Goal: Task Accomplishment & Management: Complete application form

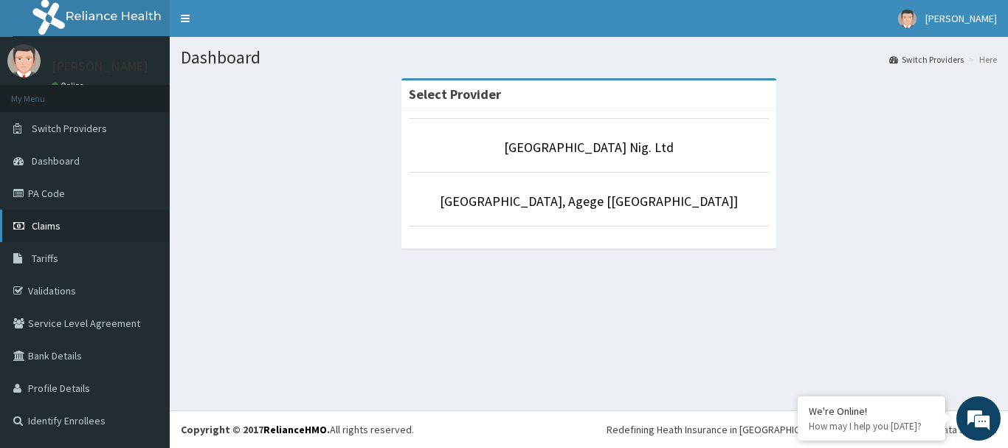
click at [36, 222] on span "Claims" at bounding box center [46, 225] width 29 height 13
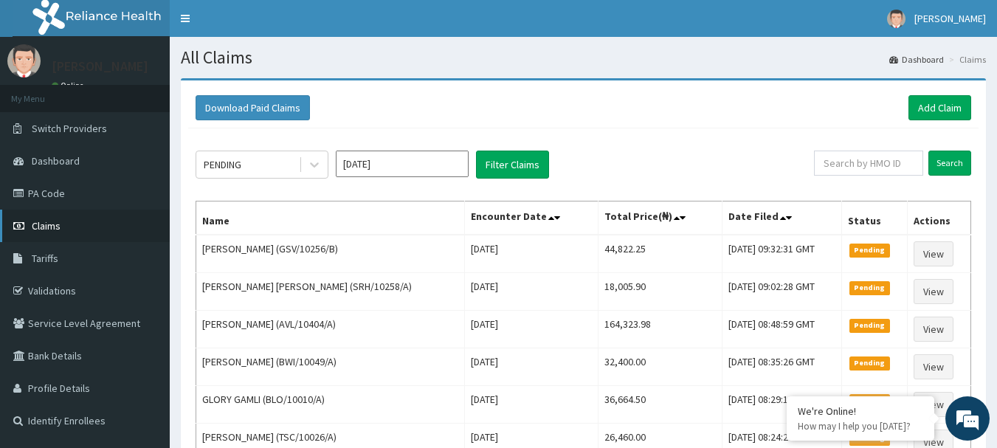
click at [45, 232] on span "Claims" at bounding box center [46, 225] width 29 height 13
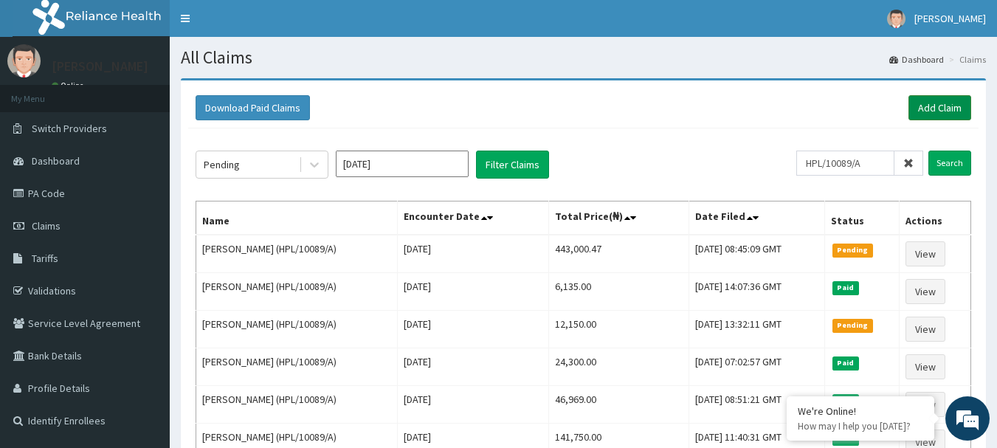
click at [945, 111] on link "Add Claim" at bounding box center [940, 107] width 63 height 25
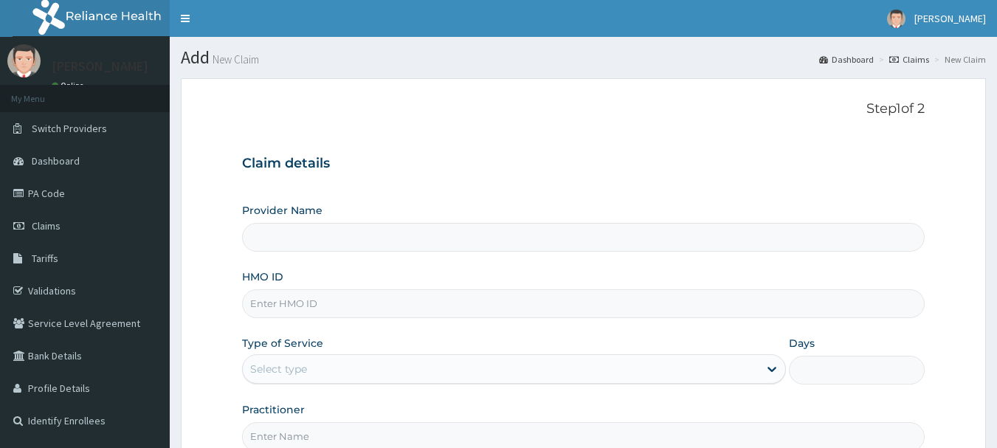
type input "R-Jolad Hospital Nig. Ltd"
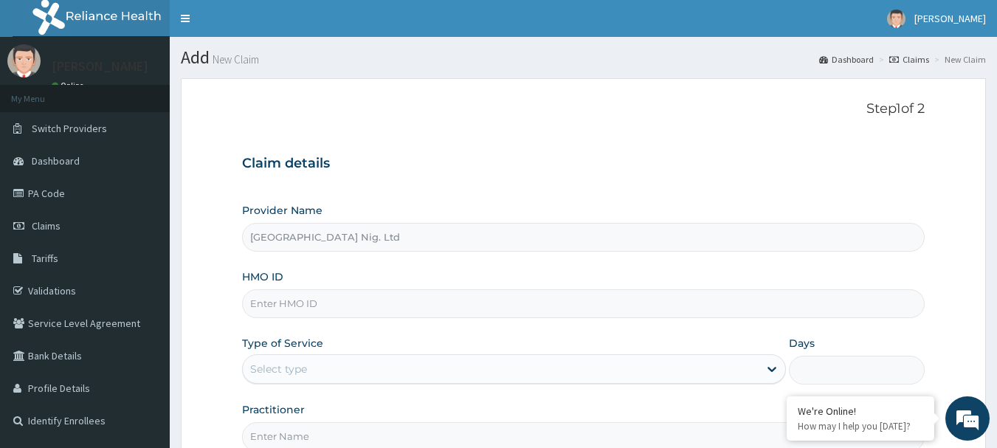
click at [419, 293] on input "HMO ID" at bounding box center [584, 303] width 684 height 29
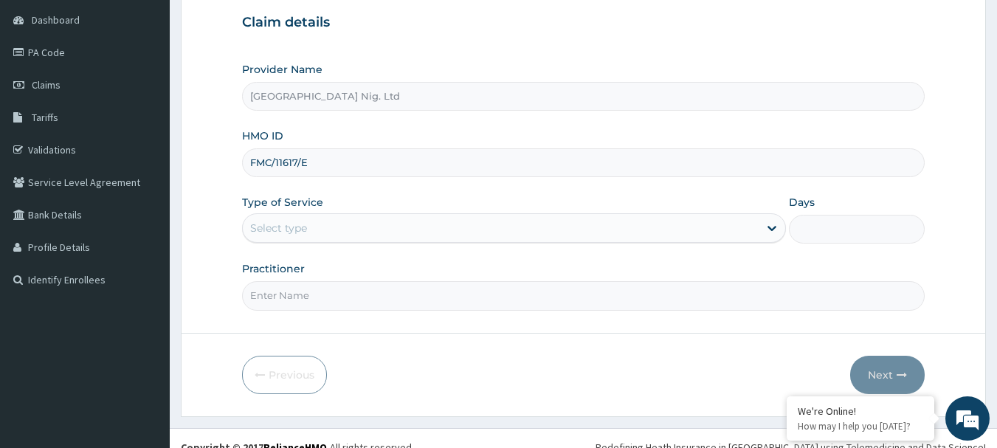
scroll to position [148, 0]
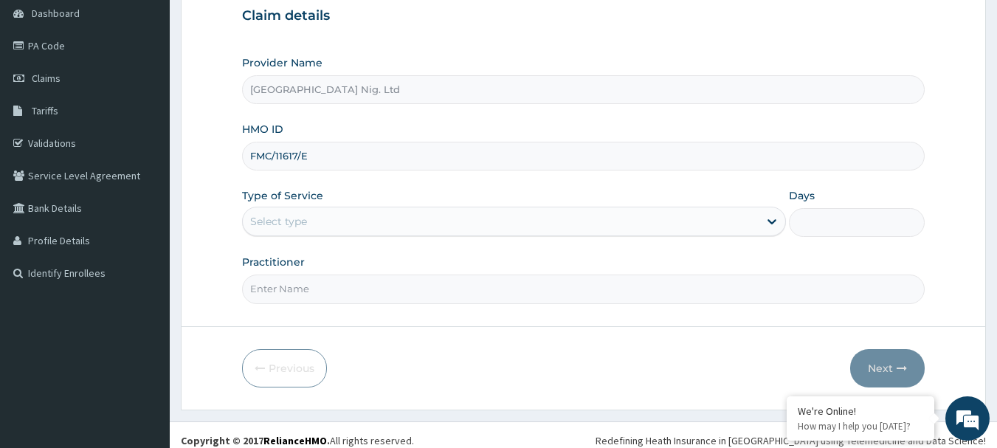
type input "FMC/11617/E"
click at [751, 221] on div "Select type" at bounding box center [501, 222] width 516 height 24
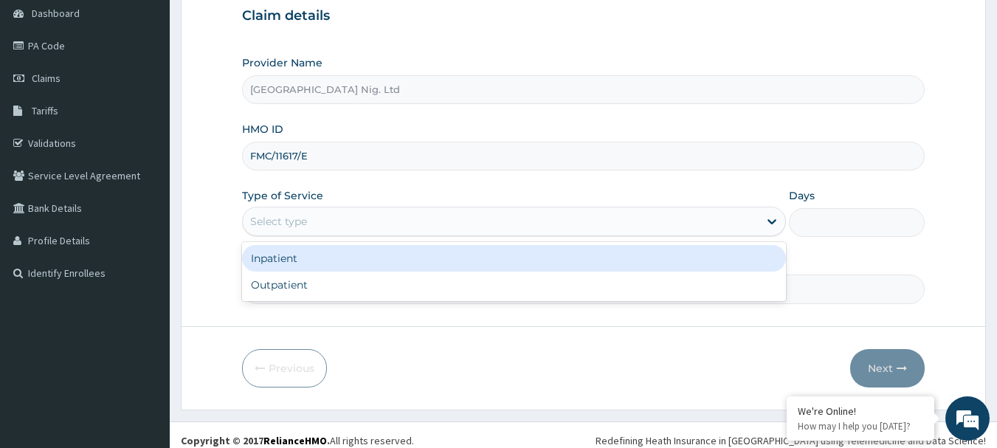
click at [639, 258] on div "Inpatient" at bounding box center [514, 258] width 544 height 27
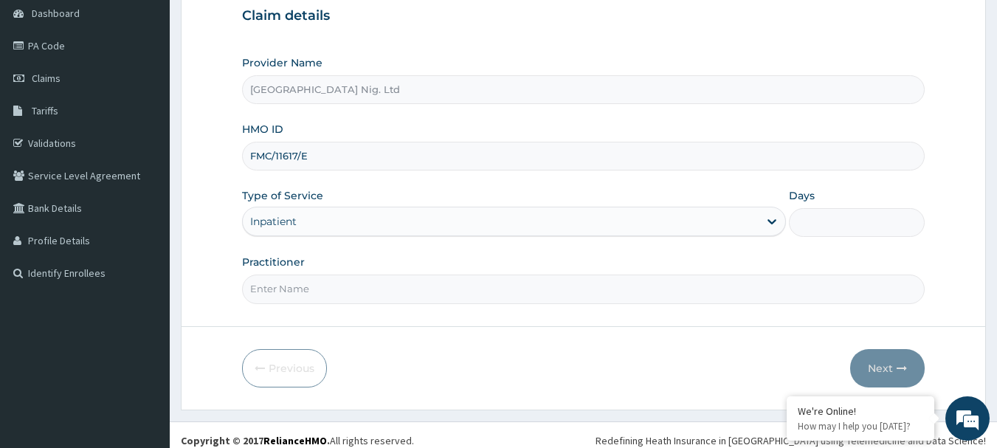
click at [831, 224] on input "Days" at bounding box center [857, 222] width 136 height 29
type input "3"
click at [540, 288] on input "Practitioner" at bounding box center [584, 289] width 684 height 29
type input "DR ODEGA"
click at [871, 362] on button "Next" at bounding box center [887, 368] width 75 height 38
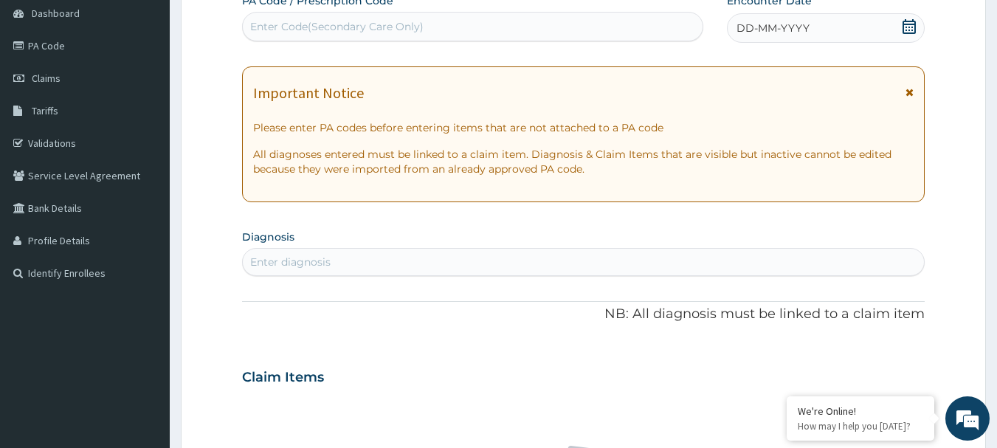
click at [507, 22] on div "Enter Code(Secondary Care Only)" at bounding box center [473, 27] width 461 height 24
type input "PA/8A20DC"
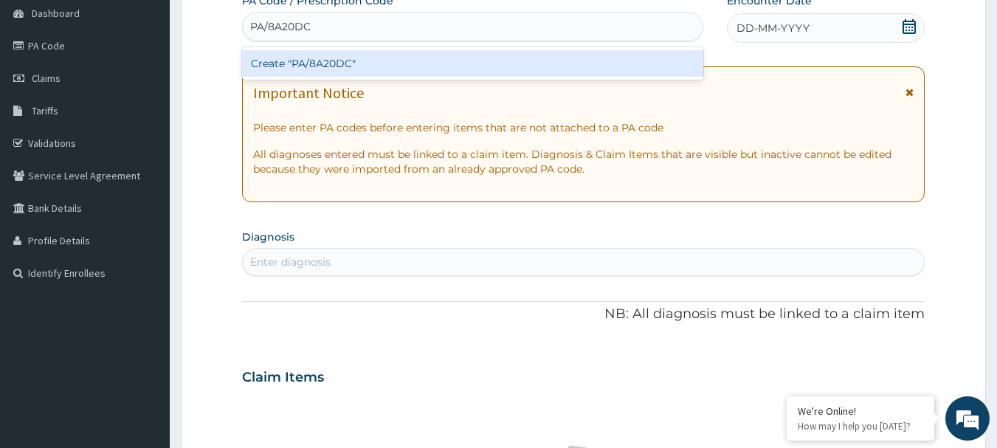
click at [314, 69] on div "Create "PA/8A20DC"" at bounding box center [473, 63] width 462 height 27
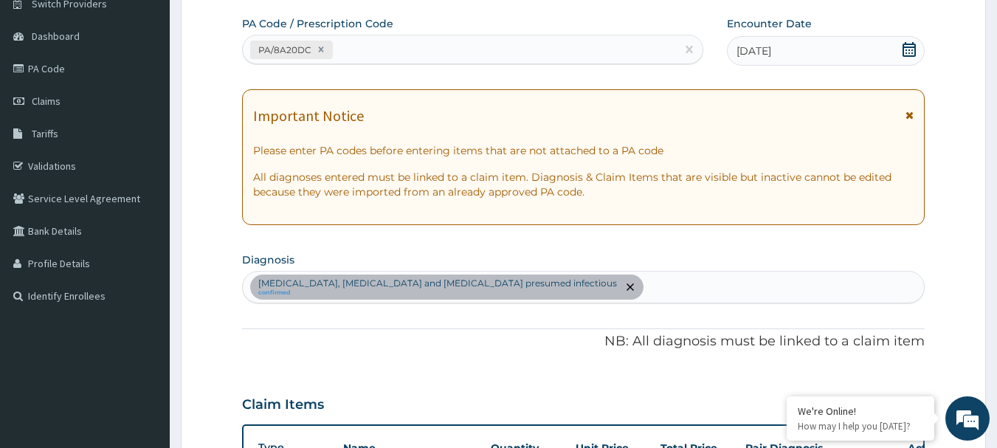
scroll to position [27, 0]
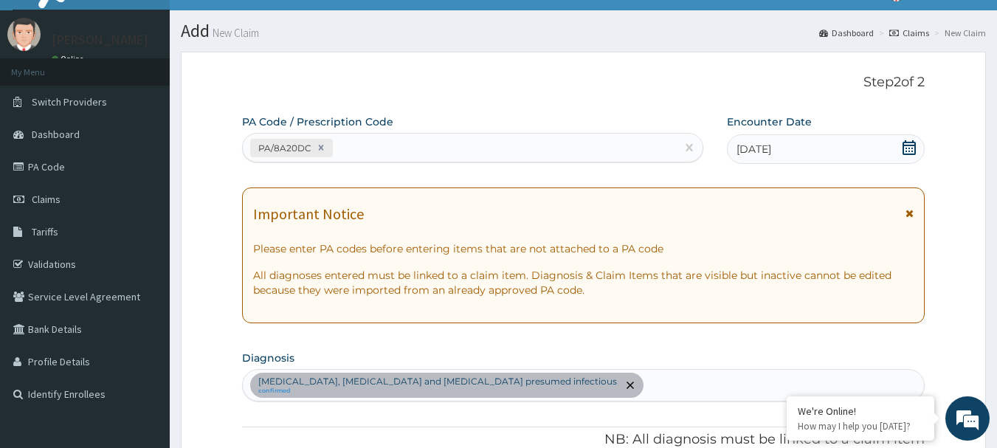
click at [362, 148] on div "PA/8A20DC" at bounding box center [460, 148] width 434 height 24
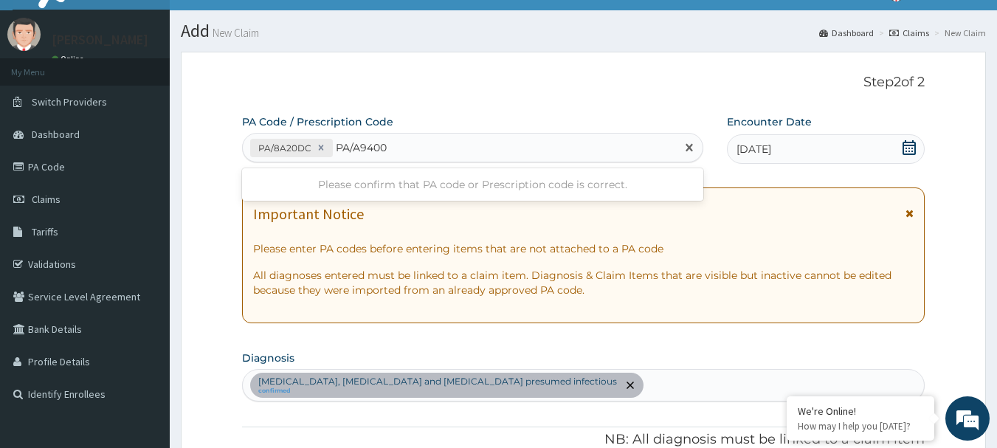
type input "PA/A9400F"
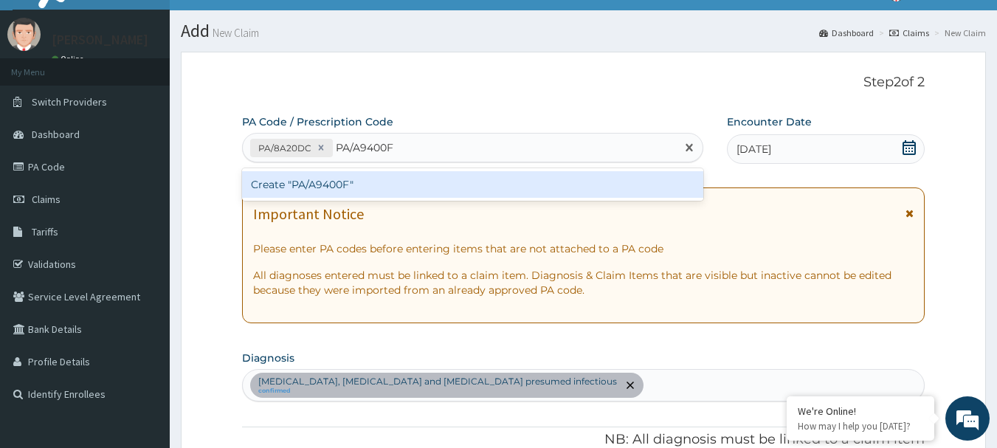
click at [304, 178] on div "Create "PA/A9400F"" at bounding box center [473, 184] width 462 height 27
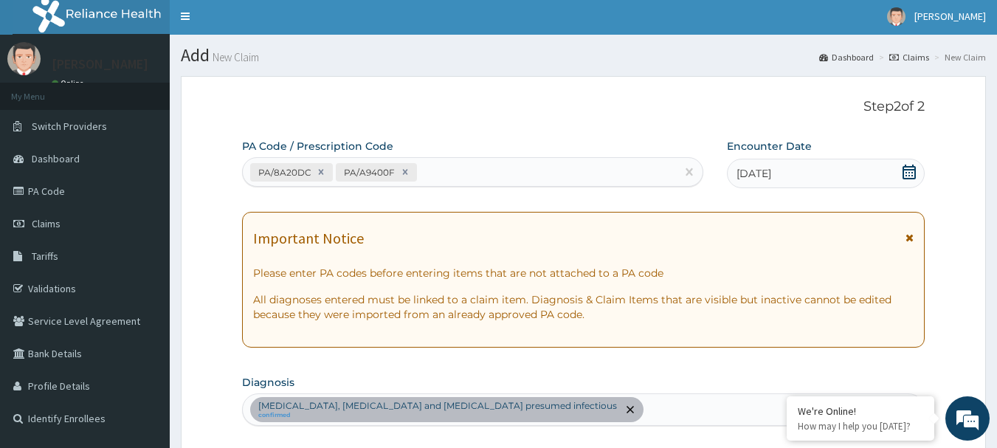
scroll to position [0, 0]
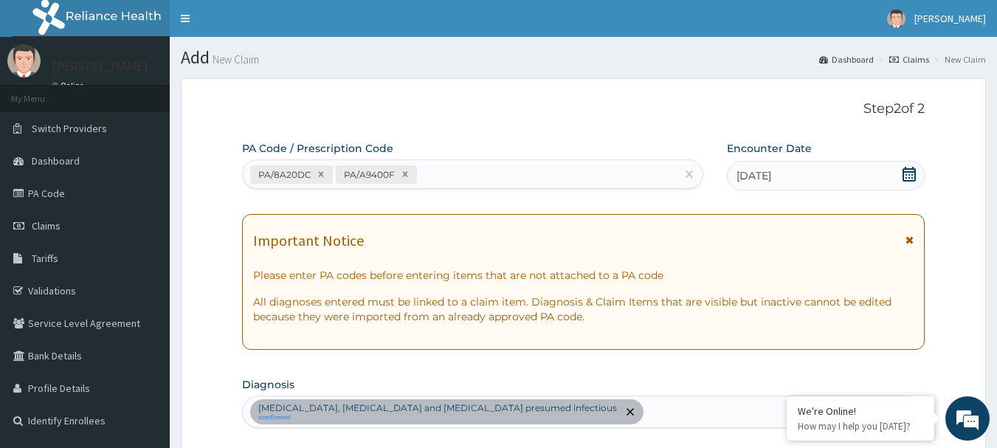
click at [478, 175] on div "PA/8A20DC PA/A9400F" at bounding box center [460, 174] width 434 height 24
type input "PA/1EF5F0"
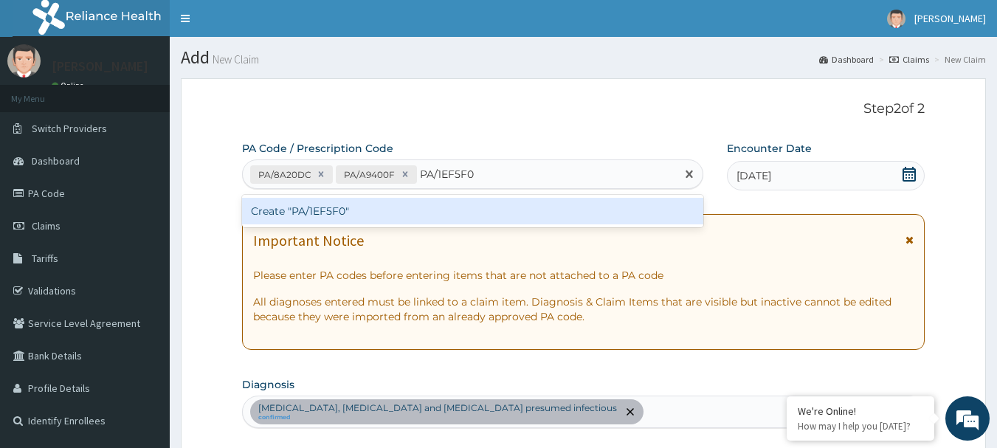
click at [314, 211] on div "Create "PA/1EF5F0"" at bounding box center [473, 211] width 462 height 27
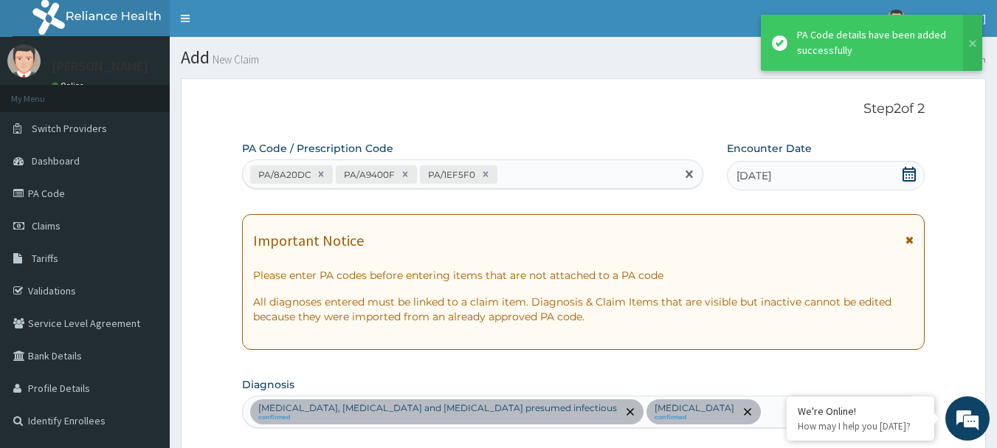
click at [527, 170] on div "PA/8A20DC PA/A9400F PA/1EF5F0" at bounding box center [460, 174] width 434 height 24
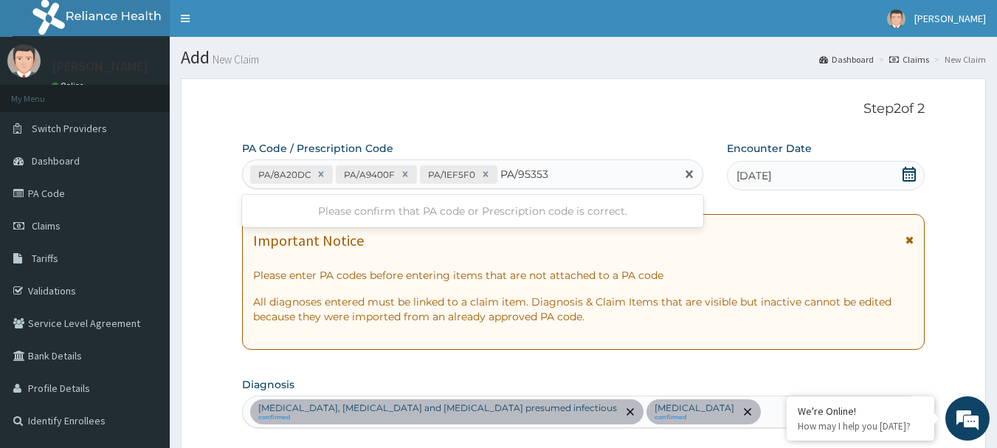
type input "PA/95353F"
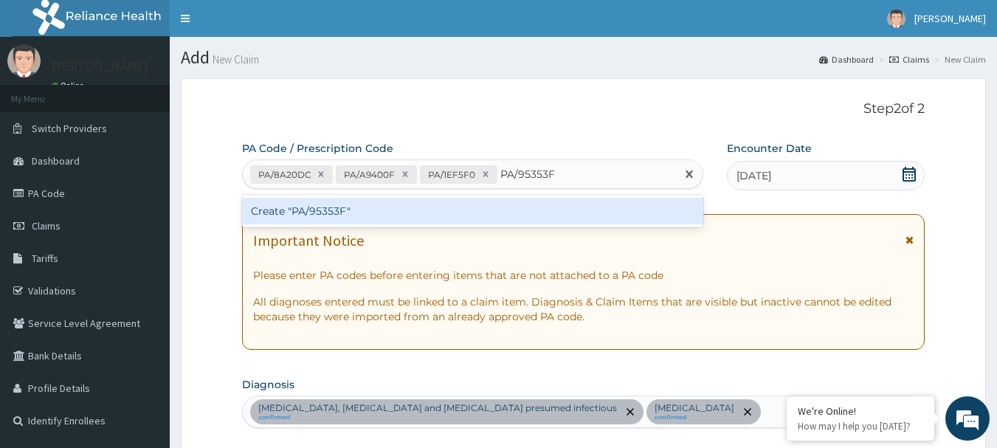
click at [329, 213] on div "Create "PA/95353F"" at bounding box center [473, 211] width 462 height 27
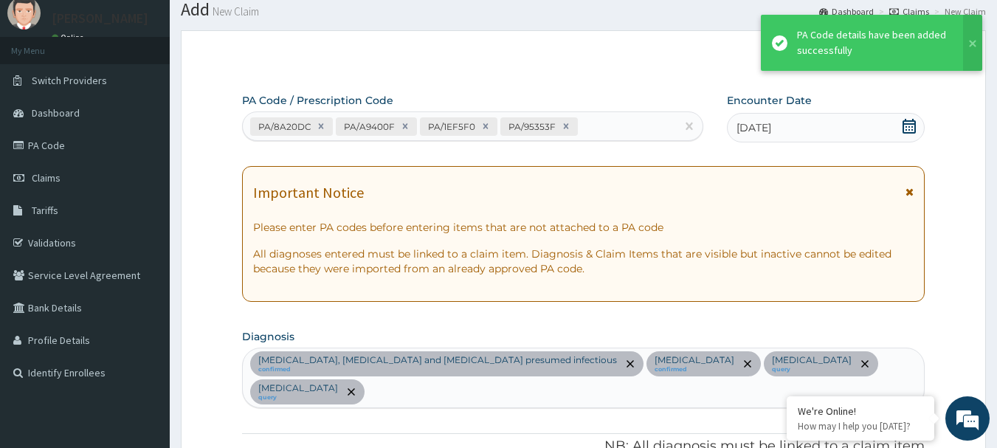
scroll to position [32, 0]
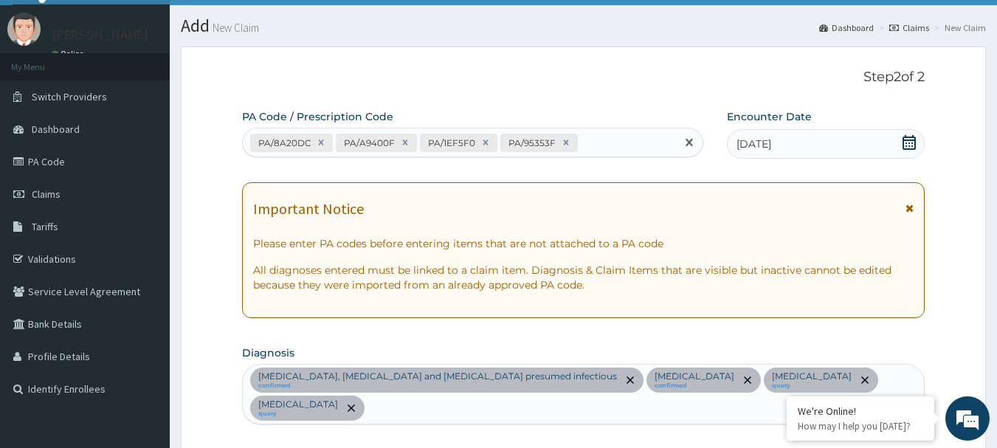
click at [589, 144] on div "PA/8A20DC PA/A9400F PA/1EF5F0 PA/95353F" at bounding box center [460, 143] width 434 height 24
type input "PA/8F4C62"
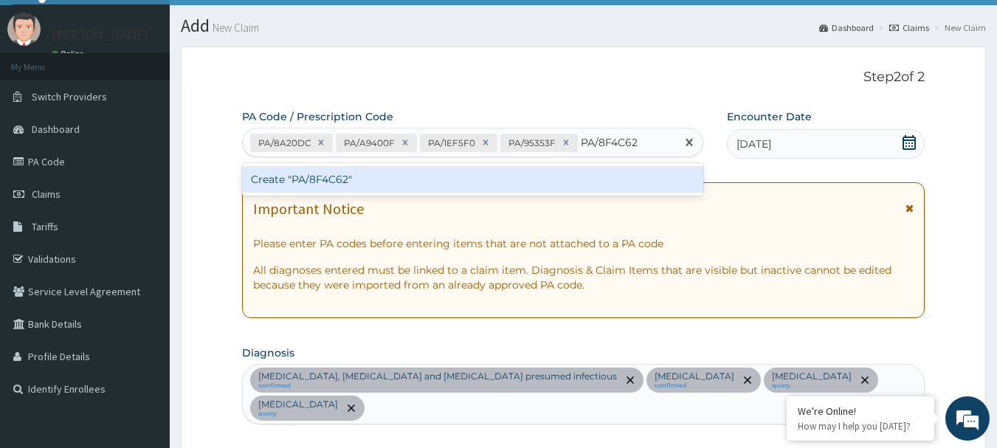
click at [328, 183] on div "Create "PA/8F4C62"" at bounding box center [473, 179] width 462 height 27
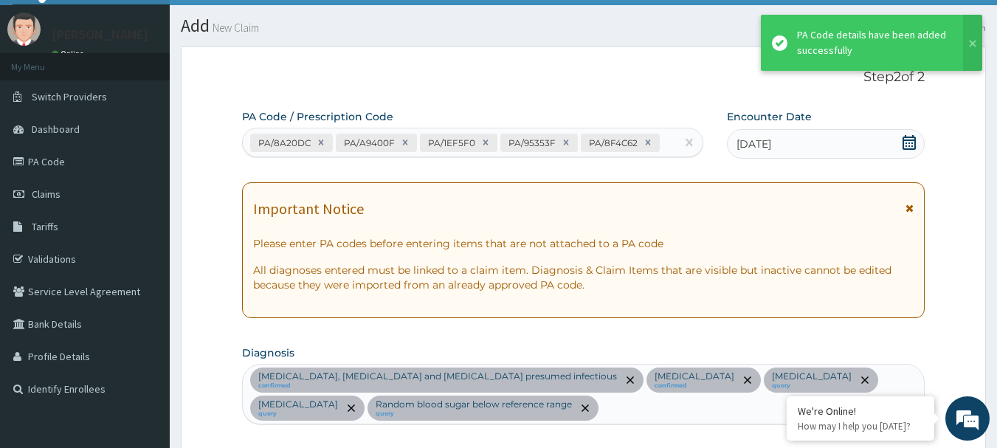
scroll to position [1143, 0]
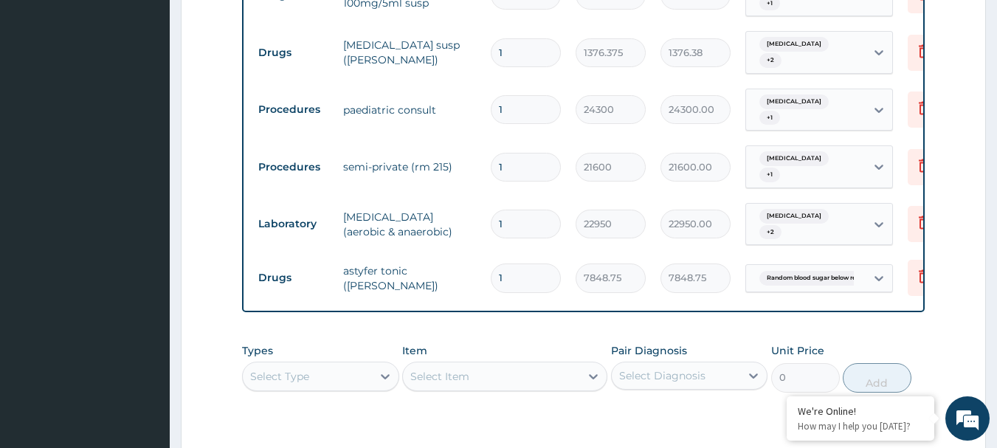
click at [524, 153] on input "1" at bounding box center [526, 167] width 70 height 29
type input "0.00"
type input "3"
type input "64800.00"
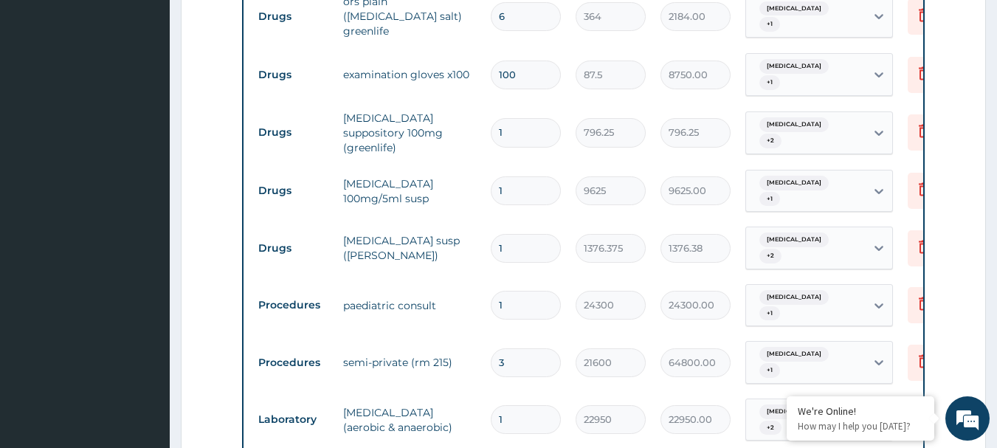
scroll to position [922, 0]
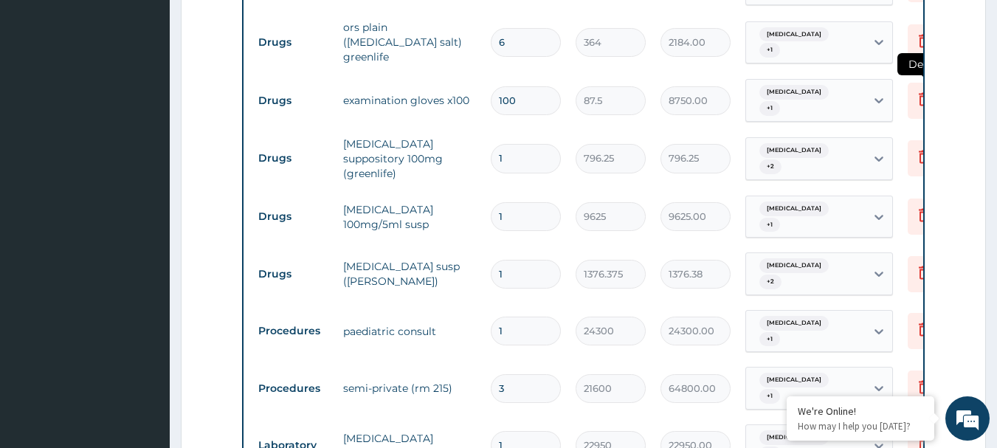
type input "3"
click at [913, 97] on icon at bounding box center [924, 101] width 32 height 36
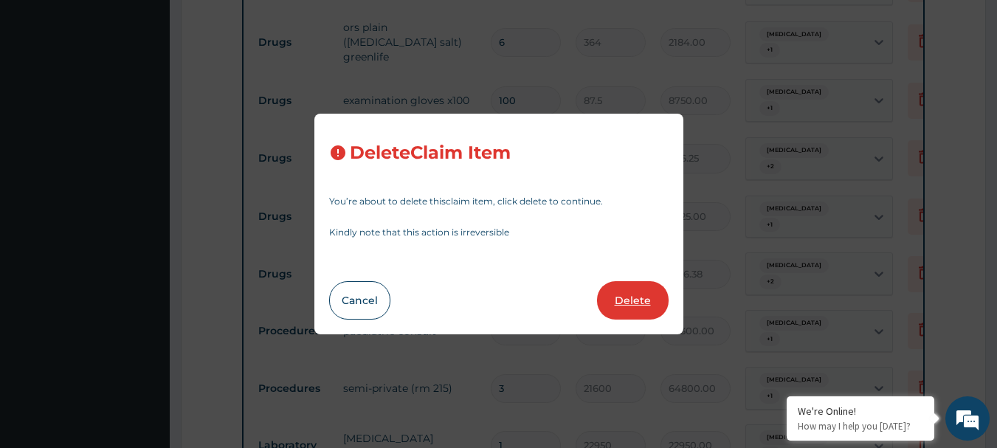
click at [619, 300] on button "Delete" at bounding box center [633, 300] width 72 height 38
type input "1"
type input "796.25"
type input "9625"
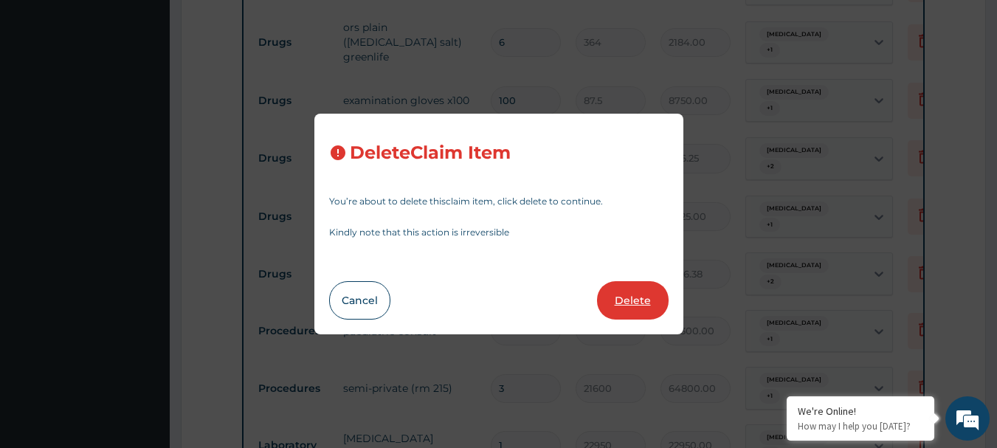
type input "9625.00"
type input "1376.375"
type input "1376.38"
type input "24300"
type input "24300.00"
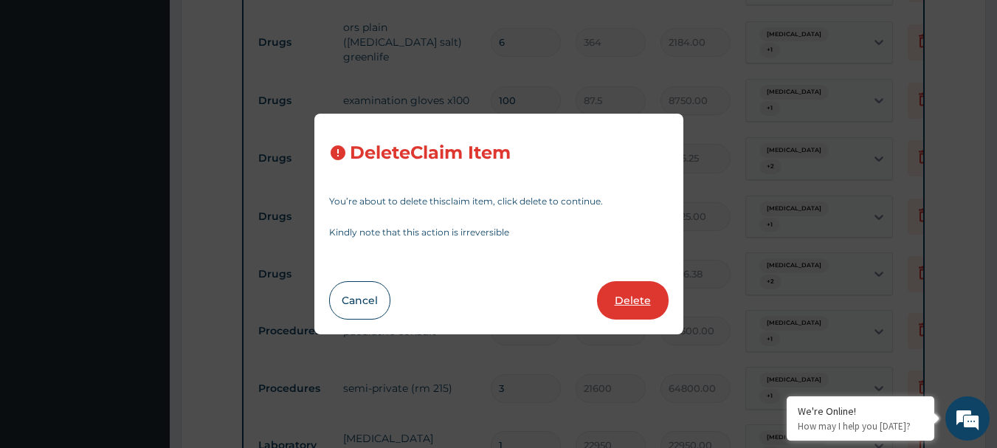
type input "3"
type input "21600"
type input "64800.00"
type input "1"
type input "22950"
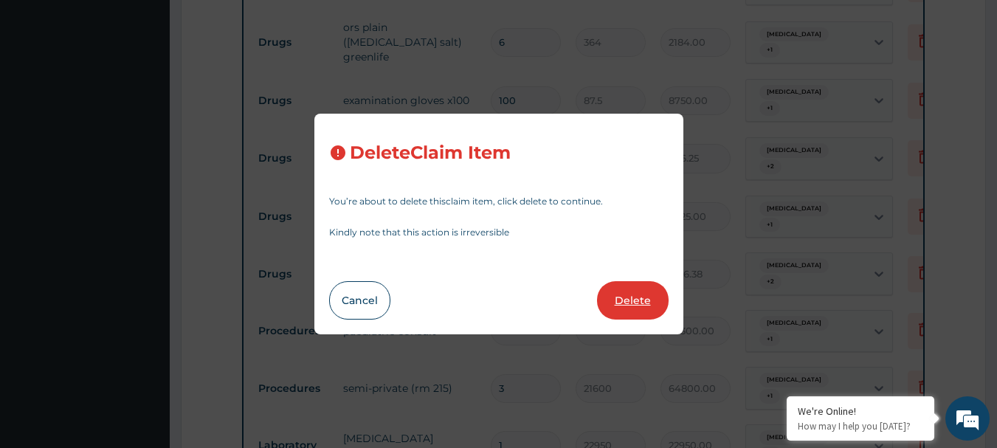
type input "22950.00"
type input "7848.75"
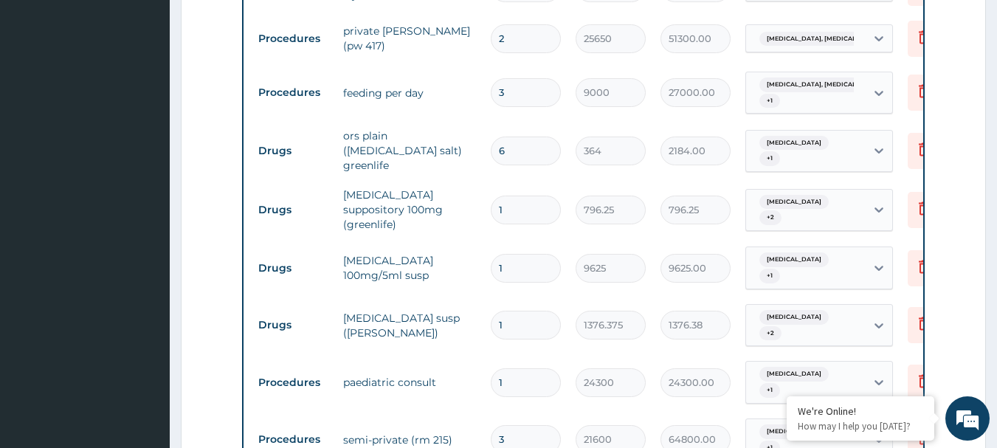
scroll to position [774, 0]
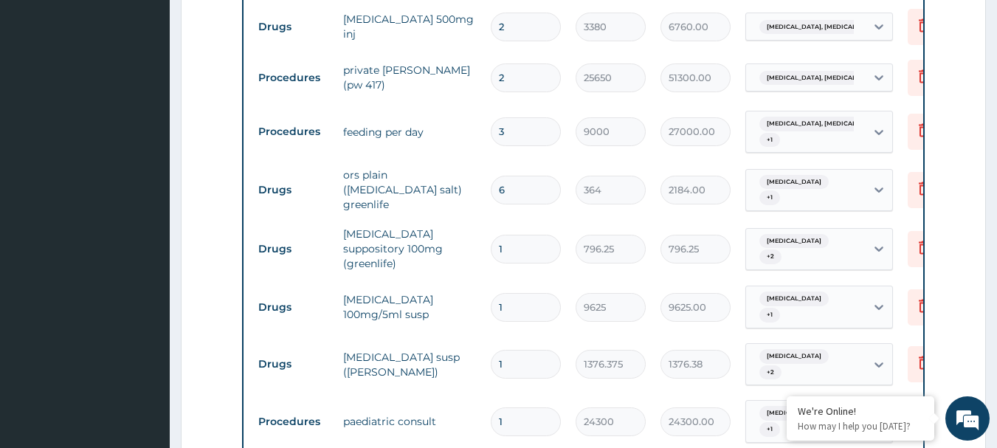
click at [532, 190] on input "6" at bounding box center [526, 190] width 70 height 29
type input "0.00"
type input "4"
type input "1456.00"
type input "4"
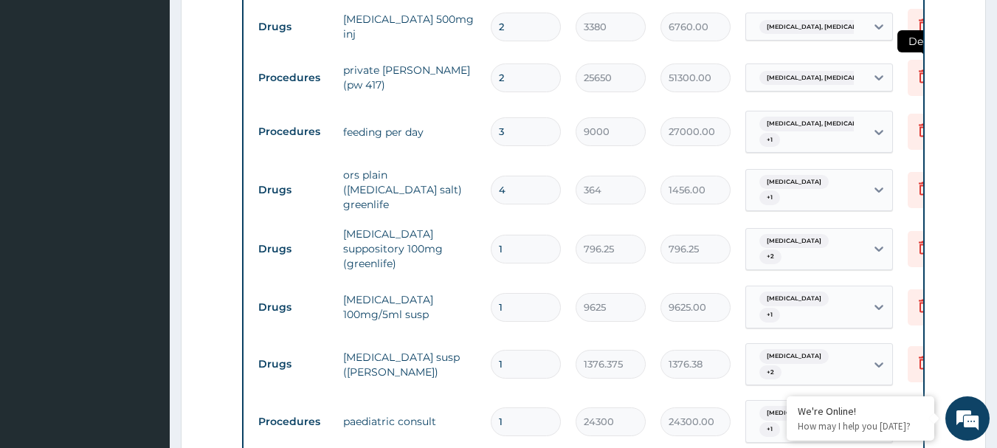
click at [911, 80] on icon at bounding box center [924, 78] width 32 height 36
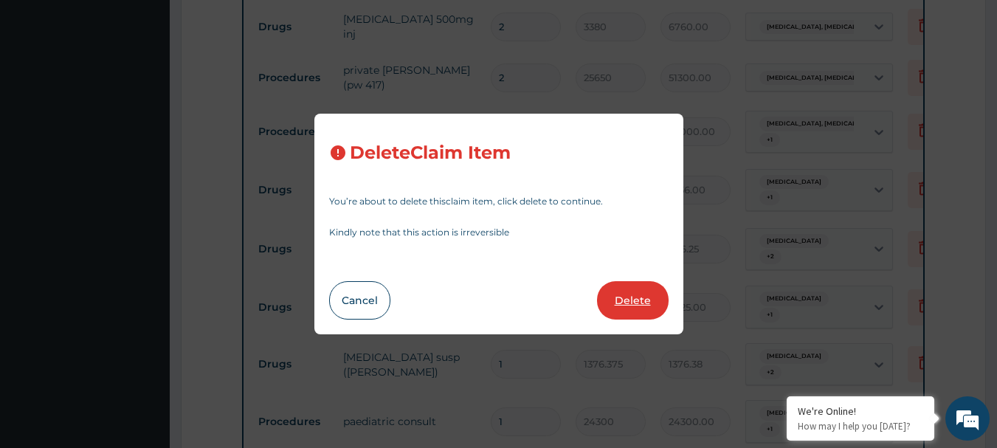
click at [633, 305] on button "Delete" at bounding box center [633, 300] width 72 height 38
type input "3"
type input "9000"
type input "27000.00"
type input "4"
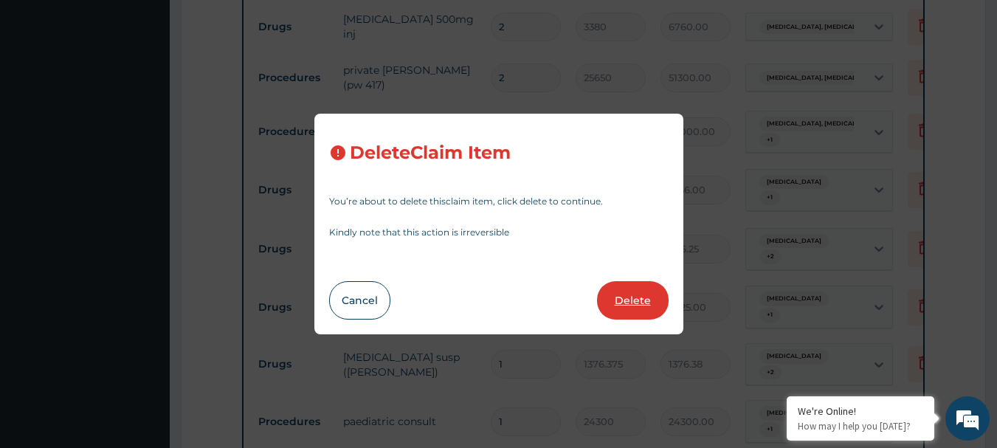
type input "364"
type input "1456.00"
type input "1"
type input "796.25"
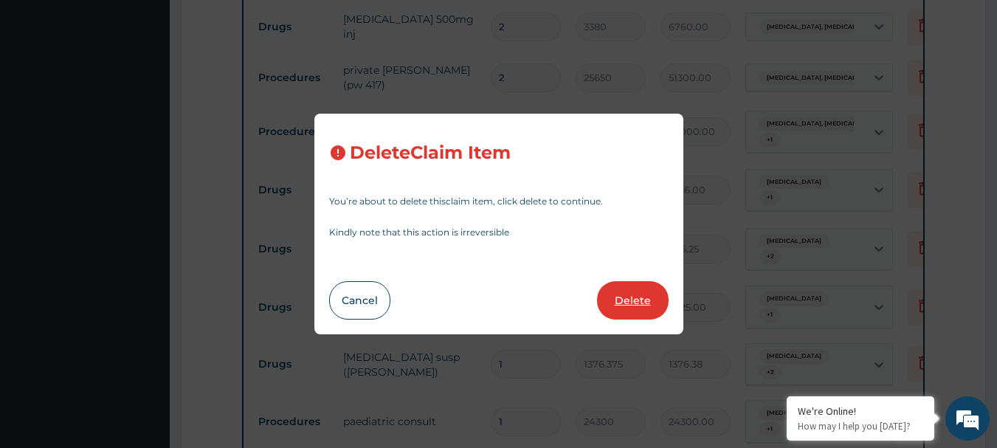
type input "9625"
type input "9625.00"
type input "1376.375"
type input "1376.38"
type input "24300"
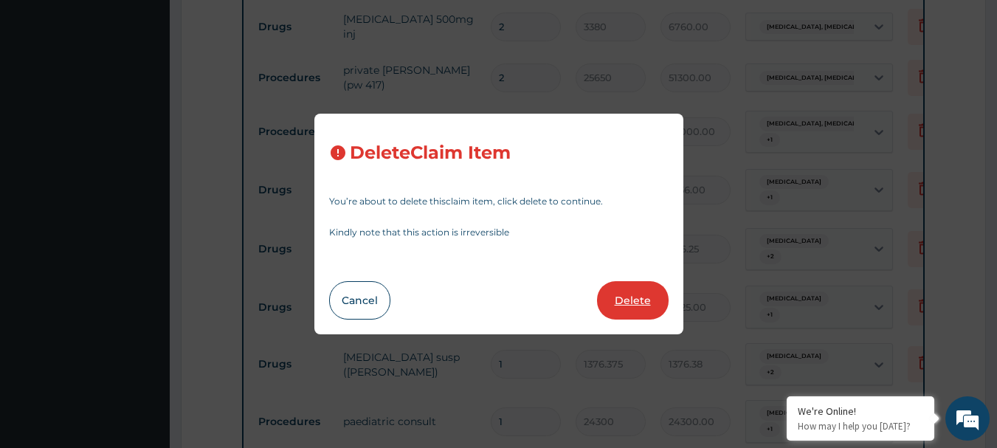
type input "24300.00"
type input "3"
type input "21600"
type input "64800.00"
type input "1"
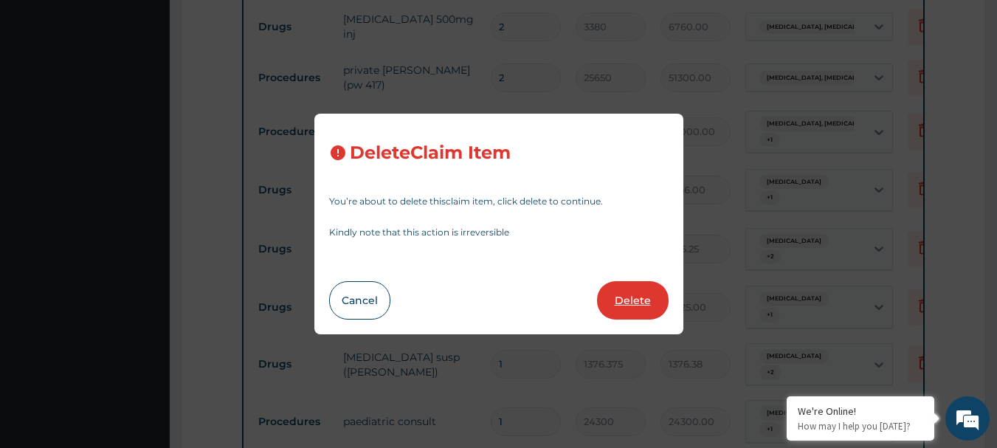
type input "22950"
type input "22950.00"
type input "7848.75"
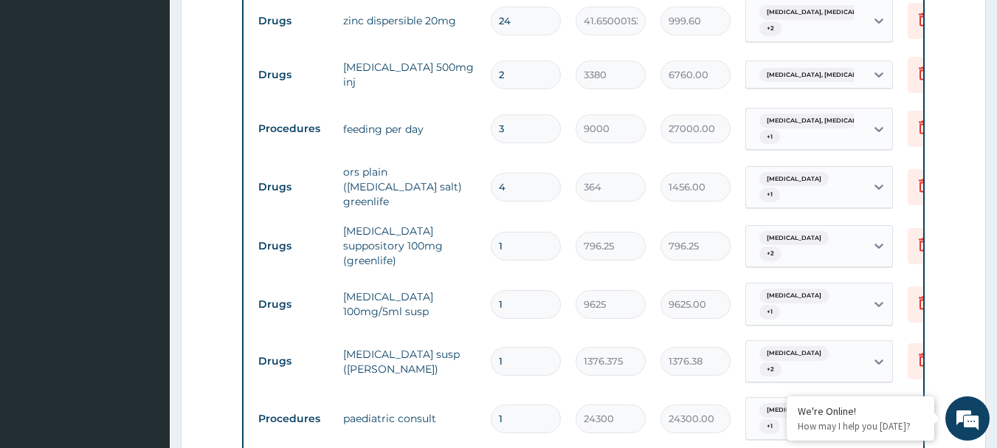
scroll to position [701, 0]
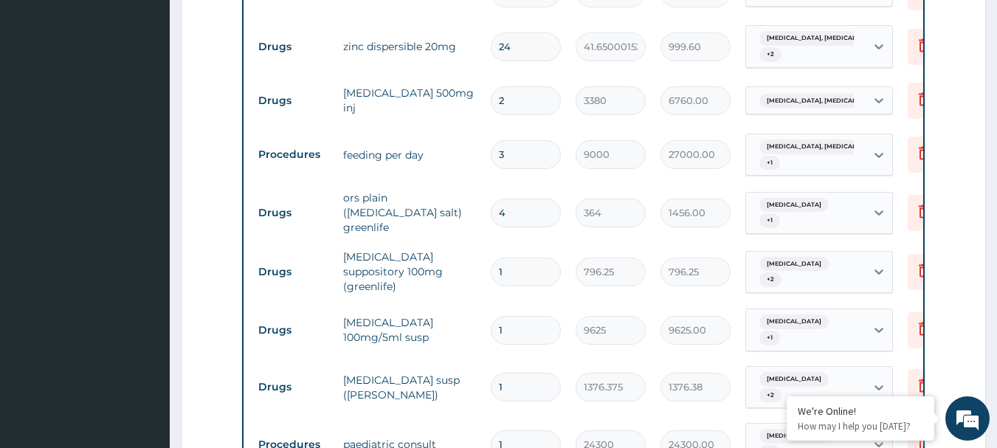
click at [547, 100] on input "2" at bounding box center [526, 100] width 70 height 29
type input "0.00"
type input "1"
type input "3380.00"
type input "1"
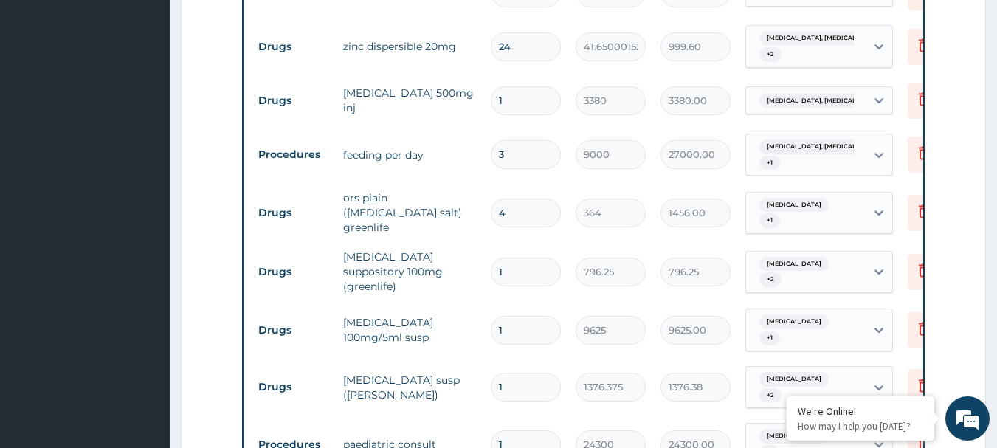
click at [537, 47] on input "24" at bounding box center [526, 46] width 70 height 29
type input "2"
type input "83.30"
type input "0.00"
type input "5"
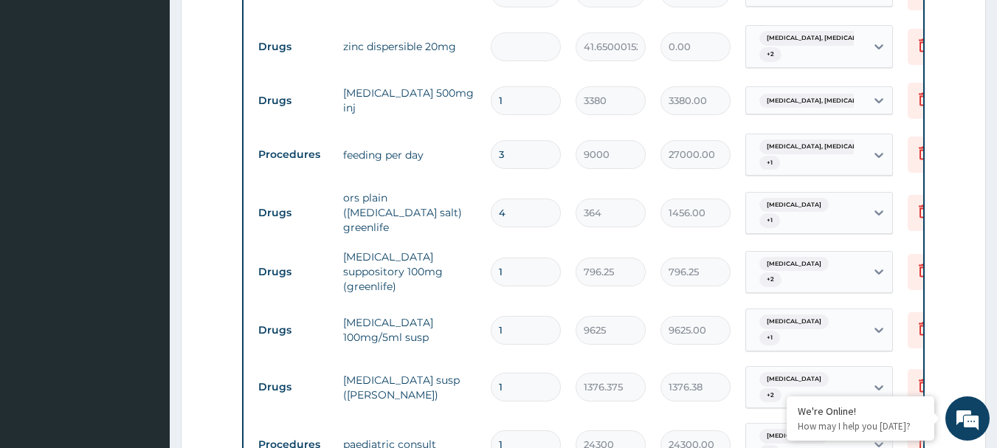
type input "208.25"
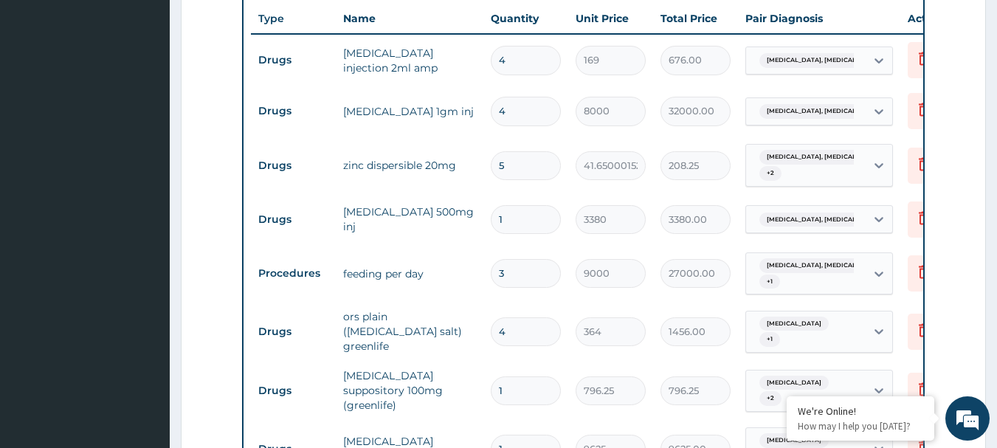
scroll to position [553, 0]
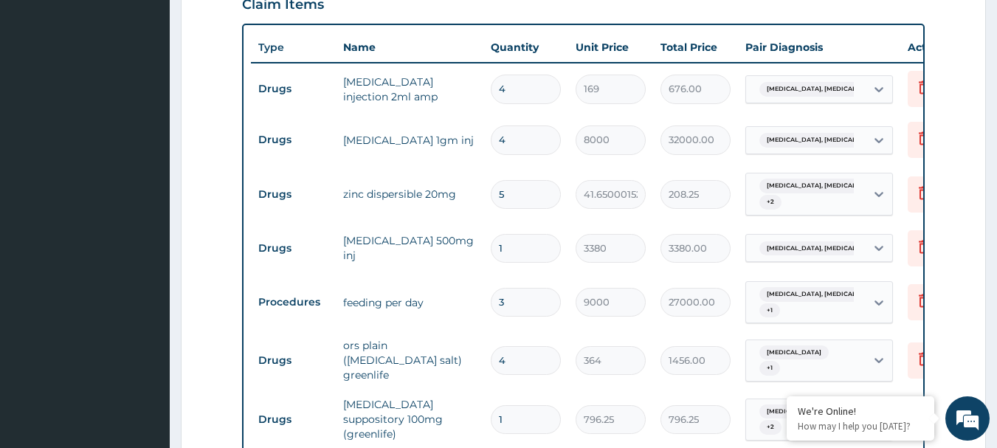
type input "5"
click at [524, 139] on input "4" at bounding box center [526, 139] width 70 height 29
type input "0.00"
type input "3"
type input "24000.00"
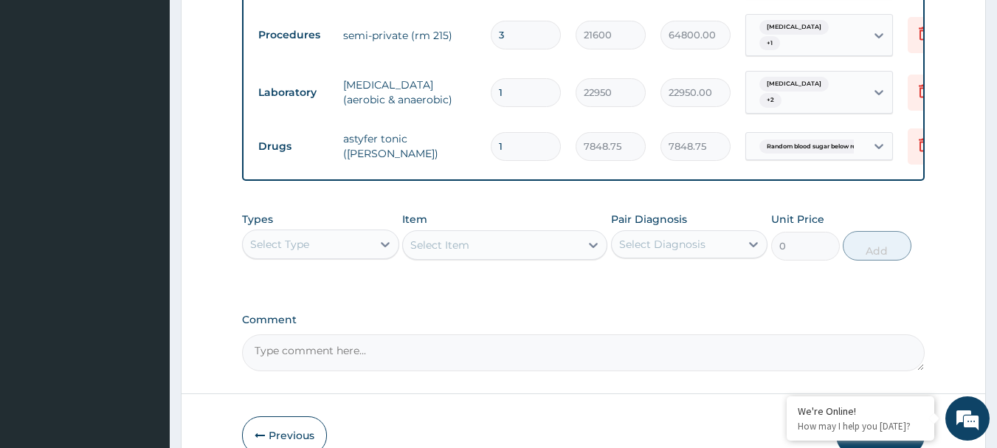
scroll to position [1209, 0]
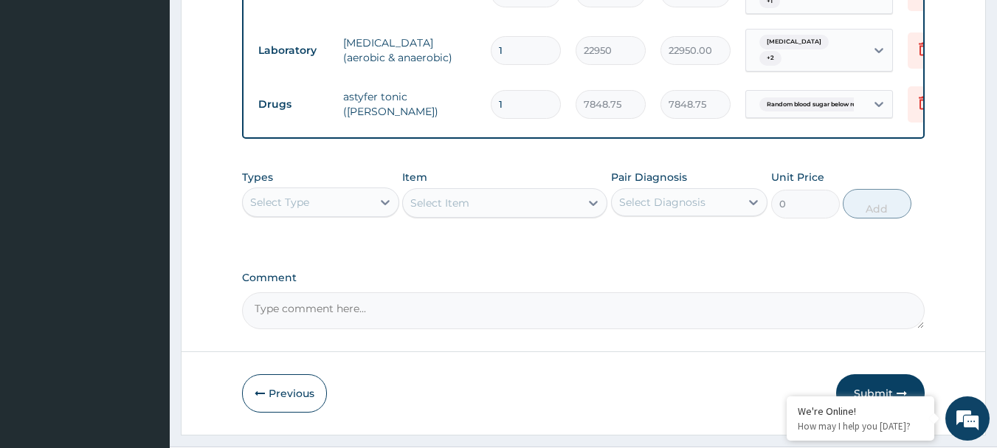
type input "3"
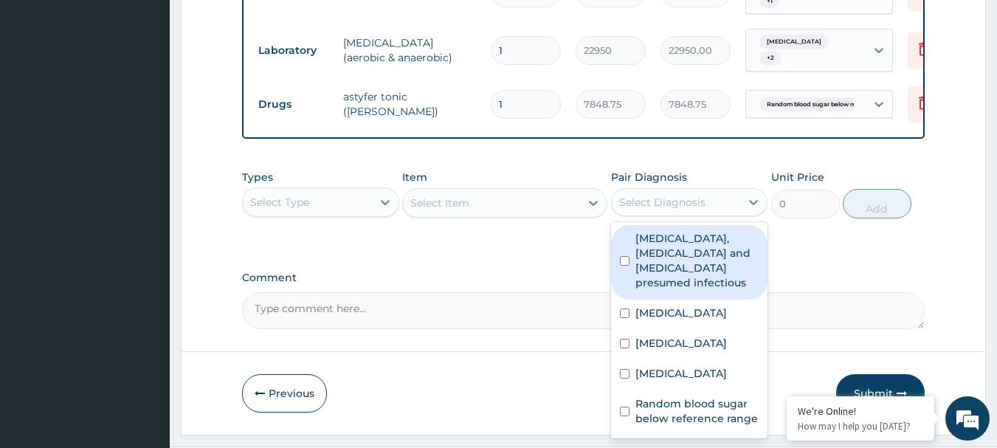
click at [740, 190] on div "Select Diagnosis" at bounding box center [676, 202] width 129 height 24
click at [689, 231] on label "Colitis, enteritis and gastroenteritis presumed infectious" at bounding box center [698, 260] width 124 height 59
checkbox input "true"
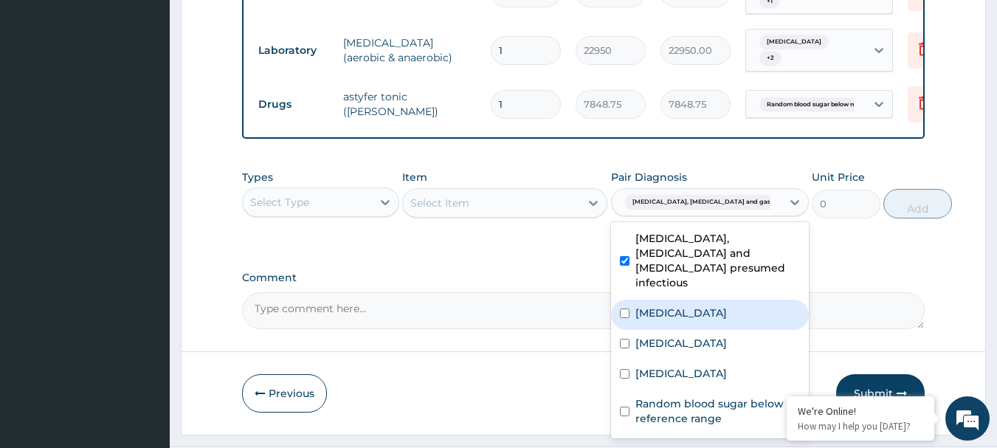
click at [664, 300] on div "Gastroenteritis" at bounding box center [710, 315] width 198 height 30
checkbox input "true"
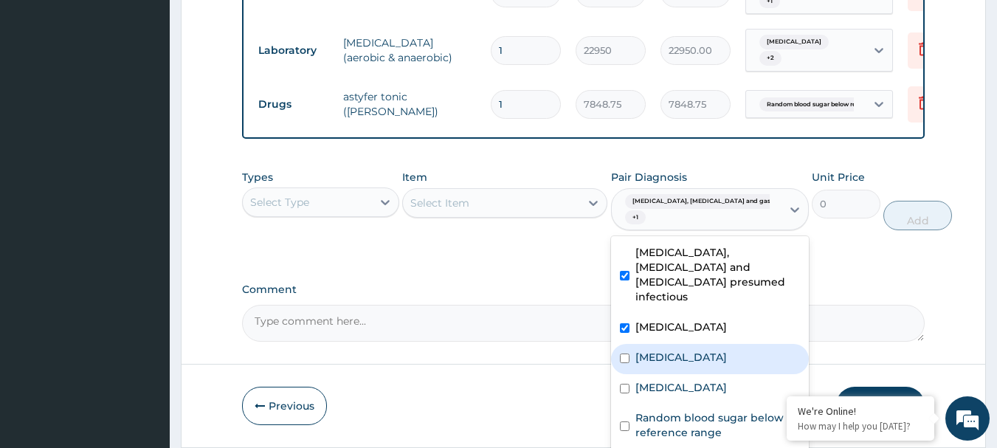
click at [655, 350] on label "Malaria" at bounding box center [682, 357] width 92 height 15
checkbox input "true"
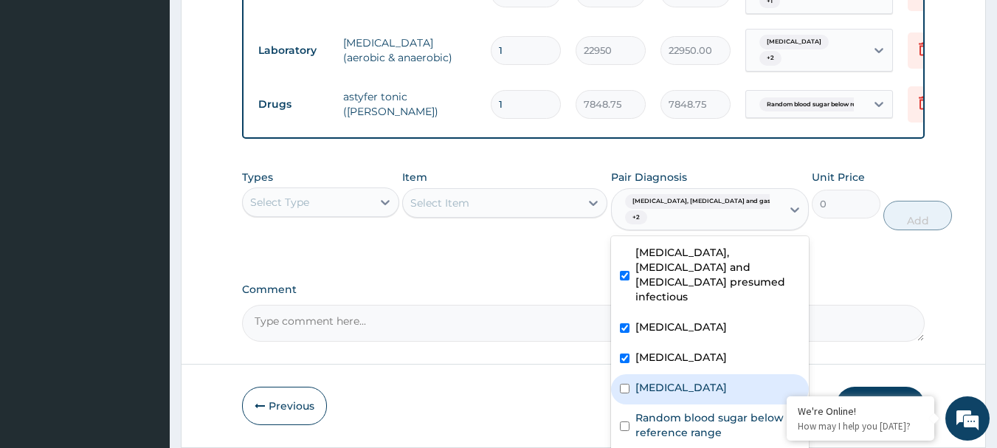
click at [655, 380] on label "Sepsis" at bounding box center [682, 387] width 92 height 15
checkbox input "true"
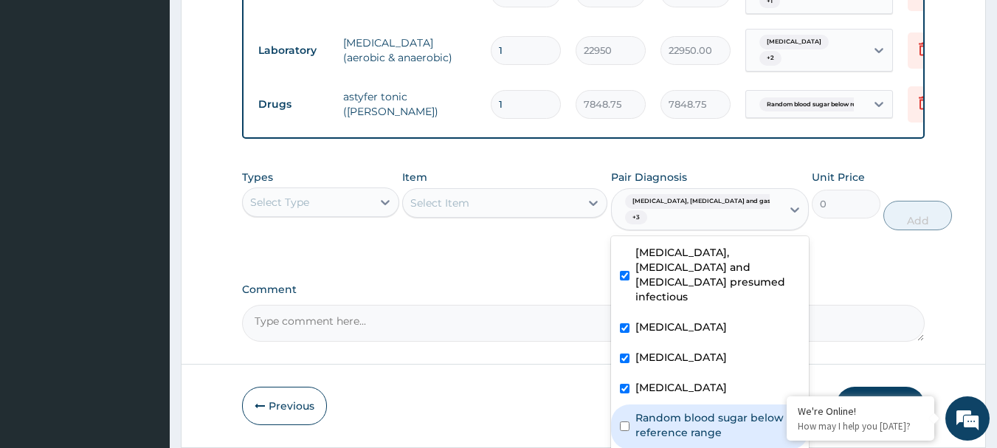
click at [662, 410] on label "Random blood sugar below reference range" at bounding box center [718, 425] width 165 height 30
checkbox input "true"
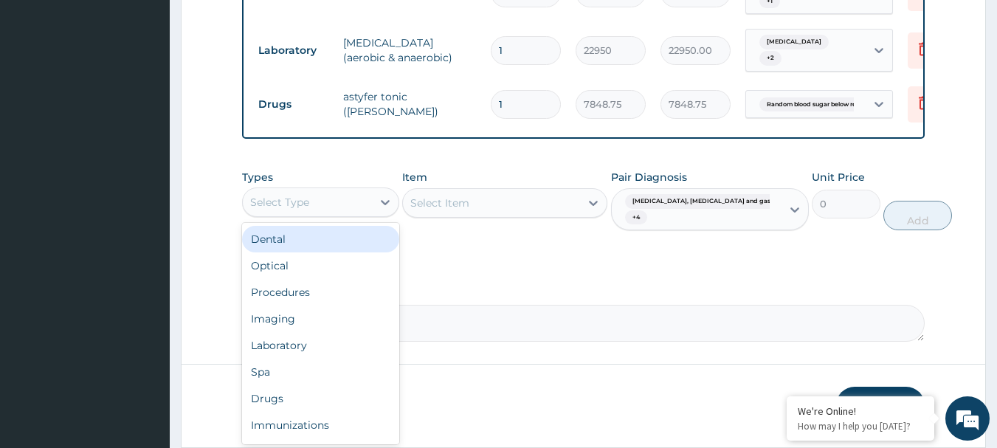
click at [352, 190] on div "Select Type" at bounding box center [307, 202] width 129 height 24
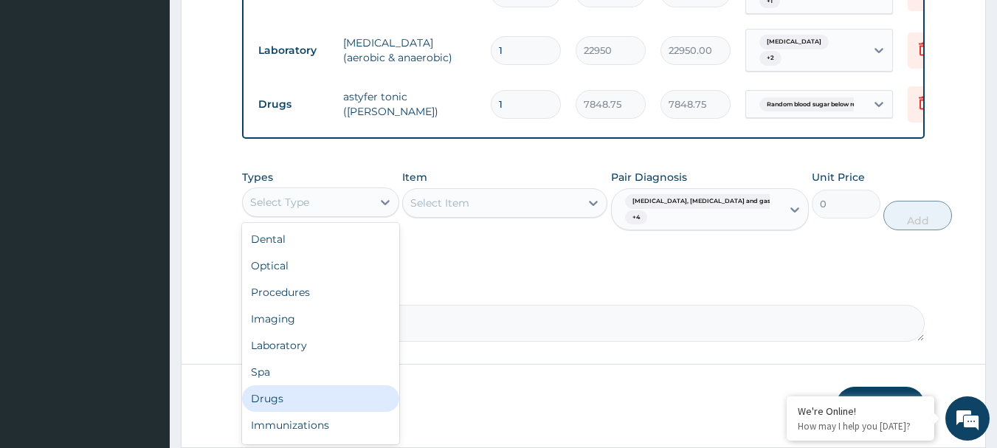
click at [286, 385] on div "Drugs" at bounding box center [320, 398] width 157 height 27
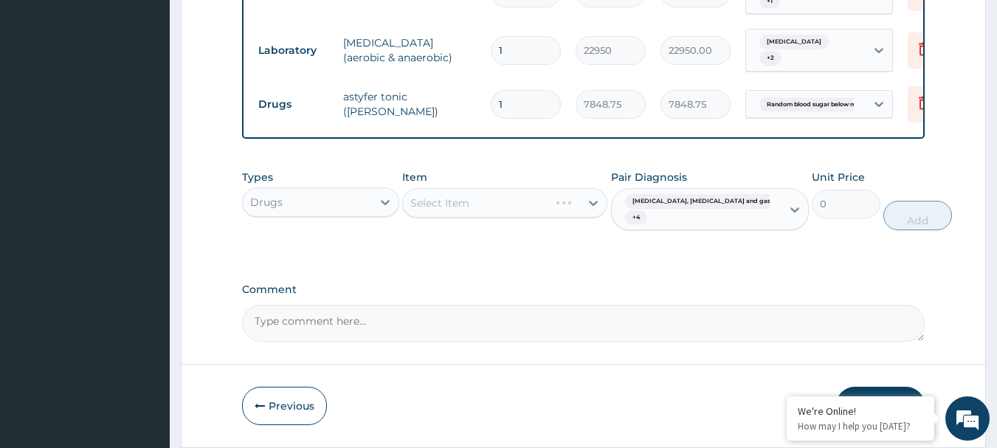
click at [534, 188] on div "Select Item" at bounding box center [504, 203] width 205 height 30
click at [540, 188] on div "Select Item" at bounding box center [504, 203] width 205 height 30
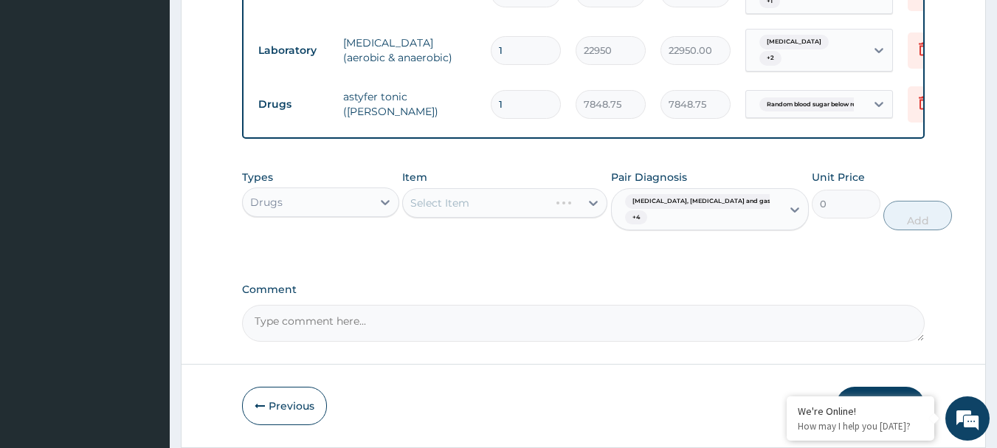
click at [518, 188] on div "Select Item" at bounding box center [504, 203] width 205 height 30
click at [540, 191] on div "Select Item" at bounding box center [491, 203] width 177 height 24
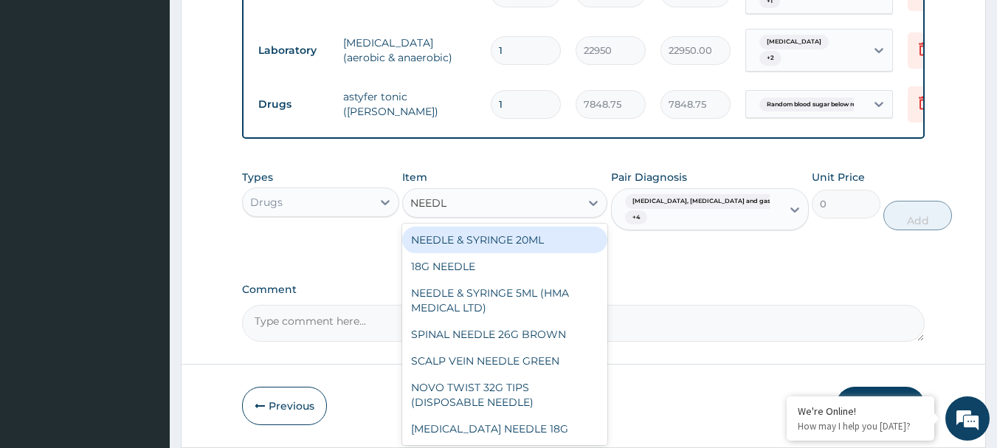
type input "NEEDLE"
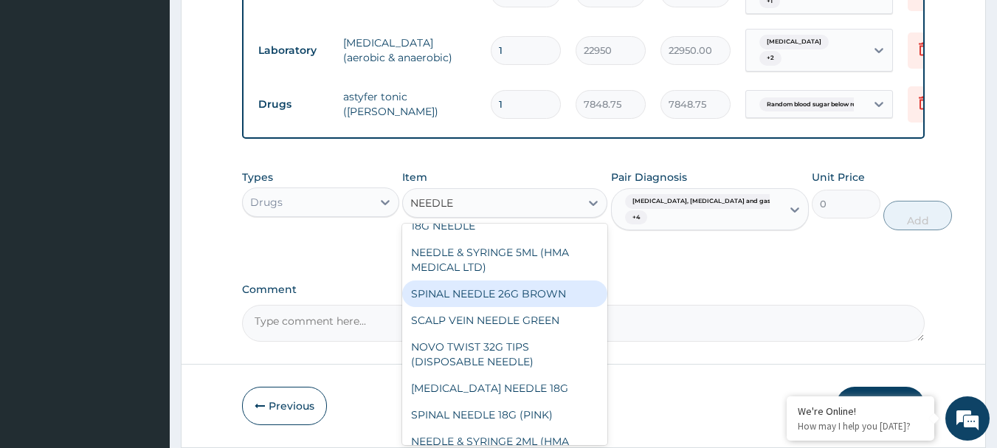
scroll to position [74, 0]
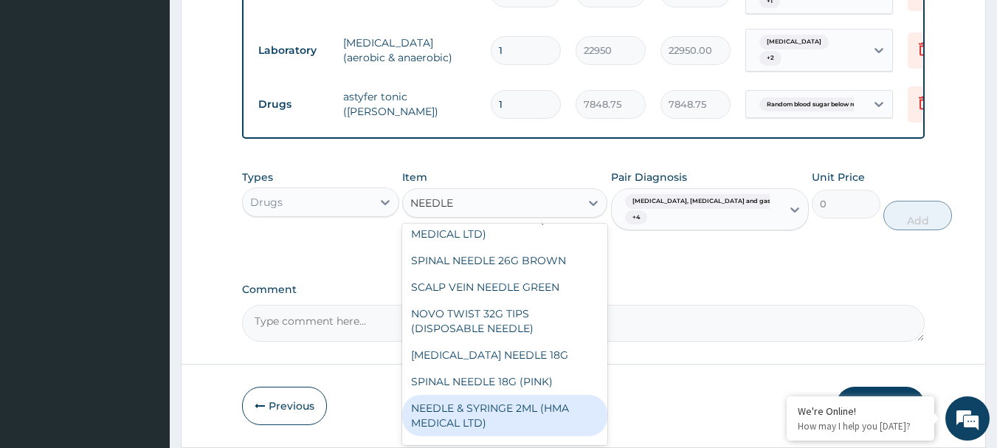
click at [534, 395] on div "NEEDLE & SYRINGE 2ML (HMA MEDICAL LTD)" at bounding box center [504, 415] width 205 height 41
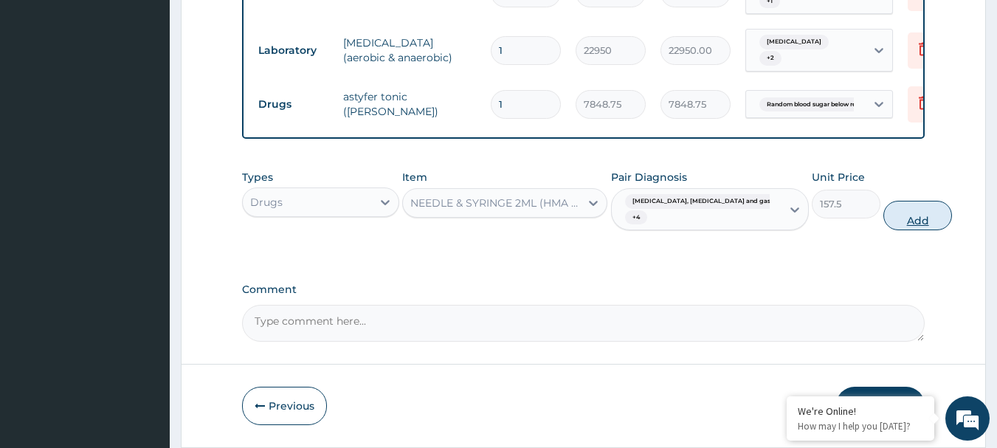
click at [891, 201] on button "Add" at bounding box center [918, 216] width 69 height 30
type input "0"
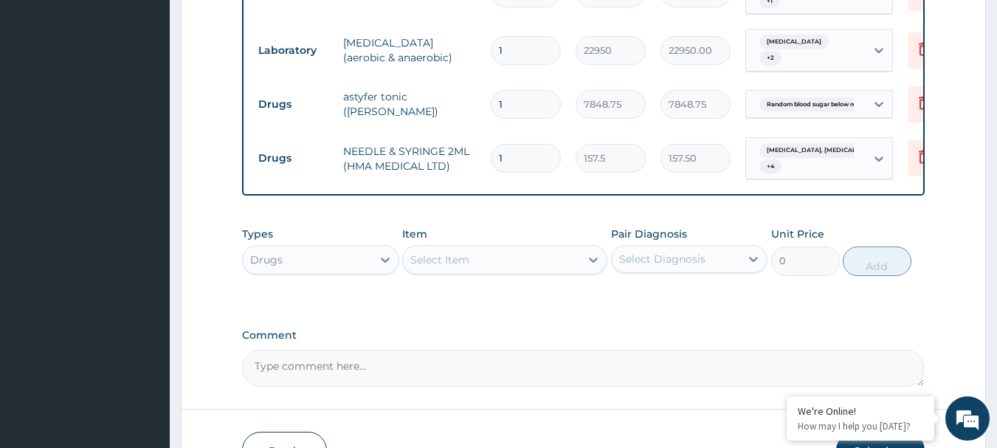
click at [517, 144] on input "1" at bounding box center [526, 158] width 70 height 29
type input "0.00"
type input "8"
type input "1260.00"
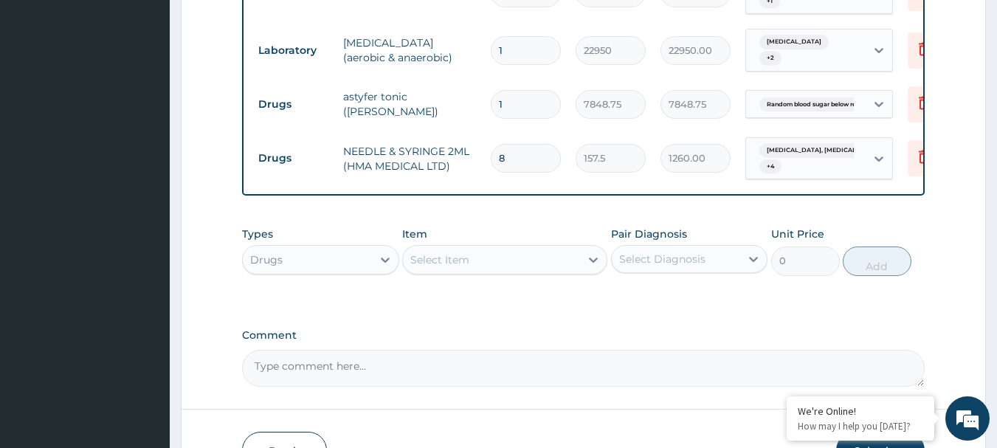
type input "8"
click at [696, 252] on div "Select Diagnosis" at bounding box center [662, 259] width 86 height 15
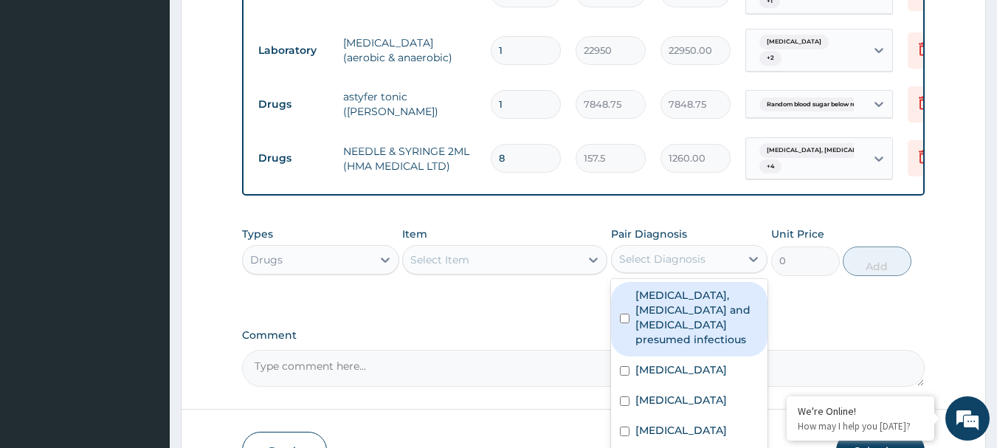
click at [676, 288] on label "Colitis, enteritis and gastroenteritis presumed infectious" at bounding box center [698, 317] width 124 height 59
checkbox input "true"
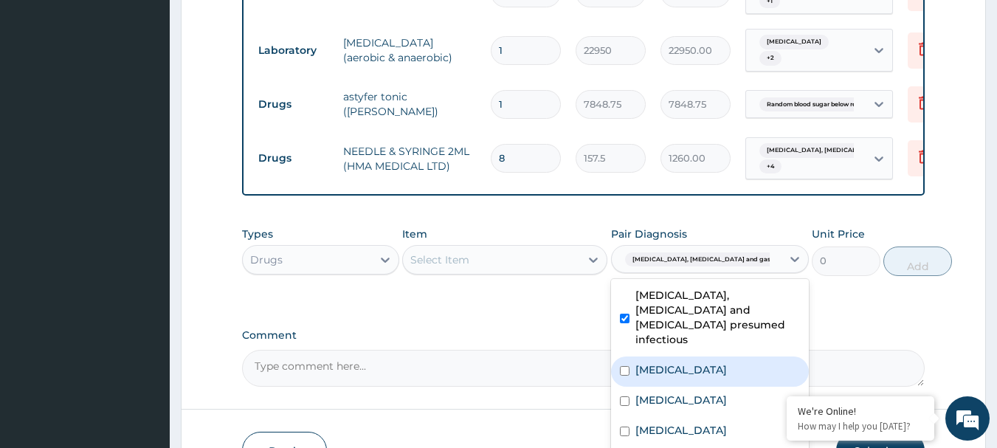
click at [667, 362] on label "Gastroenteritis" at bounding box center [682, 369] width 92 height 15
checkbox input "true"
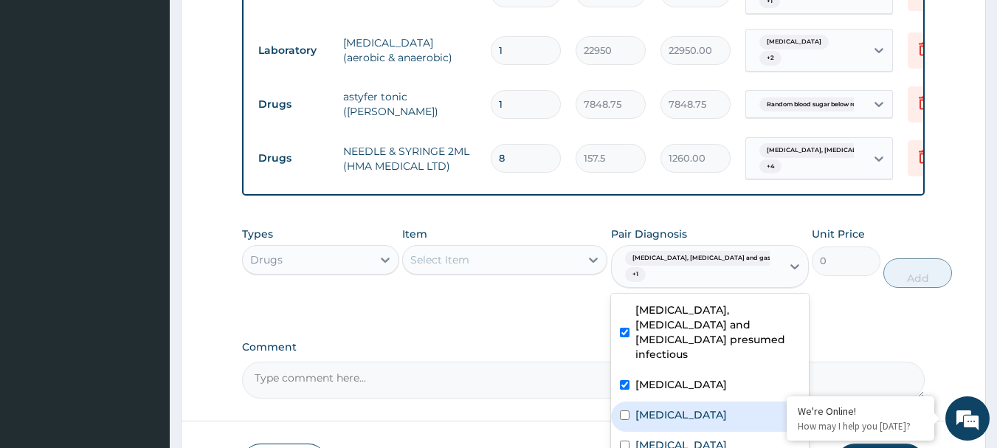
click at [658, 407] on label "Malaria" at bounding box center [682, 414] width 92 height 15
checkbox input "true"
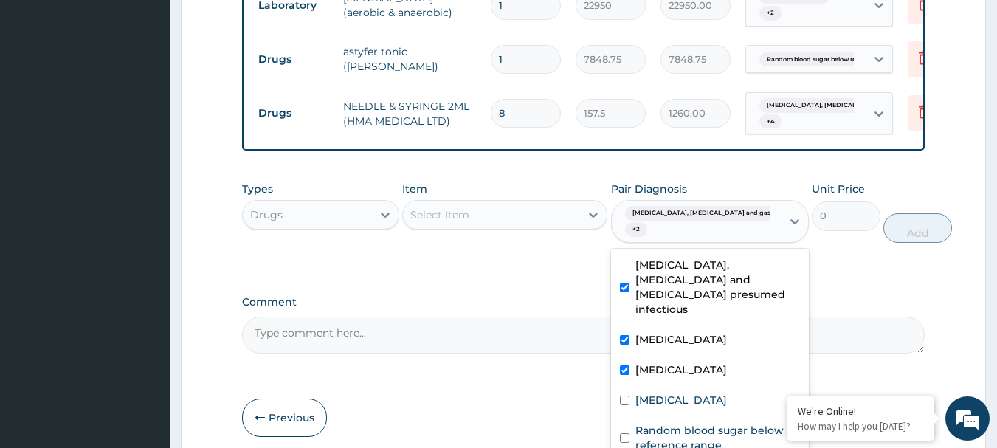
scroll to position [1278, 0]
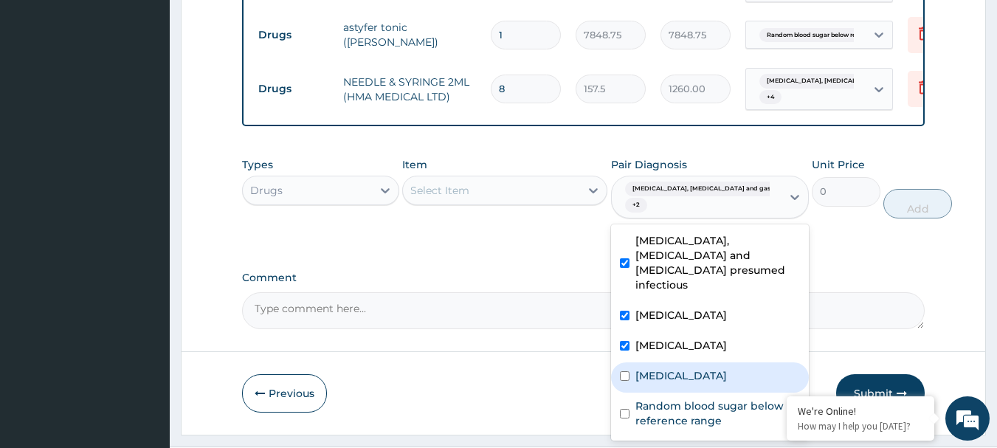
drag, startPoint x: 667, startPoint y: 331, endPoint x: 673, endPoint y: 344, distance: 14.9
click at [667, 368] on label "Sepsis" at bounding box center [682, 375] width 92 height 15
checkbox input "true"
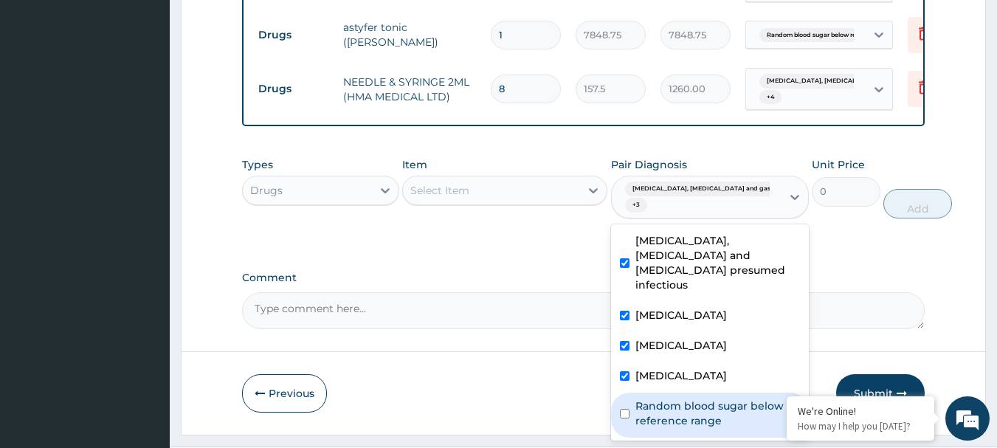
click at [676, 399] on label "Random blood sugar below reference range" at bounding box center [718, 414] width 165 height 30
checkbox input "true"
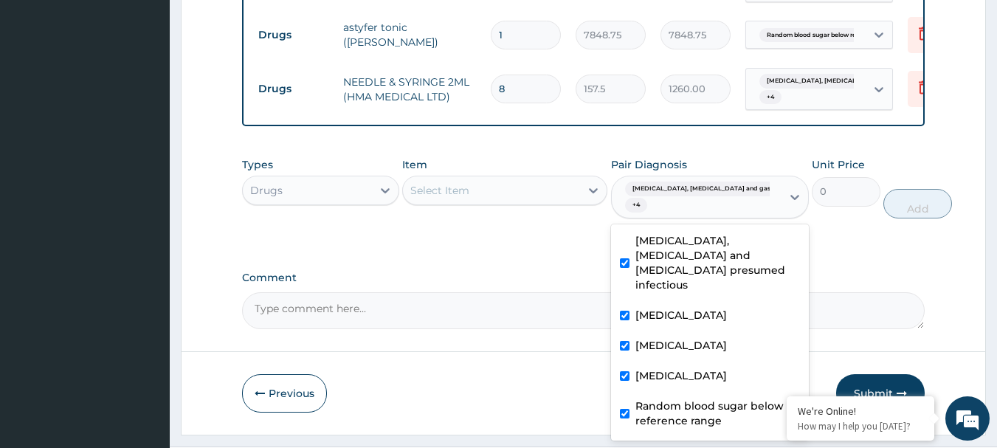
click at [515, 179] on div "Select Item" at bounding box center [491, 191] width 177 height 24
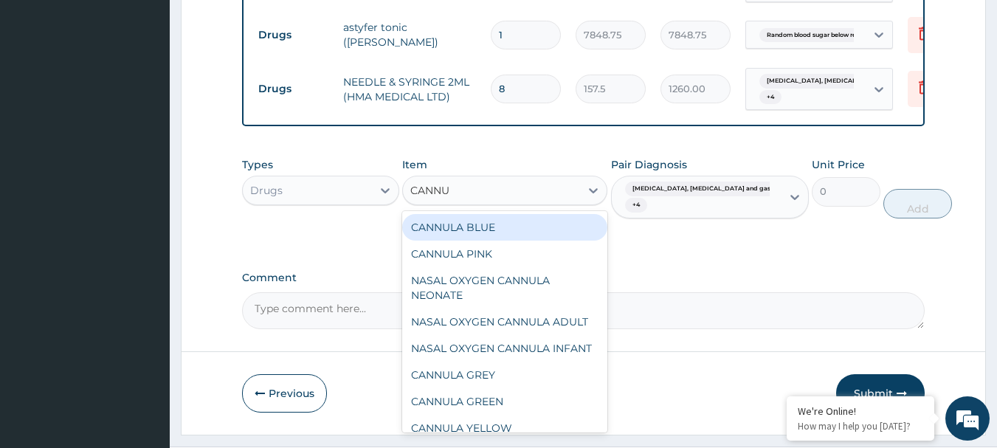
type input "CANNUL"
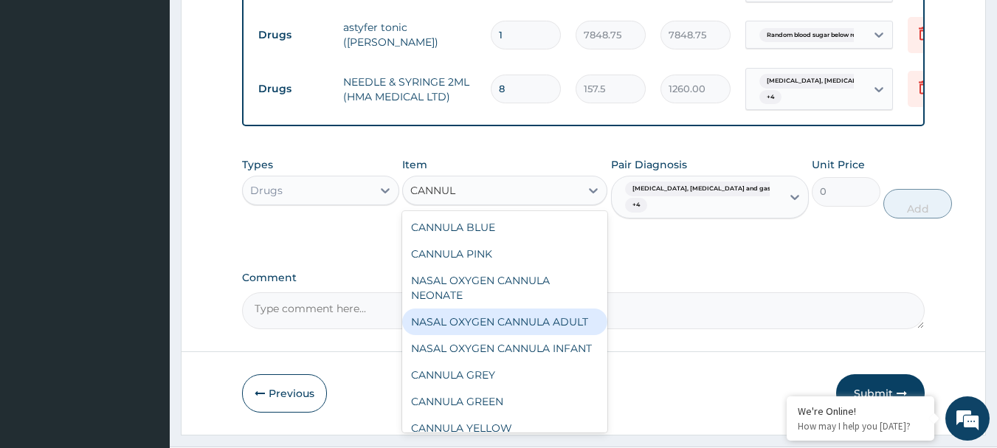
scroll to position [68, 0]
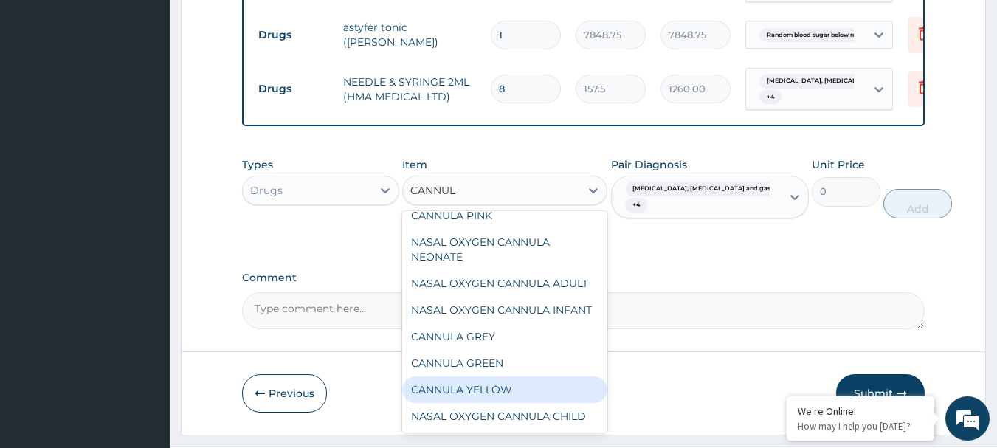
click at [487, 376] on div "CANNULA YELLOW" at bounding box center [504, 389] width 205 height 27
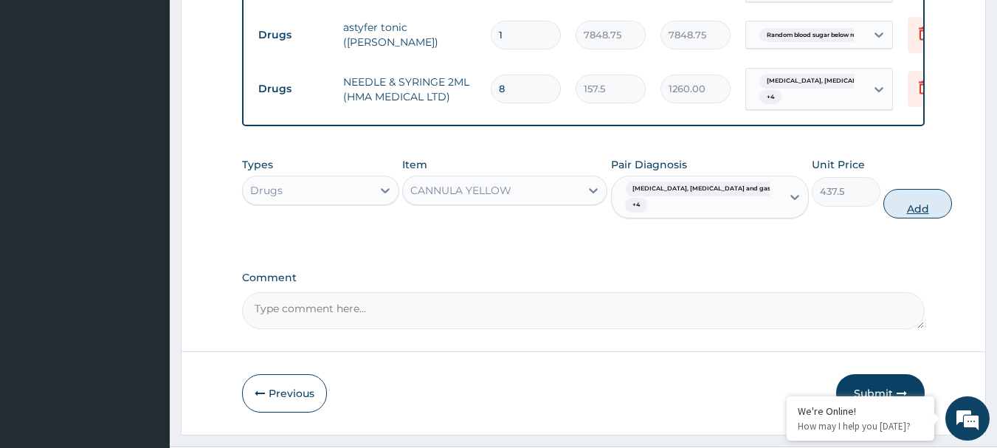
click at [885, 189] on button "Add" at bounding box center [918, 204] width 69 height 30
type input "0"
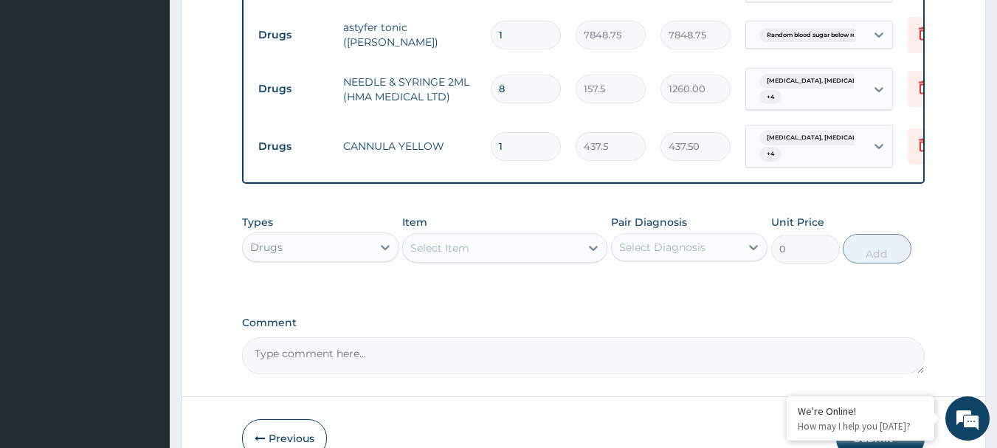
click at [532, 132] on input "1" at bounding box center [526, 146] width 70 height 29
type input "0.00"
type input "6"
type input "2625.00"
type input "6"
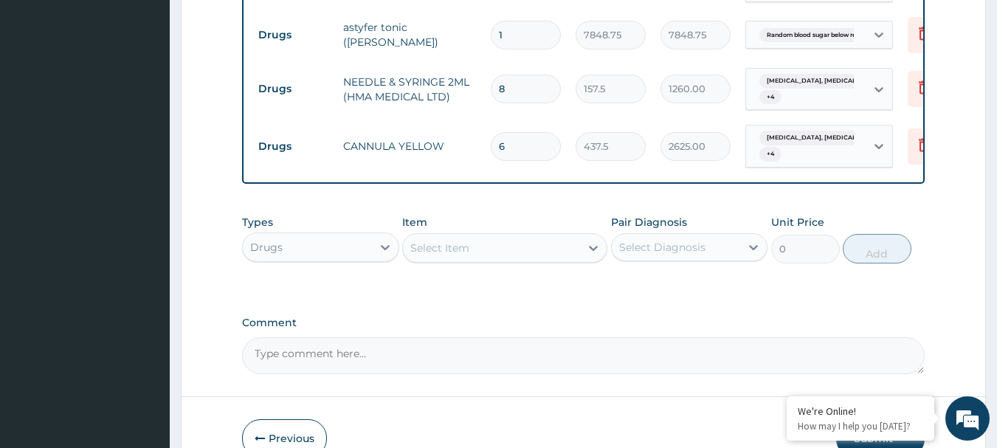
click at [682, 240] on div "Select Diagnosis" at bounding box center [662, 247] width 86 height 15
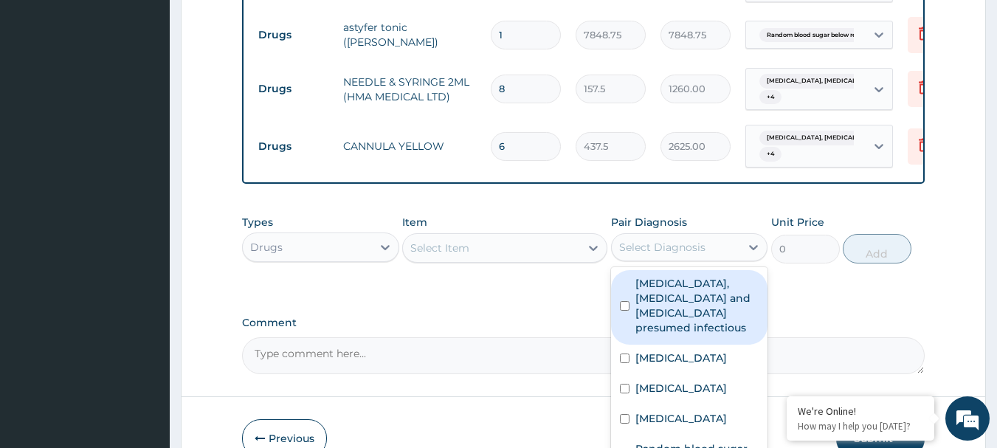
click at [664, 276] on label "Colitis, enteritis and gastroenteritis presumed infectious" at bounding box center [698, 305] width 124 height 59
checkbox input "true"
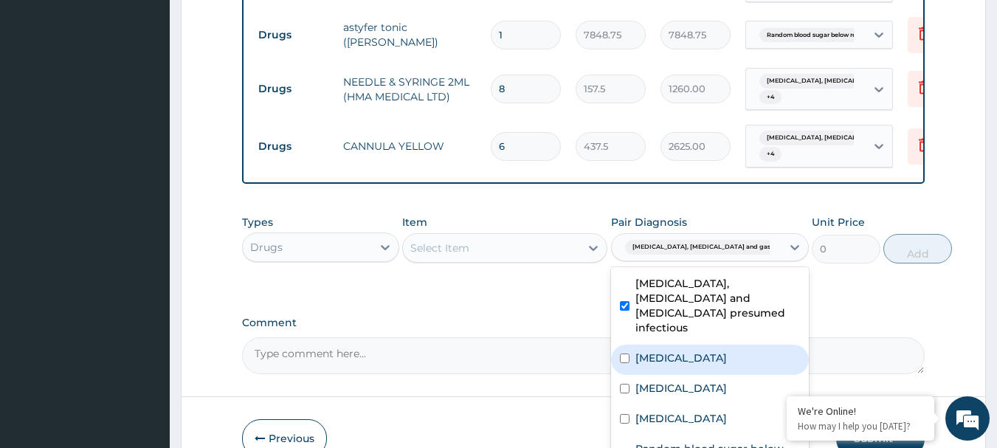
click at [662, 351] on label "Gastroenteritis" at bounding box center [682, 358] width 92 height 15
checkbox input "true"
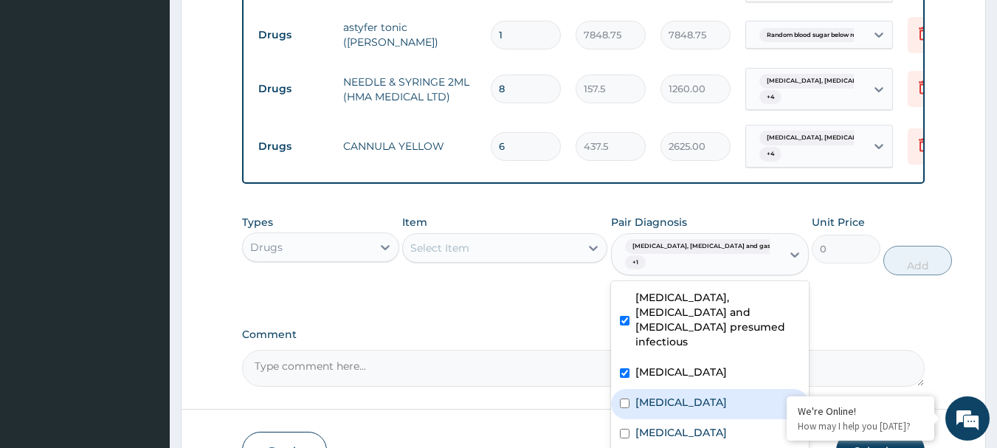
click at [659, 395] on label "Malaria" at bounding box center [682, 402] width 92 height 15
checkbox input "true"
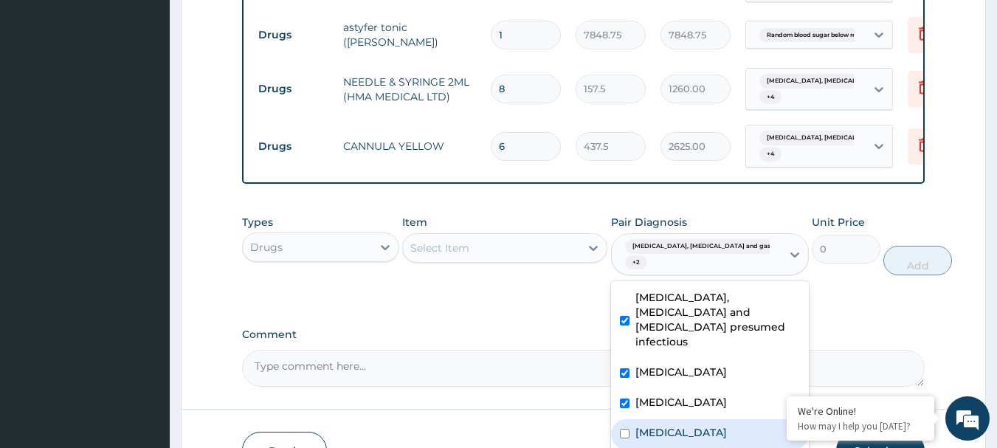
click at [655, 425] on label "Sepsis" at bounding box center [682, 432] width 92 height 15
checkbox input "true"
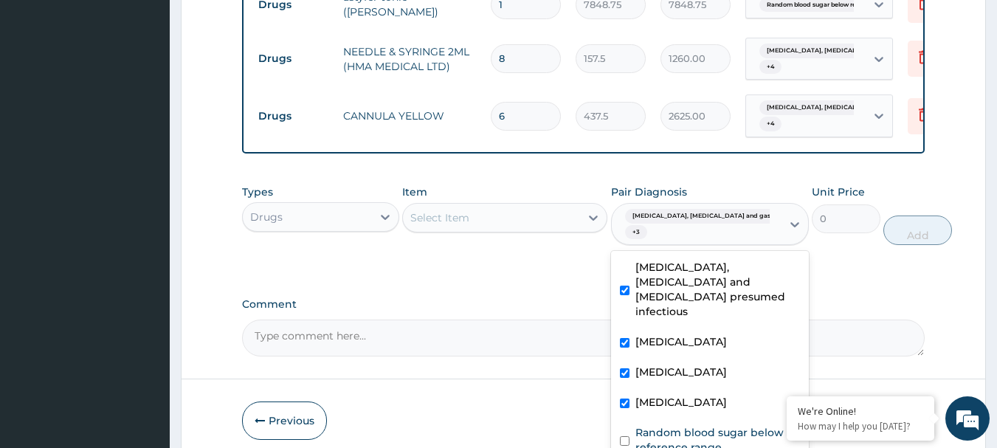
scroll to position [1335, 0]
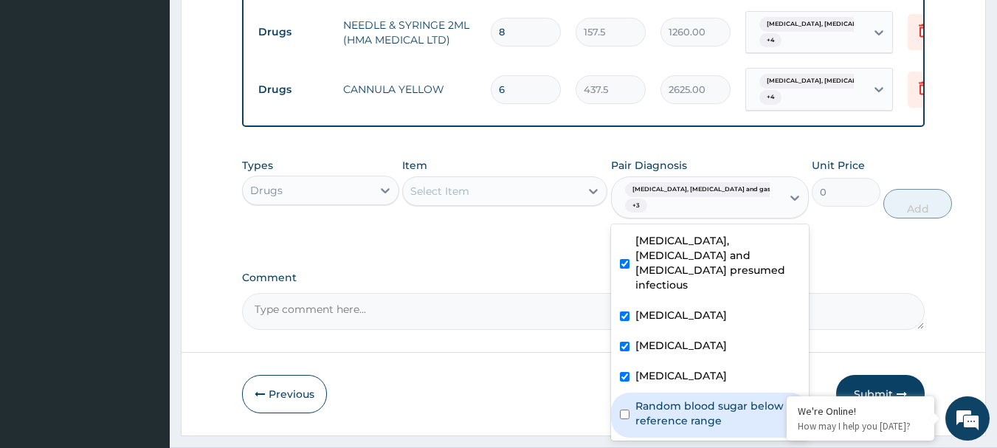
click at [661, 399] on label "Random blood sugar below reference range" at bounding box center [718, 414] width 165 height 30
checkbox input "true"
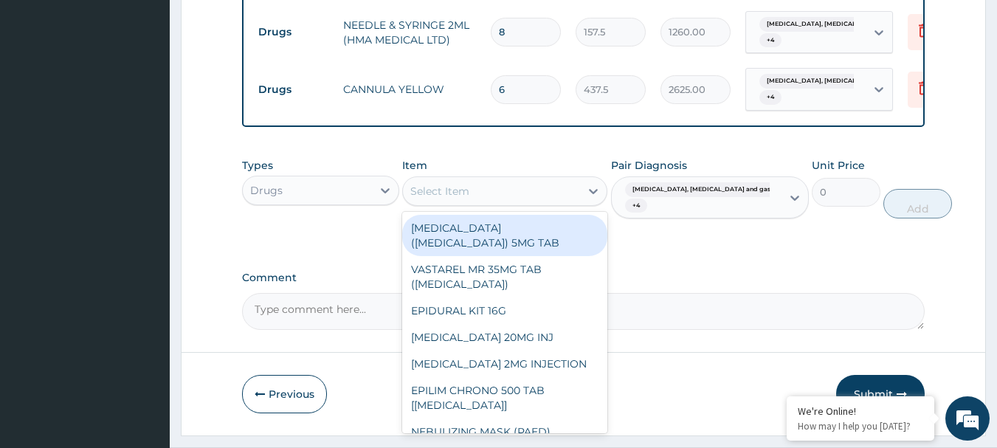
click at [498, 179] on div "Select Item" at bounding box center [491, 191] width 177 height 24
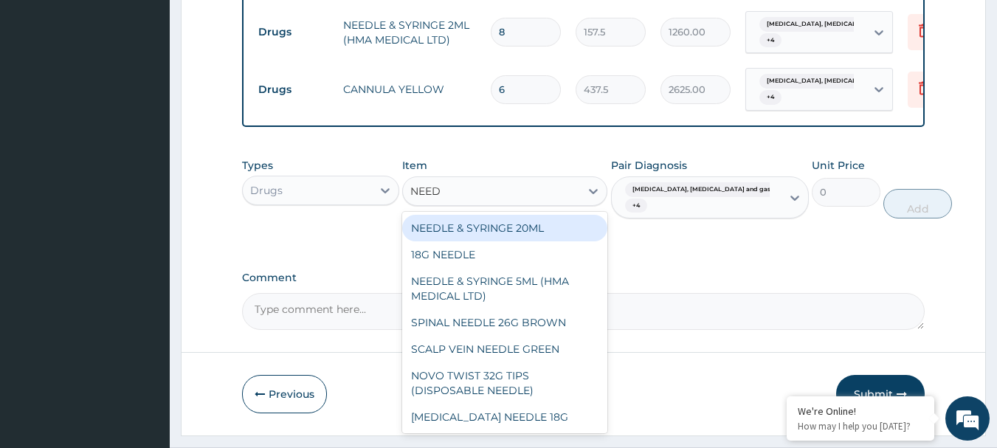
type input "NEEDL"
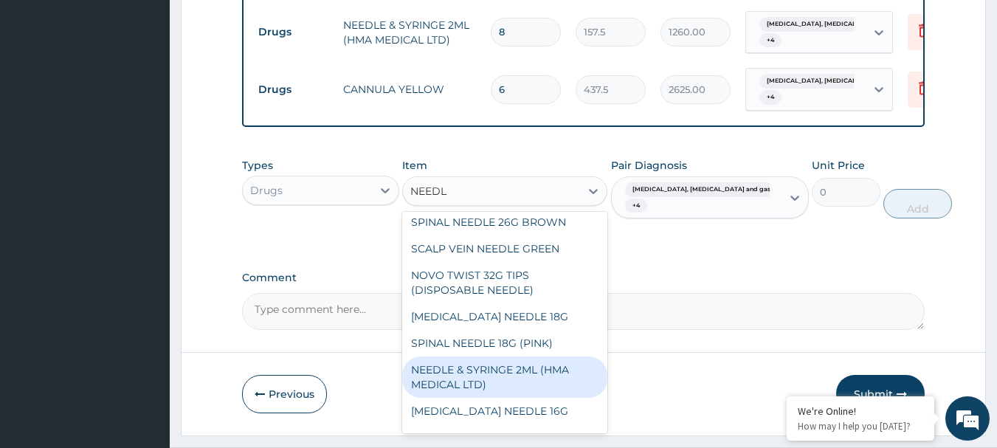
scroll to position [27, 0]
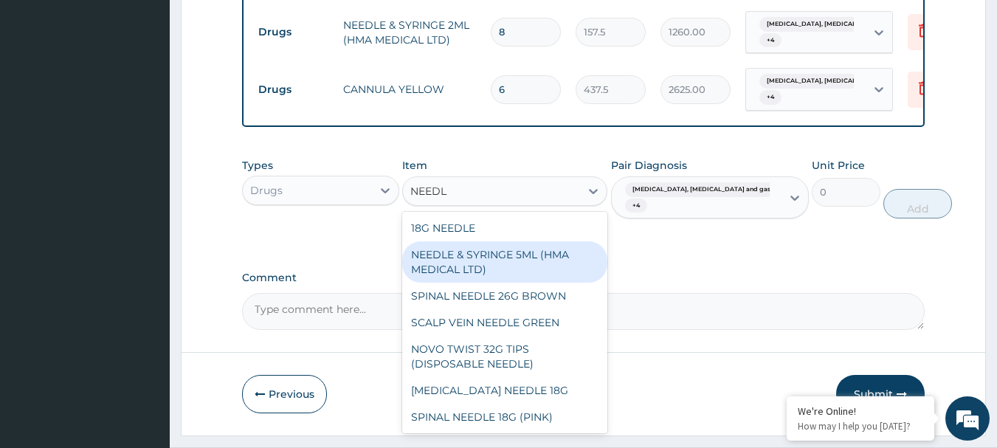
click at [535, 241] on div "NEEDLE & SYRINGE 5ML (HMA MEDICAL LTD)" at bounding box center [504, 261] width 205 height 41
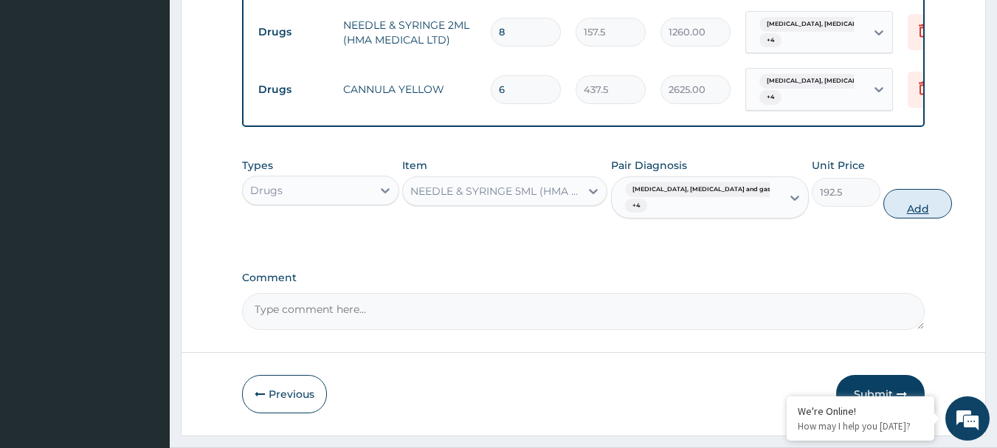
click at [884, 189] on button "Add" at bounding box center [918, 204] width 69 height 30
type input "0"
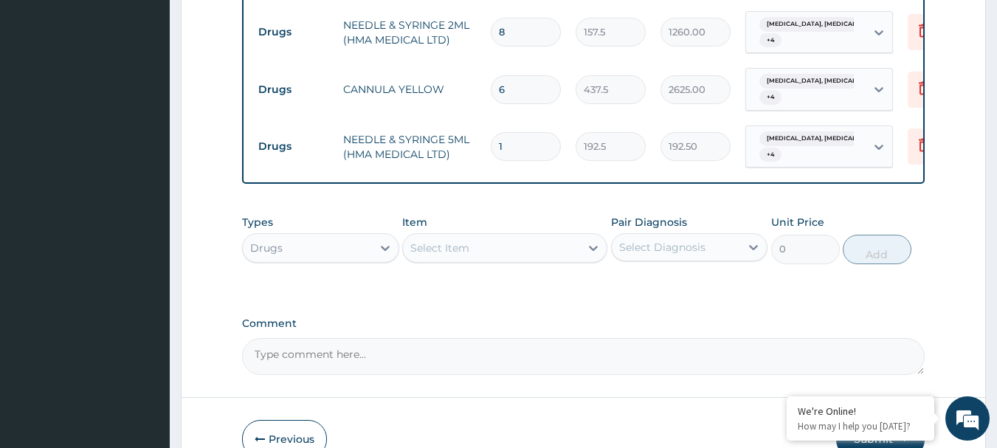
click at [532, 132] on input "1" at bounding box center [526, 146] width 70 height 29
type input "11"
type input "2117.50"
type input "11"
click at [726, 235] on div "Select Diagnosis" at bounding box center [676, 247] width 129 height 24
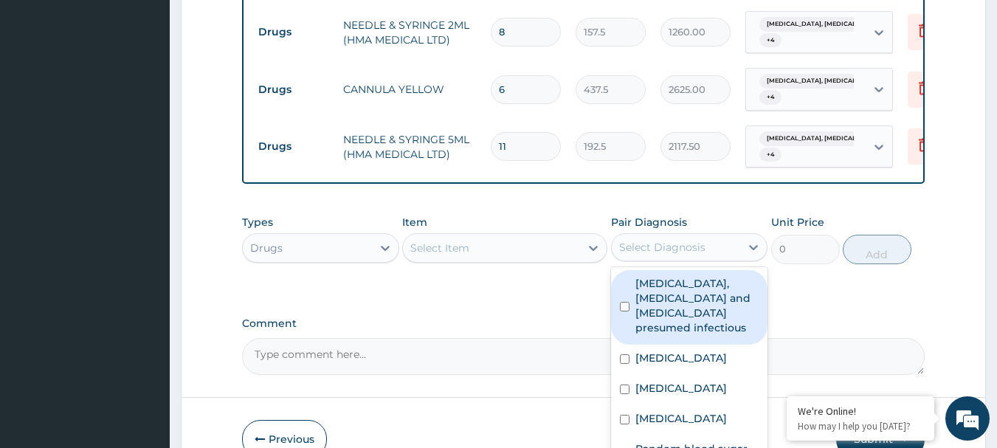
click at [703, 276] on label "Colitis, enteritis and gastroenteritis presumed infectious" at bounding box center [698, 305] width 124 height 59
checkbox input "true"
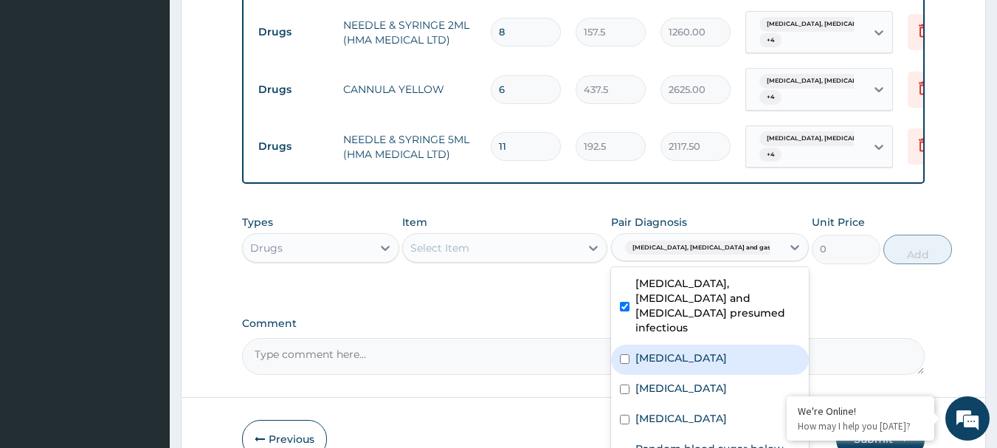
click at [687, 351] on label "Gastroenteritis" at bounding box center [682, 358] width 92 height 15
checkbox input "true"
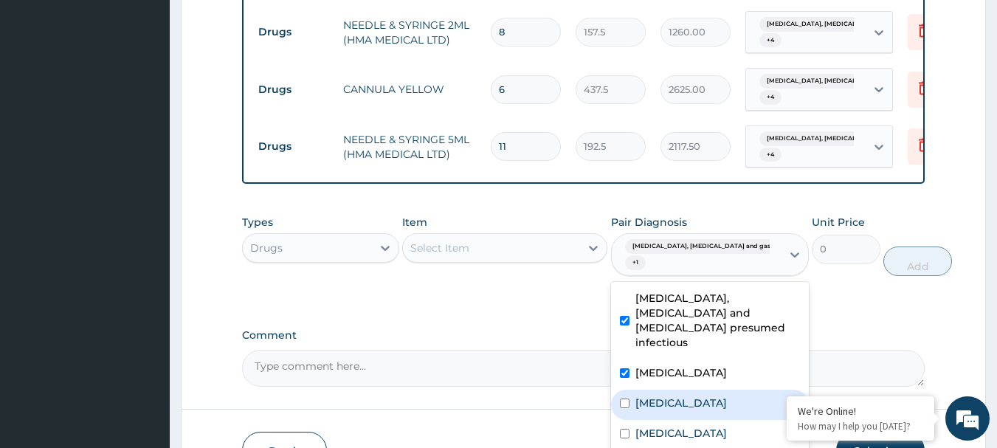
click at [662, 396] on label "Malaria" at bounding box center [682, 403] width 92 height 15
checkbox input "true"
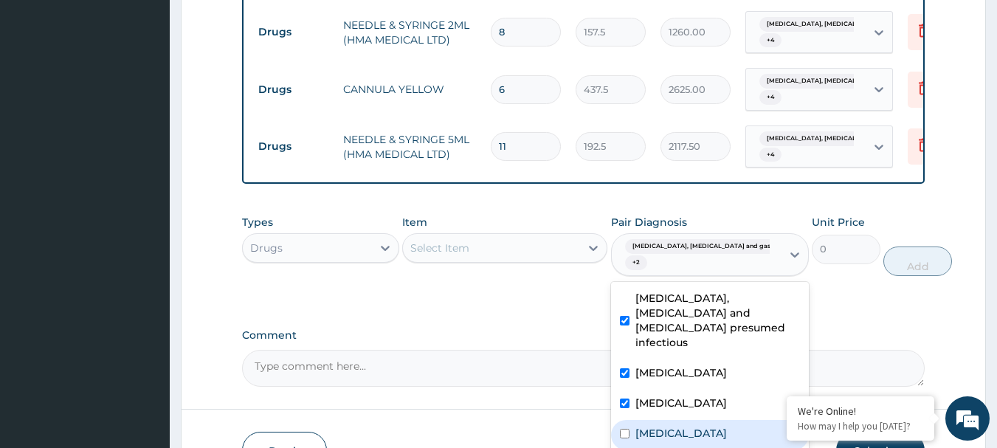
click at [667, 420] on div "Sepsis" at bounding box center [710, 435] width 198 height 30
checkbox input "true"
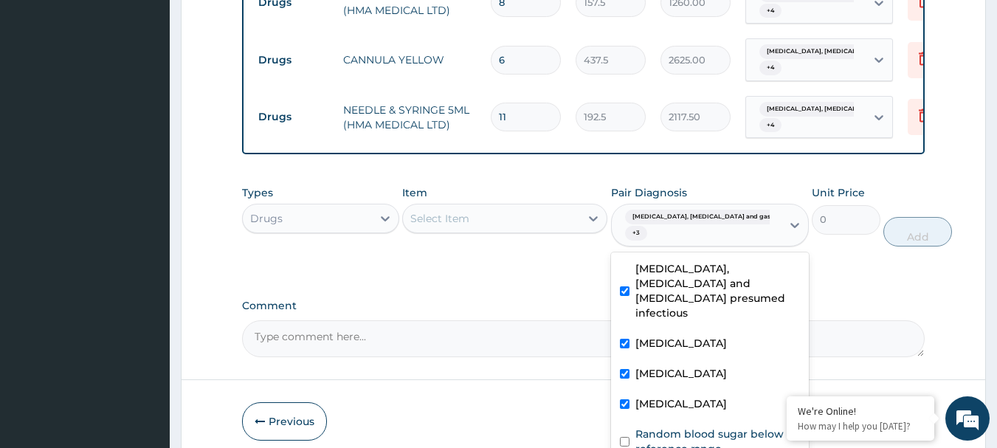
scroll to position [1393, 0]
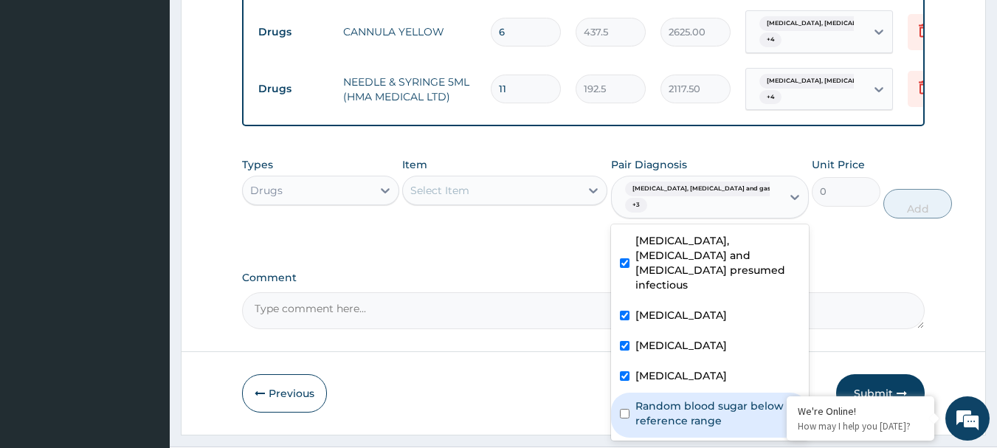
click at [709, 399] on label "Random blood sugar below reference range" at bounding box center [718, 414] width 165 height 30
checkbox input "true"
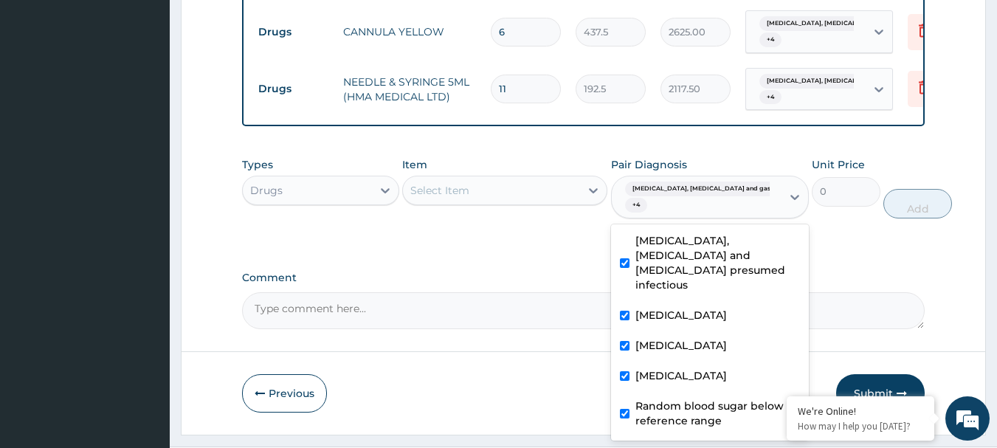
click at [508, 179] on div "Select Item" at bounding box center [491, 191] width 177 height 24
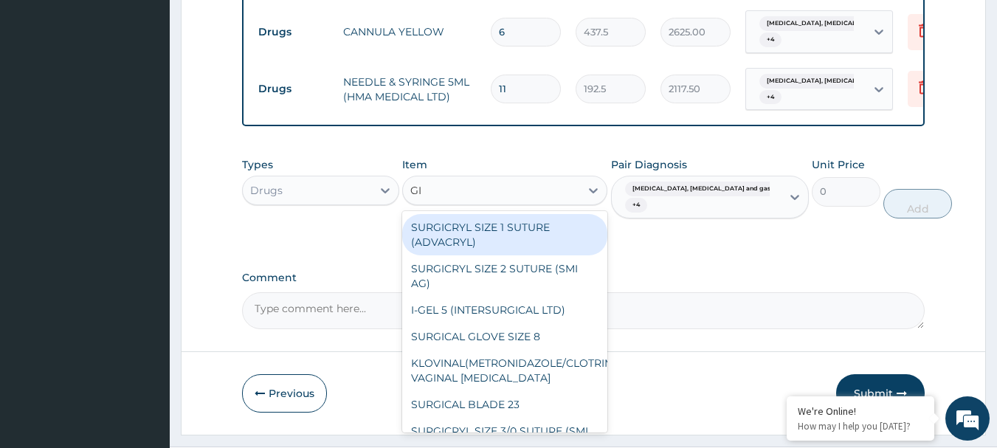
type input "GIV"
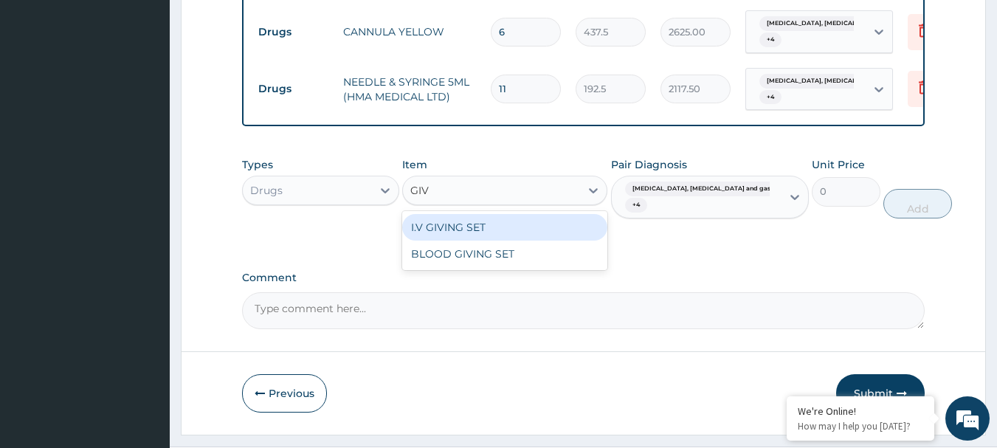
click at [500, 214] on div "I.V GIVING SET" at bounding box center [504, 227] width 205 height 27
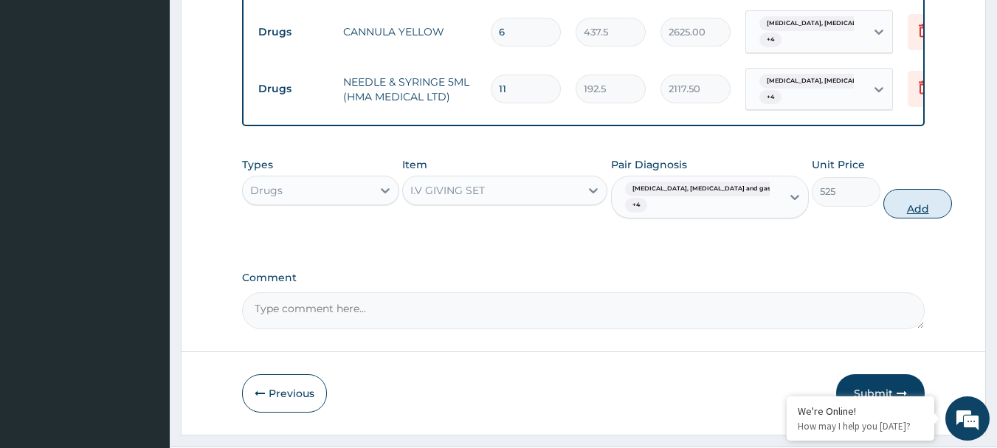
click at [897, 189] on button "Add" at bounding box center [918, 204] width 69 height 30
type input "0"
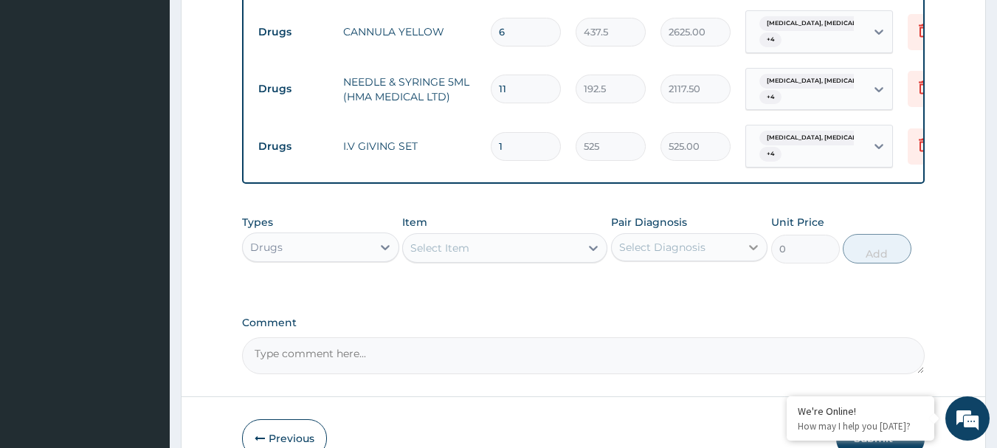
click at [755, 240] on icon at bounding box center [753, 247] width 15 height 15
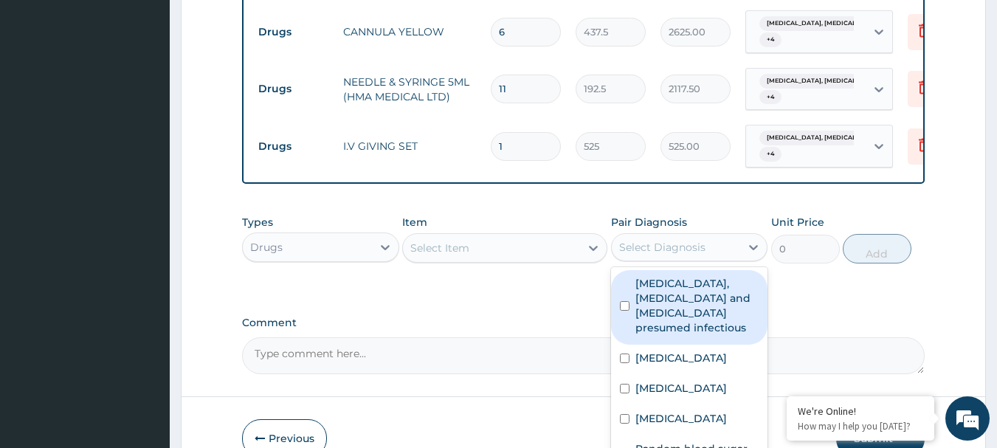
click at [712, 276] on label "Colitis, enteritis and gastroenteritis presumed infectious" at bounding box center [698, 305] width 124 height 59
checkbox input "true"
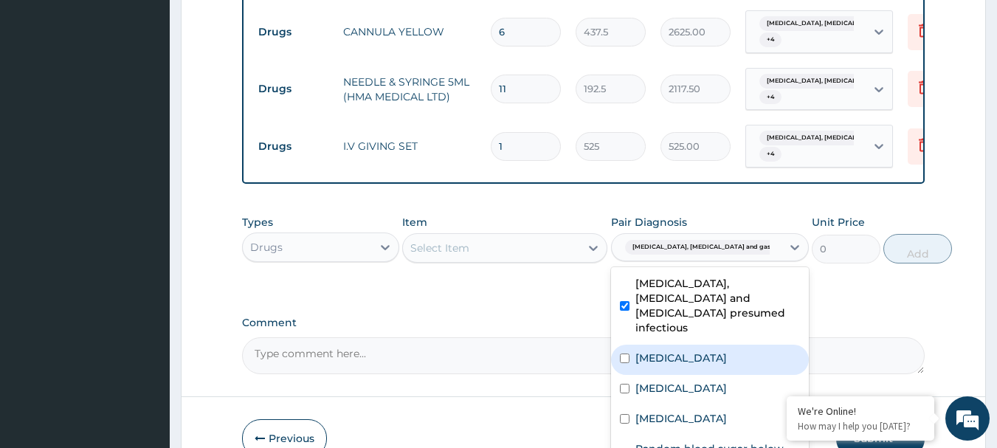
click at [699, 351] on label "Gastroenteritis" at bounding box center [682, 358] width 92 height 15
checkbox input "true"
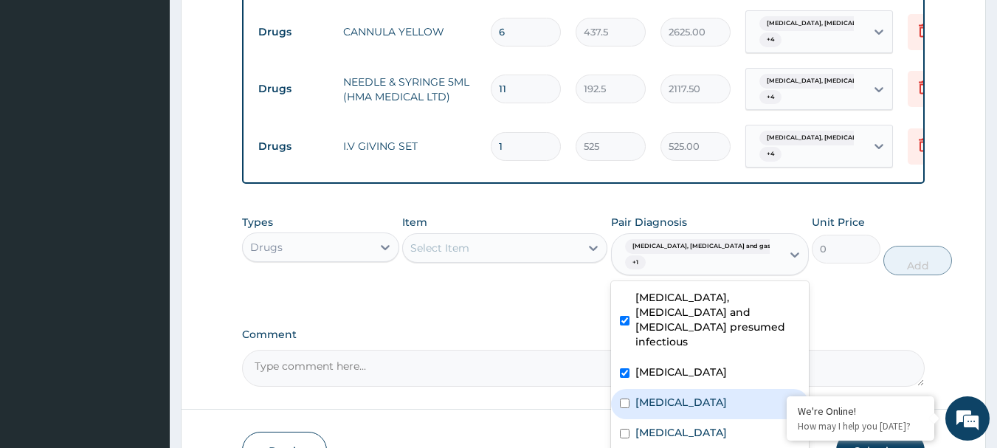
click at [658, 395] on label "Malaria" at bounding box center [682, 402] width 92 height 15
checkbox input "true"
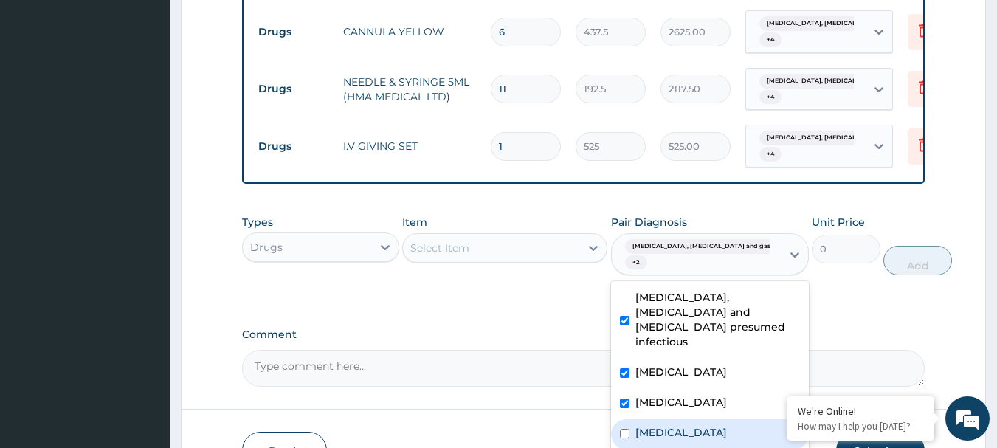
click at [653, 425] on label "Sepsis" at bounding box center [682, 432] width 92 height 15
checkbox input "true"
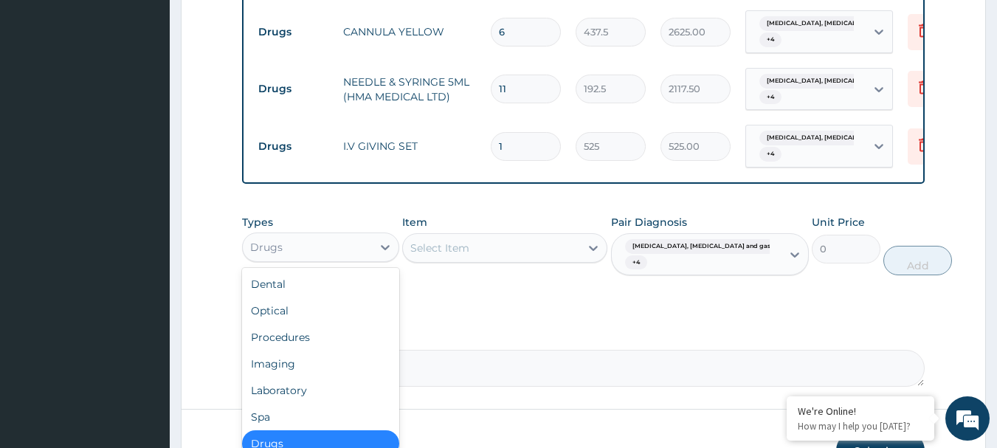
click at [354, 235] on div "Drugs" at bounding box center [307, 247] width 129 height 24
click at [311, 324] on div "Procedures" at bounding box center [320, 337] width 157 height 27
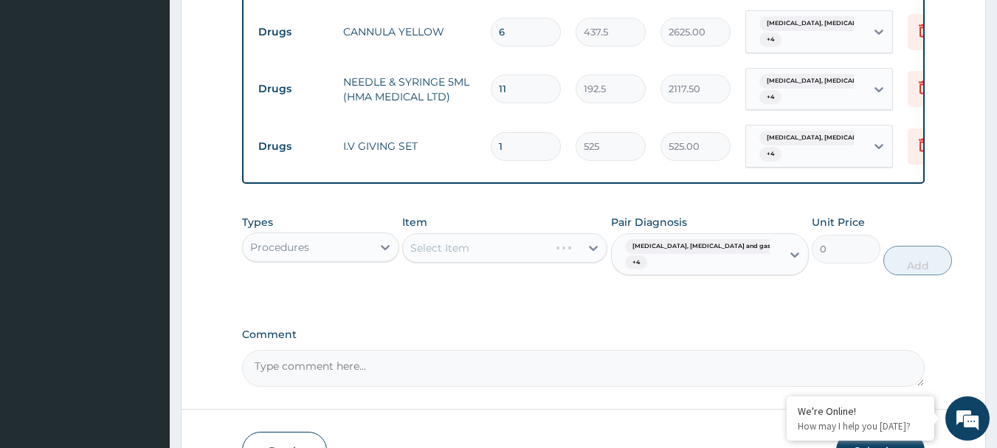
click at [524, 233] on div "Select Item" at bounding box center [504, 248] width 205 height 30
click at [531, 233] on div "Select Item" at bounding box center [504, 248] width 205 height 30
click at [486, 233] on div "Select Item" at bounding box center [504, 248] width 205 height 30
click at [505, 233] on div "Select Item" at bounding box center [504, 248] width 205 height 30
click at [541, 233] on div "Select Item" at bounding box center [504, 248] width 205 height 30
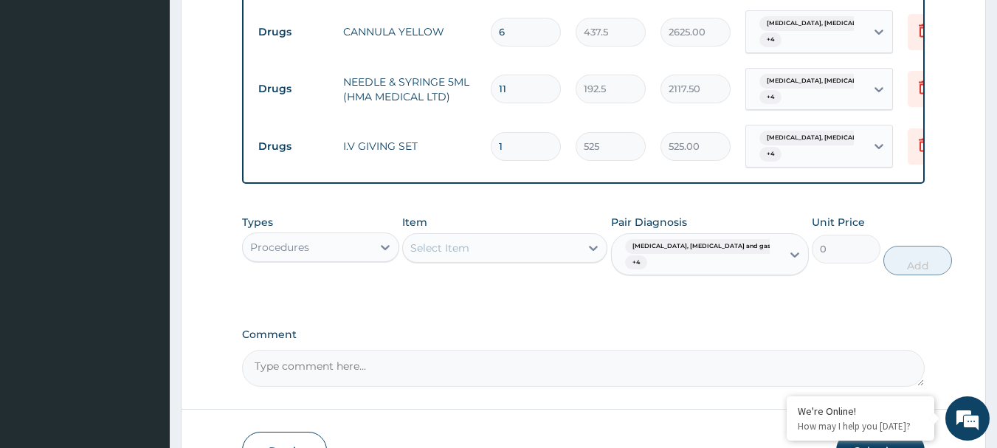
click at [534, 236] on div "Select Item" at bounding box center [491, 248] width 177 height 24
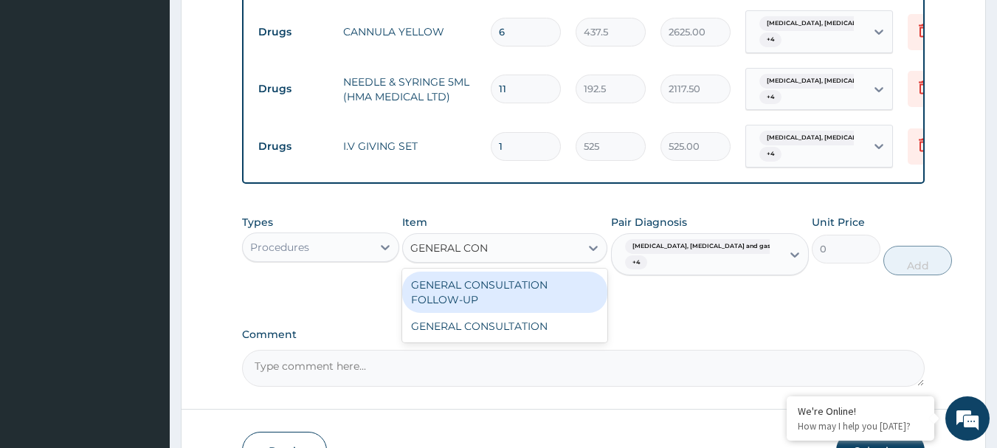
type input "GENERAL CONS"
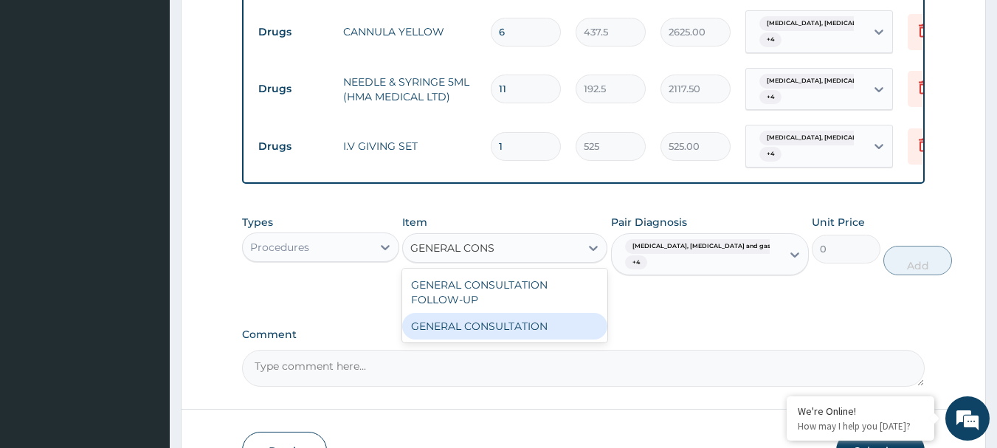
click at [509, 313] on div "GENERAL CONSULTATION" at bounding box center [504, 326] width 205 height 27
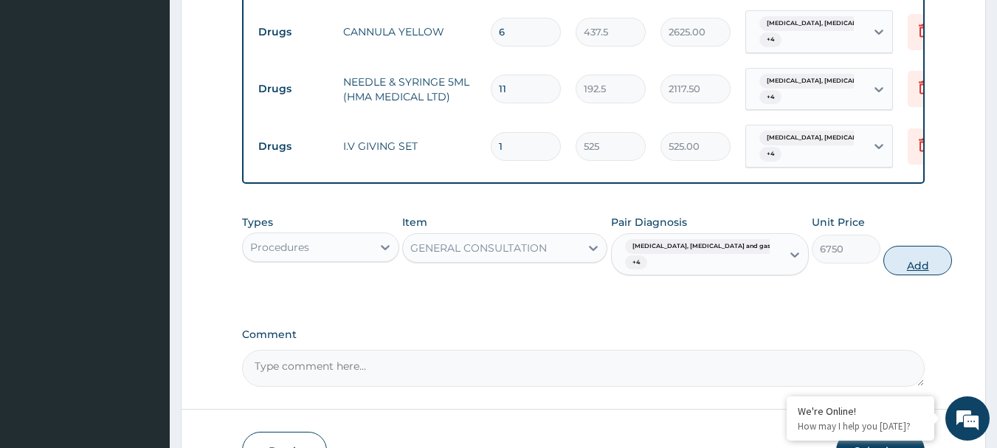
click at [889, 246] on button "Add" at bounding box center [918, 261] width 69 height 30
type input "0"
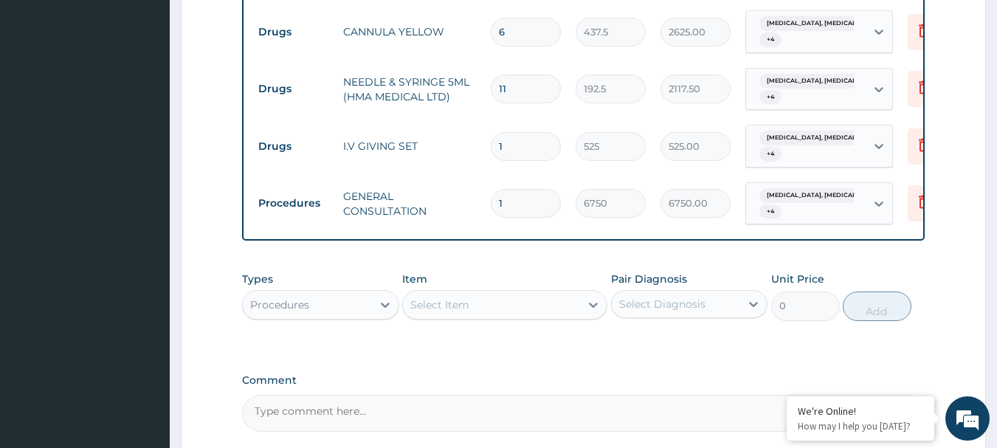
click at [686, 297] on div "Select Diagnosis" at bounding box center [662, 304] width 86 height 15
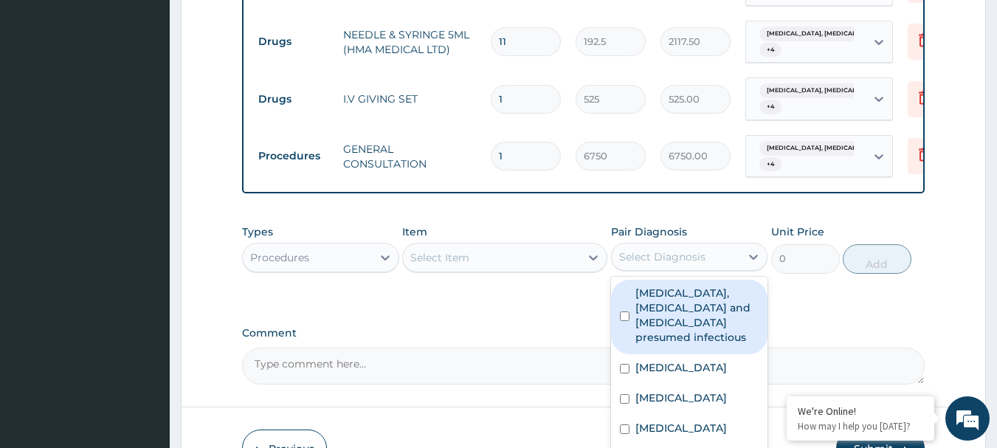
scroll to position [1495, 0]
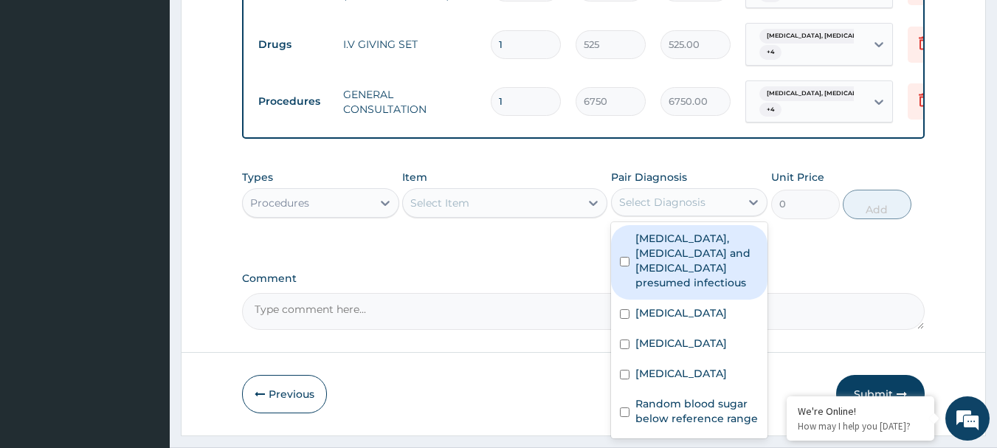
click at [684, 231] on label "Colitis, enteritis and gastroenteritis presumed infectious" at bounding box center [698, 260] width 124 height 59
checkbox input "true"
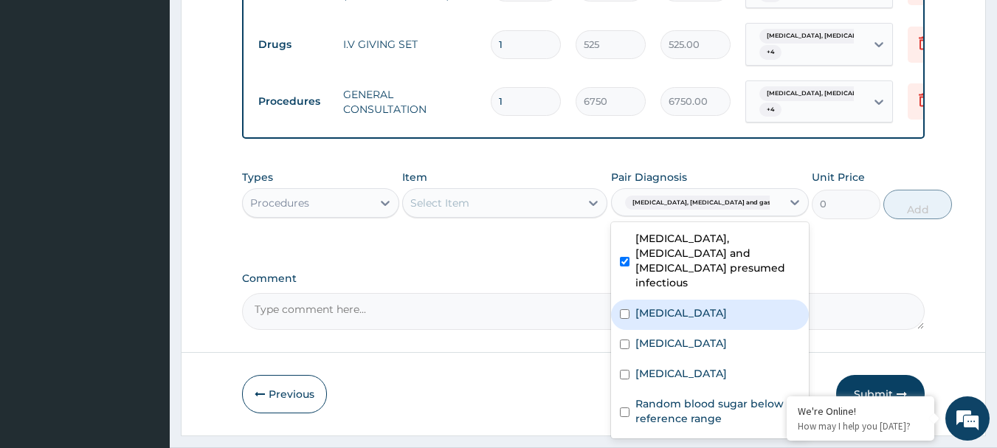
click at [675, 300] on div "Gastroenteritis" at bounding box center [710, 315] width 198 height 30
checkbox input "true"
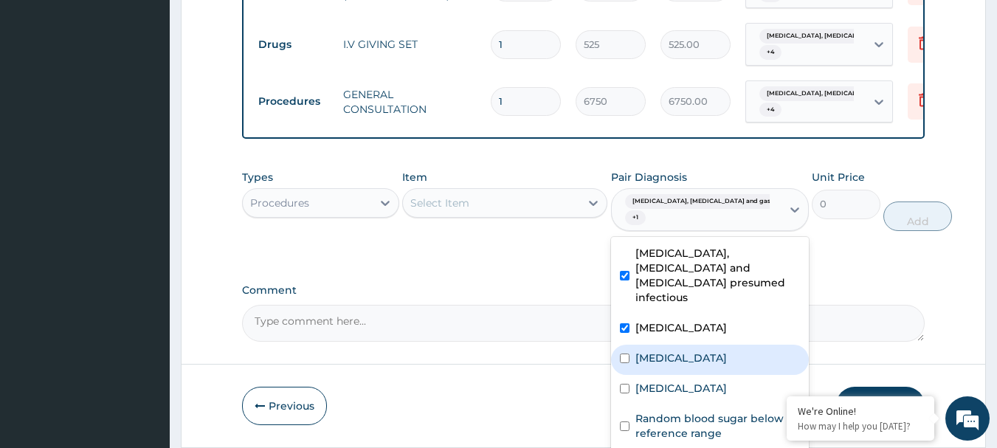
click at [655, 351] on label "Malaria" at bounding box center [682, 358] width 92 height 15
checkbox input "true"
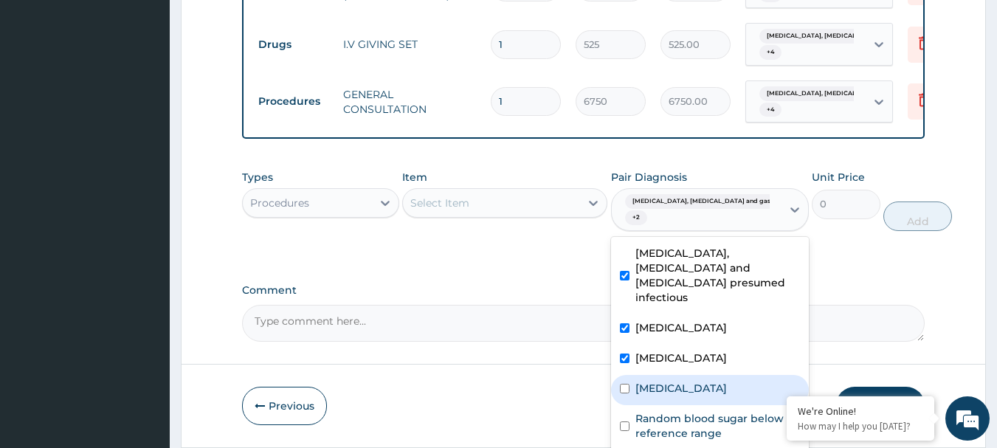
click at [661, 375] on div "Sepsis" at bounding box center [710, 390] width 198 height 30
checkbox input "true"
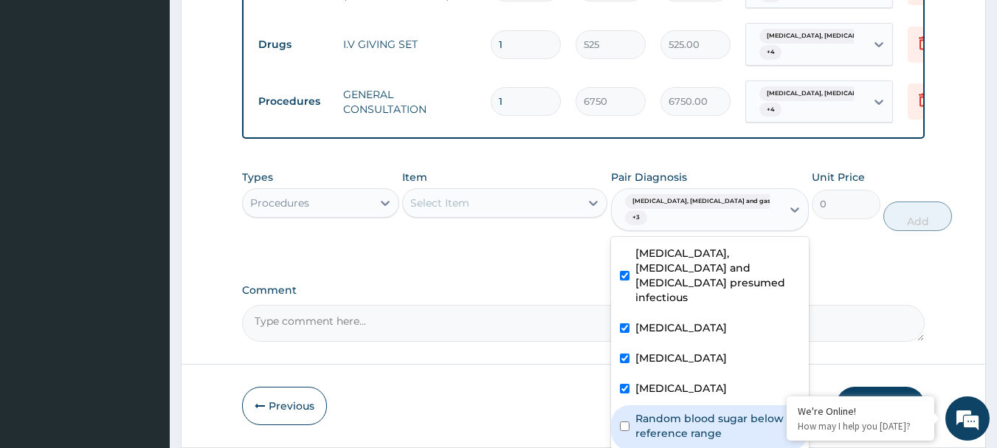
click at [672, 411] on label "Random blood sugar below reference range" at bounding box center [718, 426] width 165 height 30
checkbox input "true"
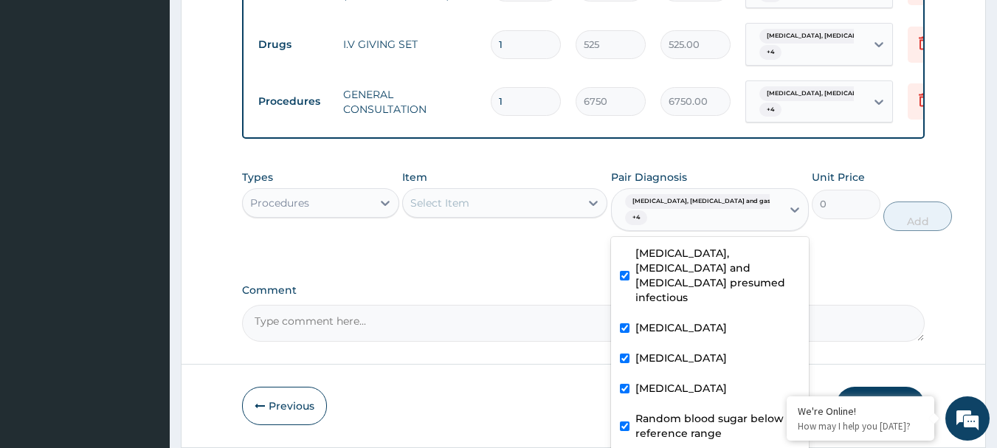
click at [483, 191] on div "Select Item" at bounding box center [491, 203] width 177 height 24
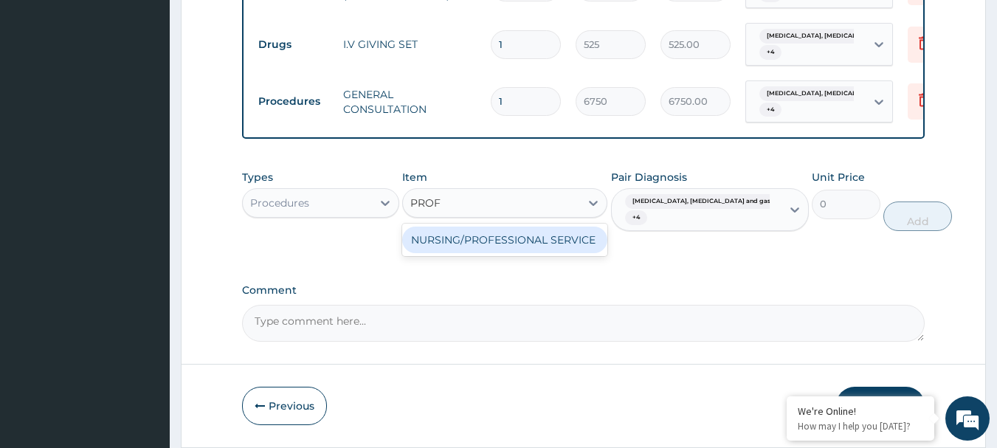
type input "PROFE"
click at [483, 227] on div "NURSING/PROFESSIONAL SERVICE" at bounding box center [504, 240] width 205 height 27
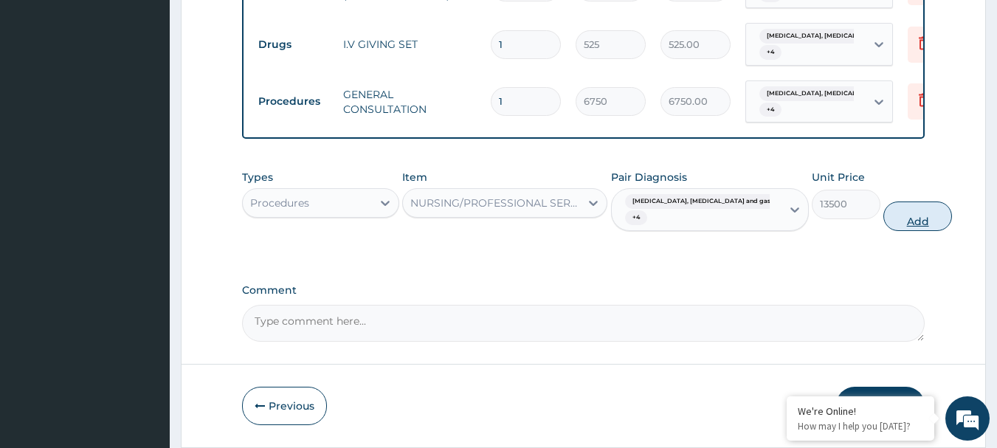
click at [884, 202] on button "Add" at bounding box center [918, 217] width 69 height 30
type input "0"
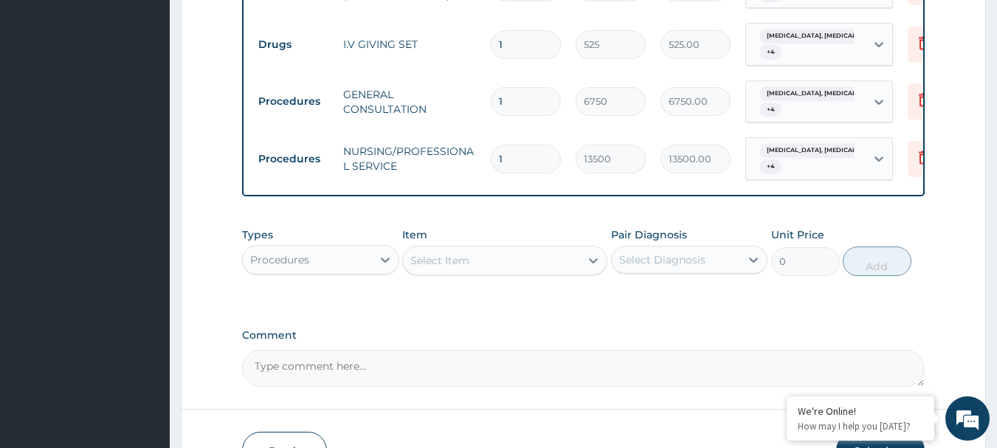
click at [523, 145] on input "1" at bounding box center [526, 159] width 70 height 29
type input "0.00"
type input "3"
type input "40500.00"
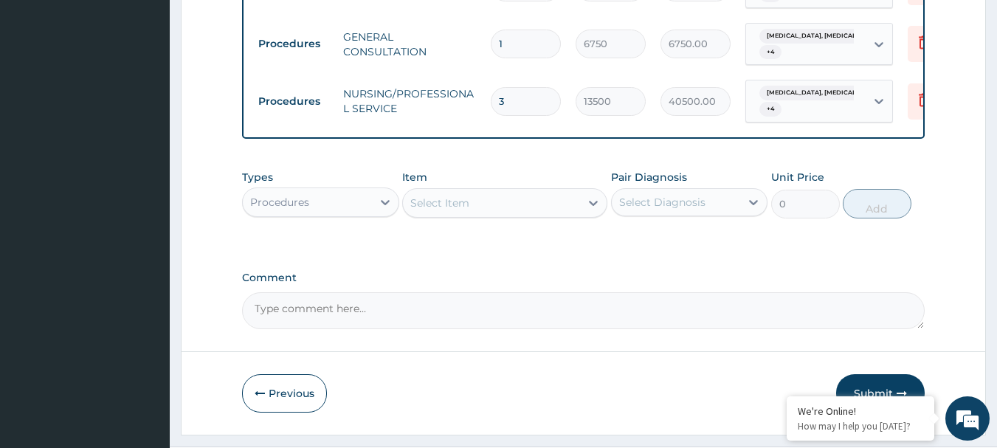
type input "3"
click at [876, 374] on button "Submit" at bounding box center [880, 393] width 89 height 38
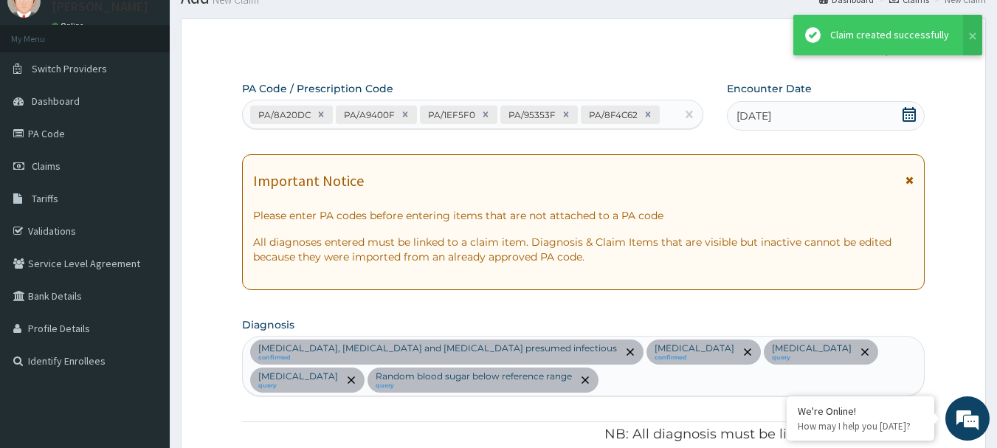
scroll to position [1552, 0]
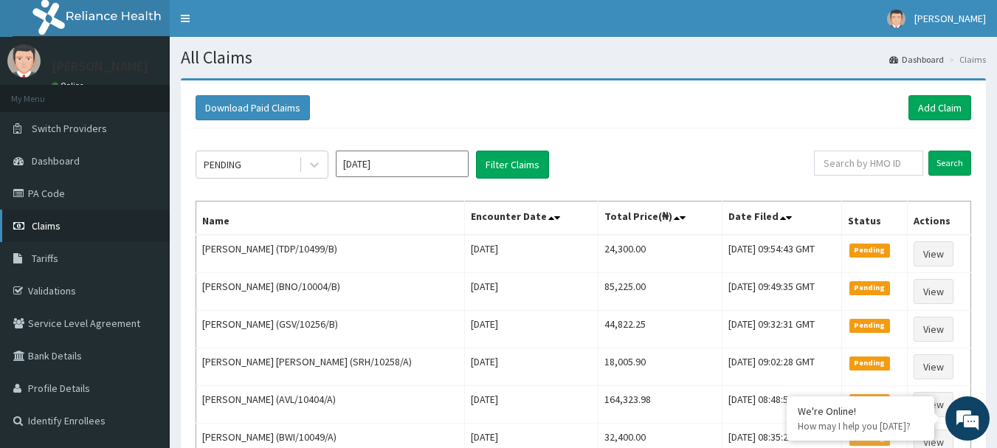
click at [50, 227] on span "Claims" at bounding box center [46, 225] width 29 height 13
click at [52, 227] on span "Claims" at bounding box center [46, 225] width 29 height 13
click at [38, 228] on span "Claims" at bounding box center [46, 225] width 29 height 13
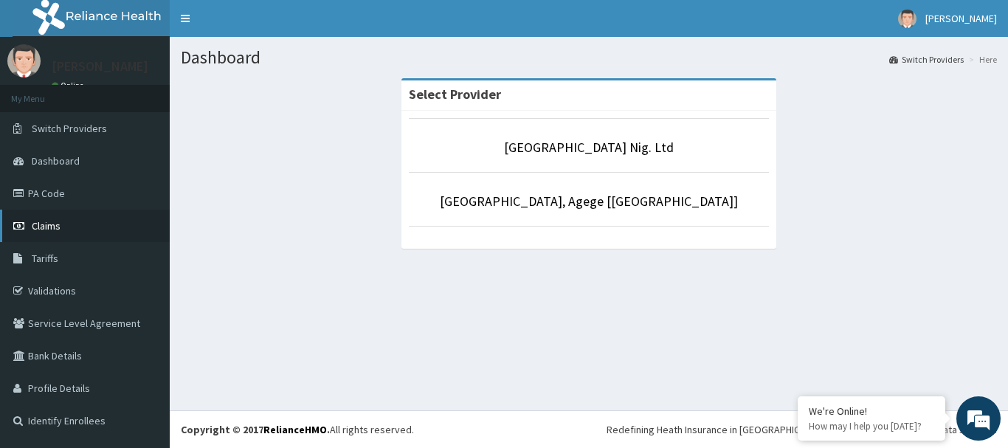
click at [62, 226] on link "Claims" at bounding box center [85, 226] width 170 height 32
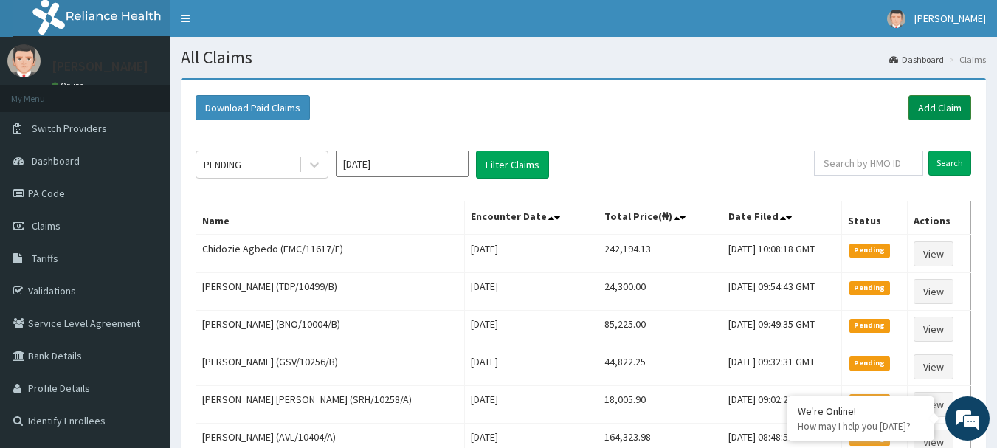
click at [943, 104] on link "Add Claim" at bounding box center [940, 107] width 63 height 25
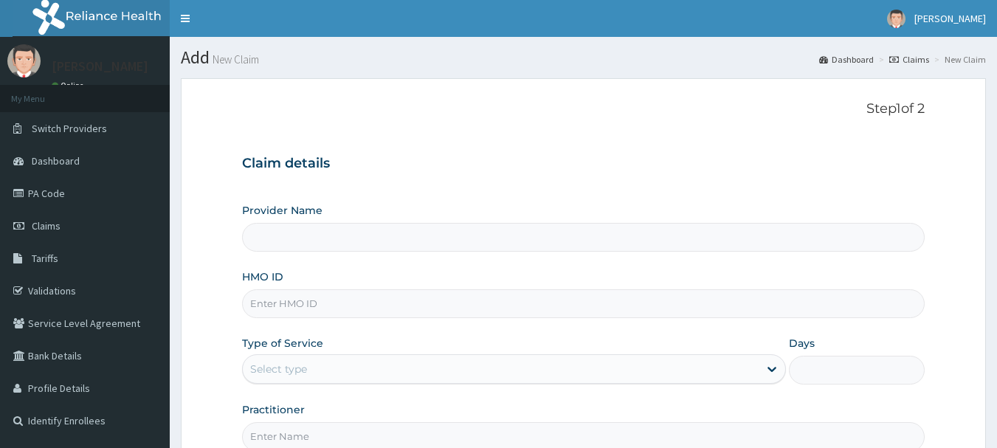
type input "[GEOGRAPHIC_DATA] Nig. Ltd"
click at [358, 296] on input "HMO ID" at bounding box center [584, 303] width 684 height 29
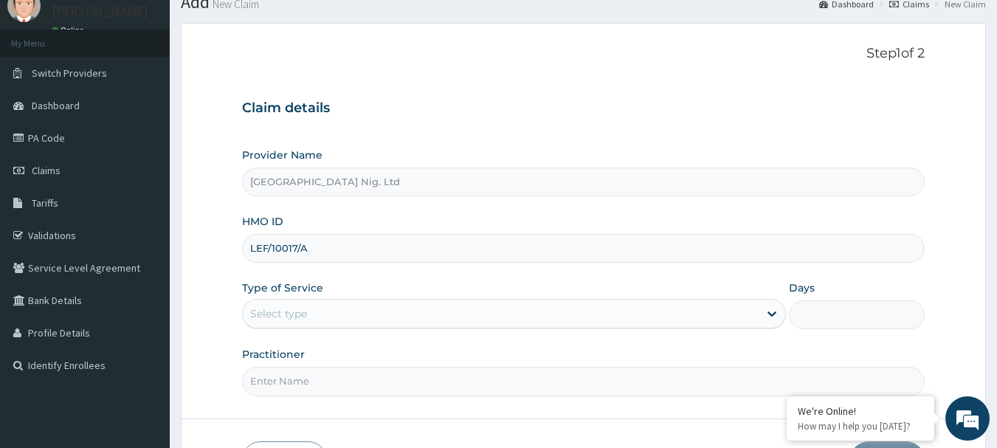
scroll to position [148, 0]
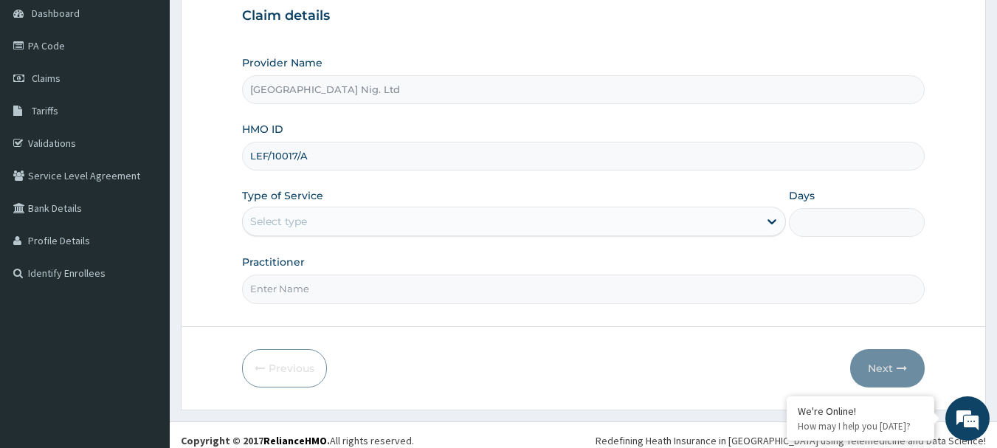
type input "LEF/10017/A"
click at [732, 227] on div "Select type" at bounding box center [501, 222] width 516 height 24
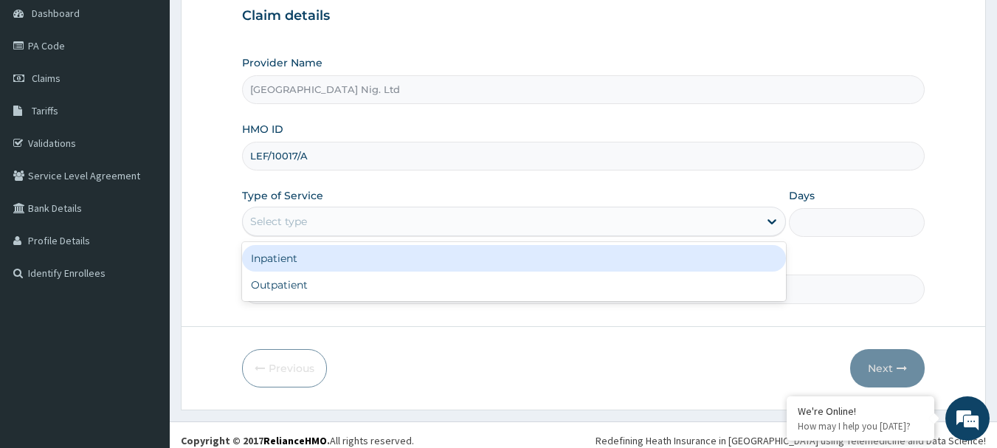
click at [569, 261] on div "Inpatient" at bounding box center [514, 258] width 544 height 27
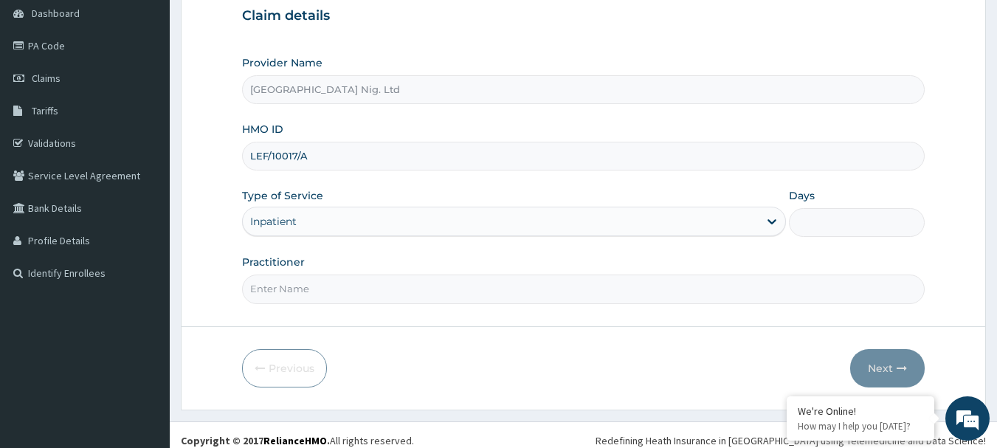
click at [820, 216] on input "Days" at bounding box center [857, 222] width 136 height 29
type input "2"
click at [599, 295] on input "Practitioner" at bounding box center [584, 289] width 684 height 29
type input "[PERSON_NAME]"
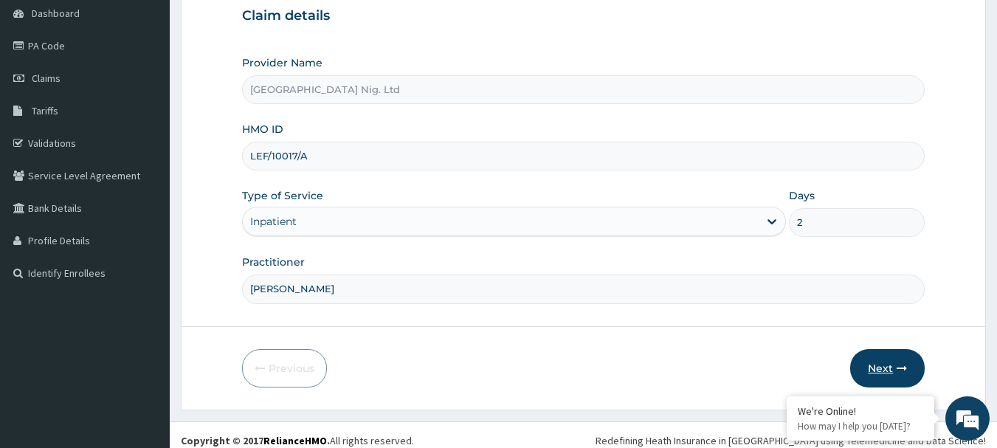
click at [880, 367] on button "Next" at bounding box center [887, 368] width 75 height 38
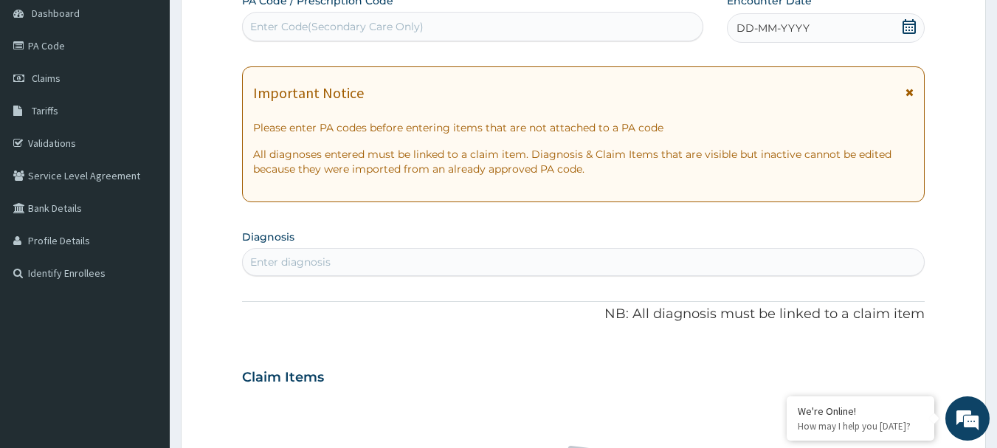
click at [494, 32] on div "Enter Code(Secondary Care Only)" at bounding box center [473, 27] width 461 height 24
type input "PA/4DD9FD"
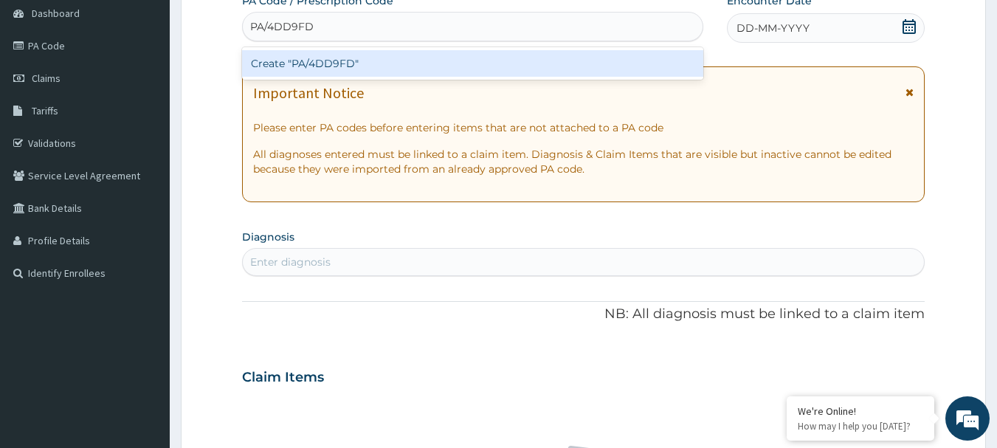
click at [342, 59] on div "Create "PA/4DD9FD"" at bounding box center [473, 63] width 462 height 27
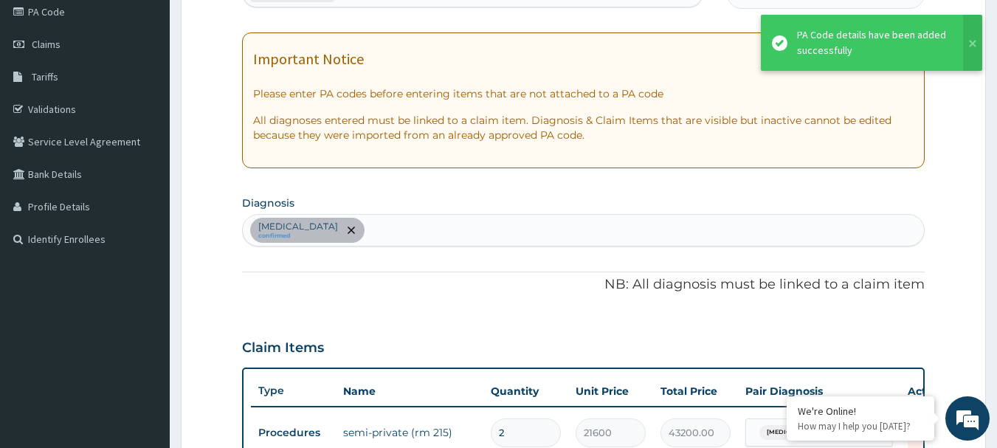
scroll to position [146, 0]
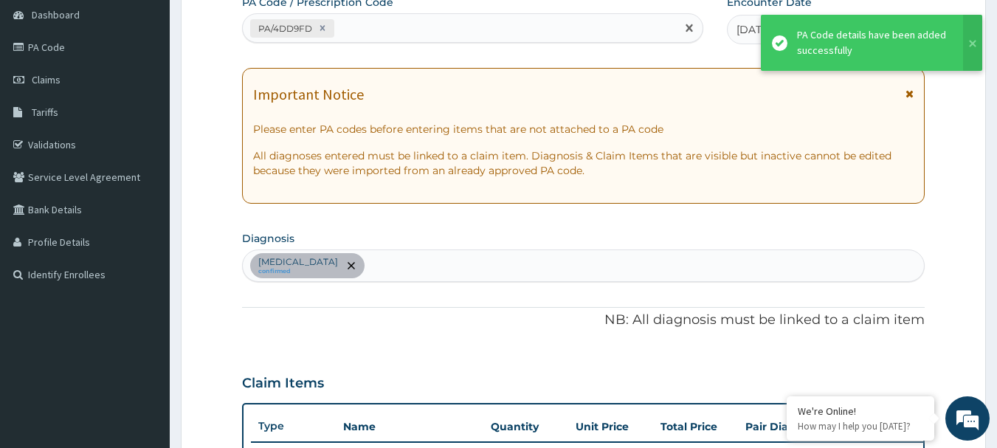
click at [420, 27] on div "PA/4DD9FD" at bounding box center [460, 28] width 434 height 24
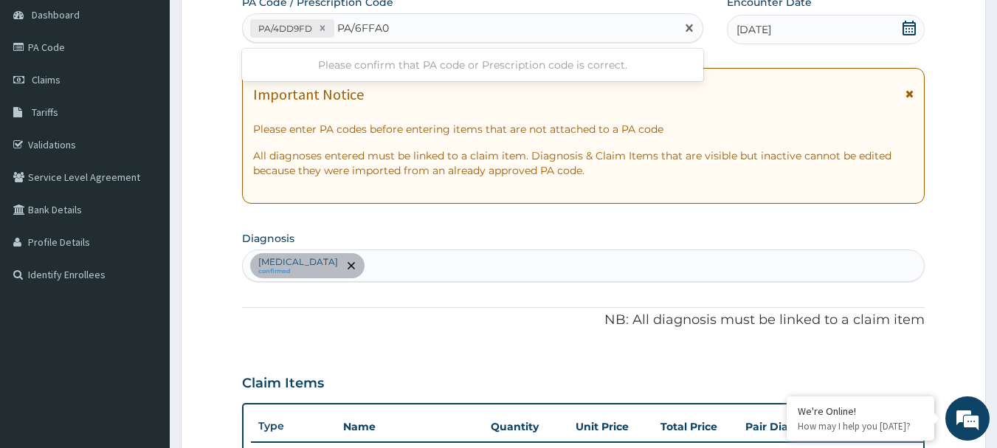
type input "PA/6FFA04"
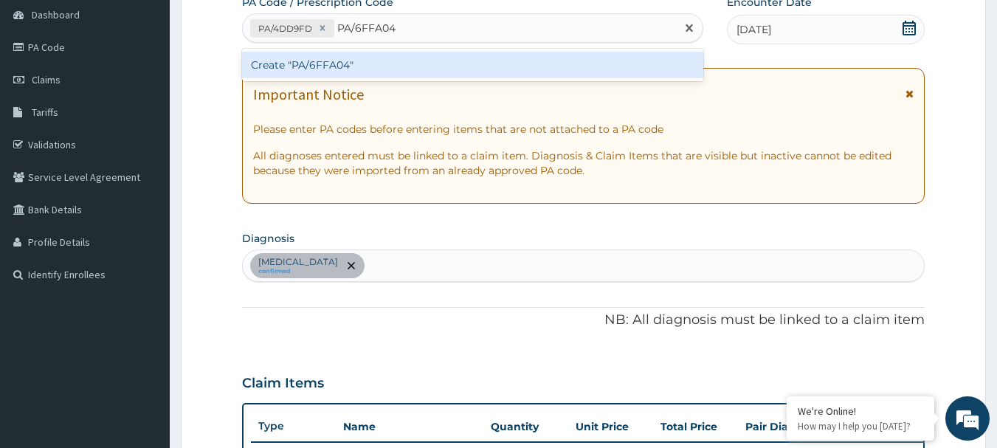
click at [274, 68] on div "Create "PA/6FFA04"" at bounding box center [473, 65] width 462 height 27
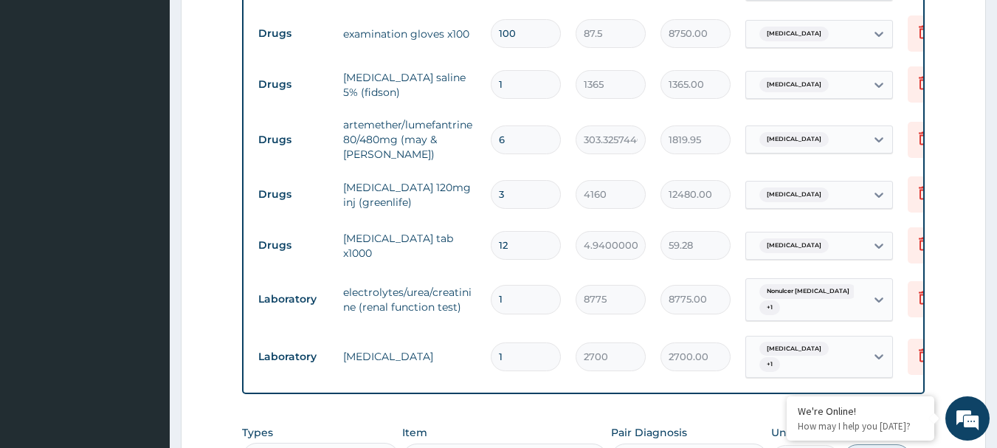
scroll to position [765, 0]
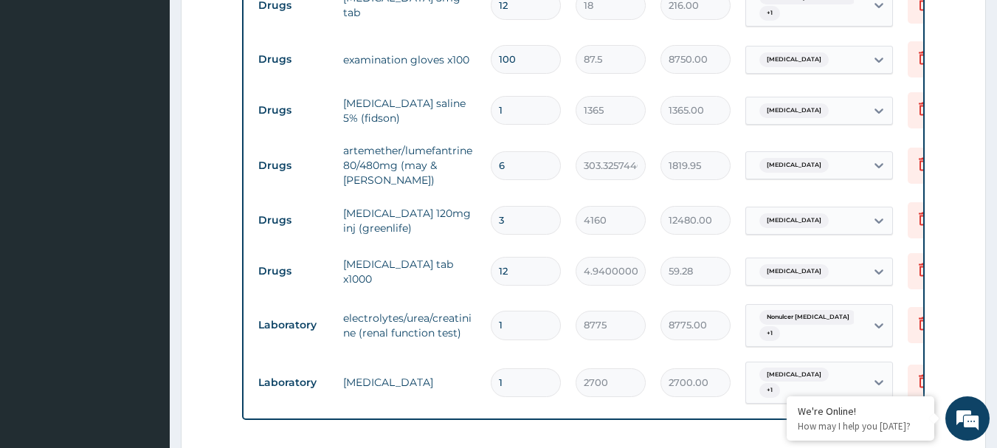
click at [537, 111] on input "1" at bounding box center [526, 110] width 70 height 29
type input "0.00"
type input "2"
type input "2730.00"
type input "2"
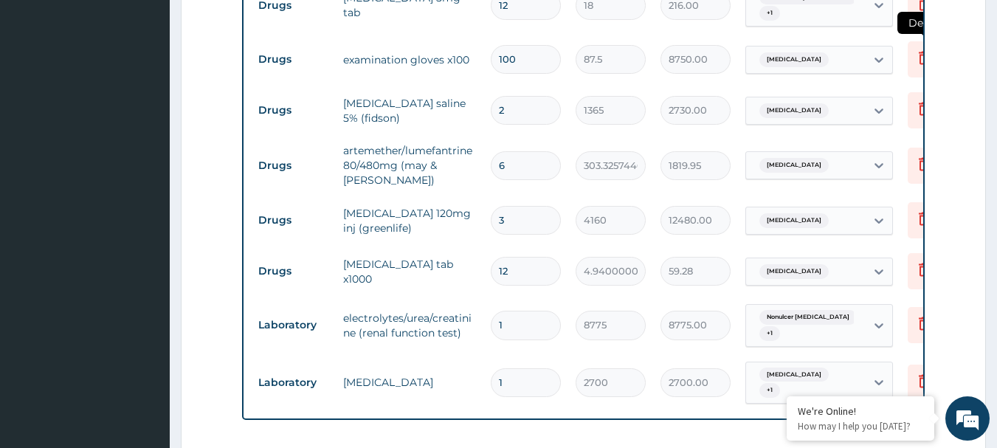
click at [912, 60] on icon at bounding box center [924, 59] width 32 height 36
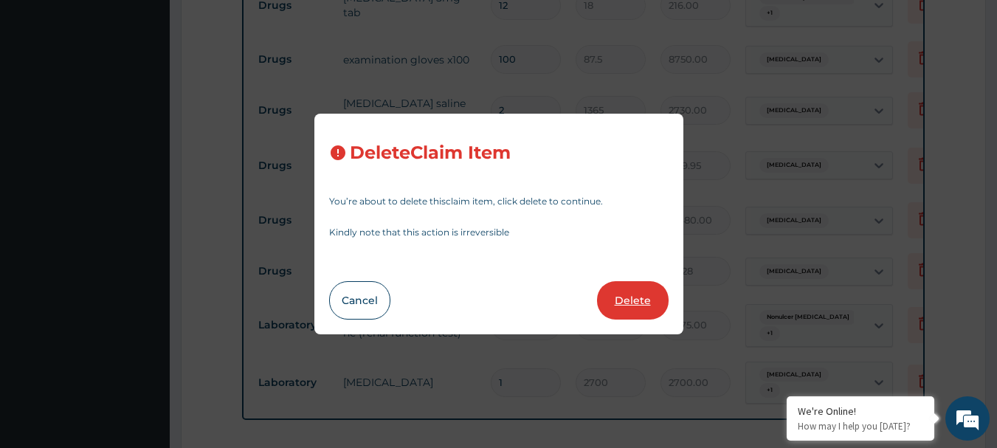
click at [649, 298] on button "Delete" at bounding box center [633, 300] width 72 height 38
type input "2"
type input "1365"
type input "2730.00"
type input "6"
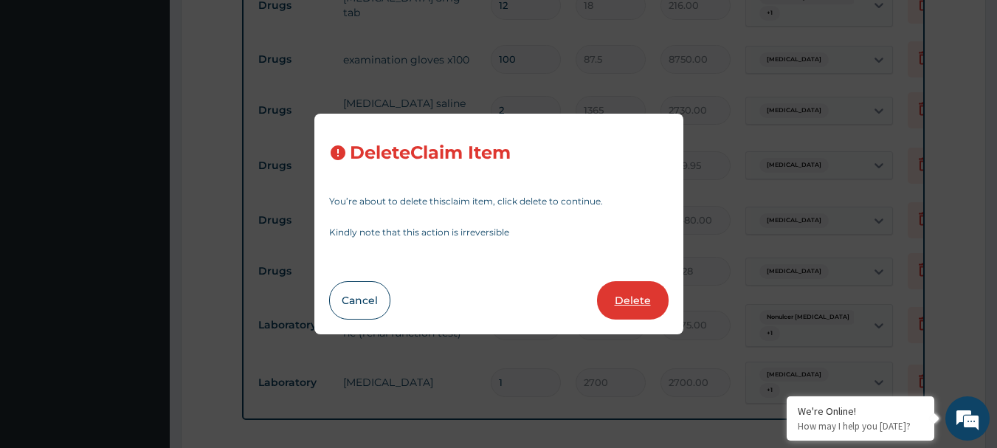
type input "303.3257446289062"
type input "1819.95"
type input "3"
type input "4160"
type input "12480.00"
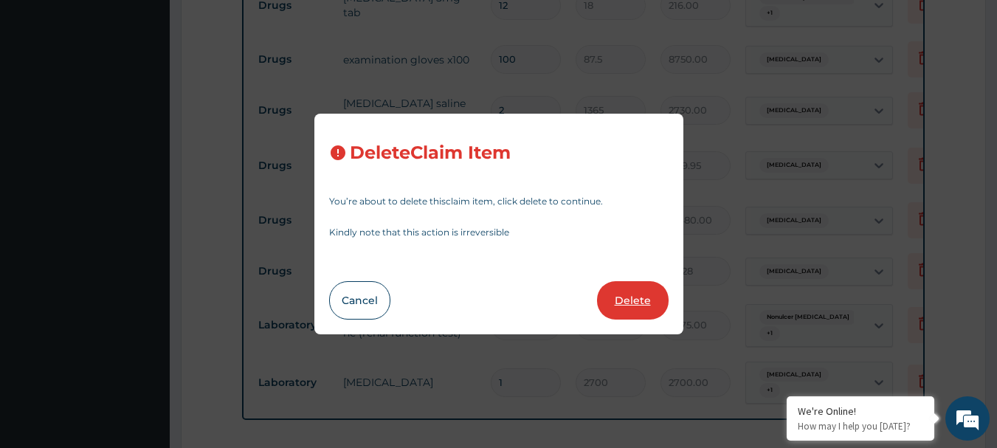
type input "12"
type input "4.940000057220459"
type input "59.28"
type input "1"
type input "8775"
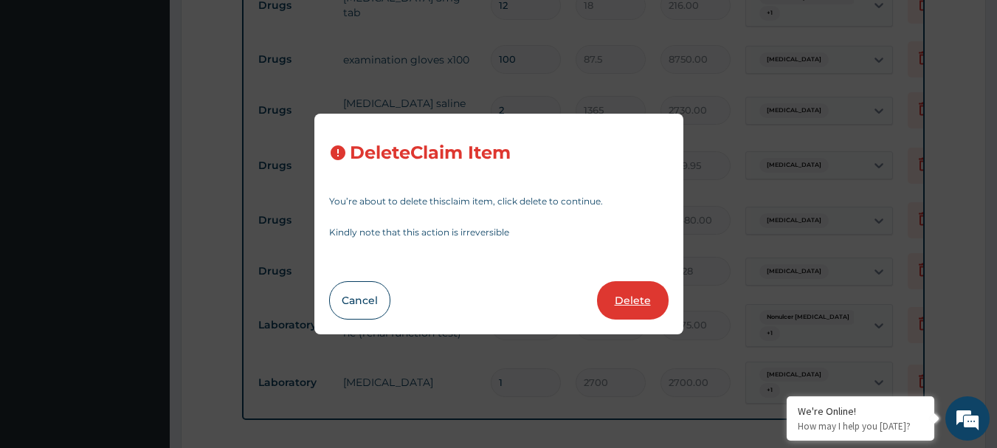
type input "8775.00"
type input "2700"
type input "2700.00"
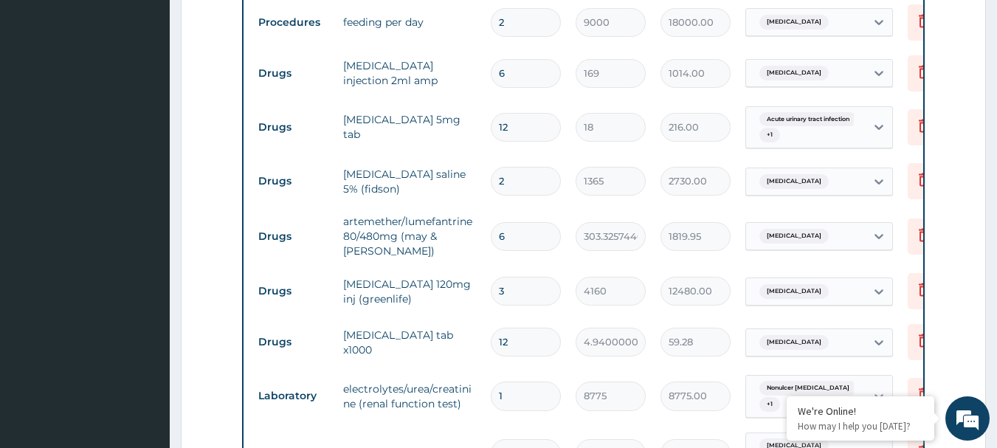
scroll to position [617, 0]
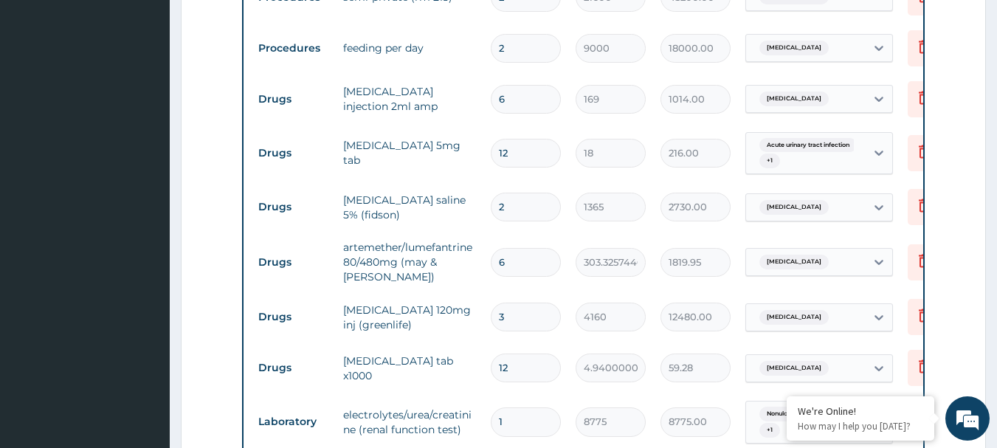
click at [517, 93] on input "6" at bounding box center [526, 99] width 70 height 29
type input "0.00"
type input "3"
type input "507.00"
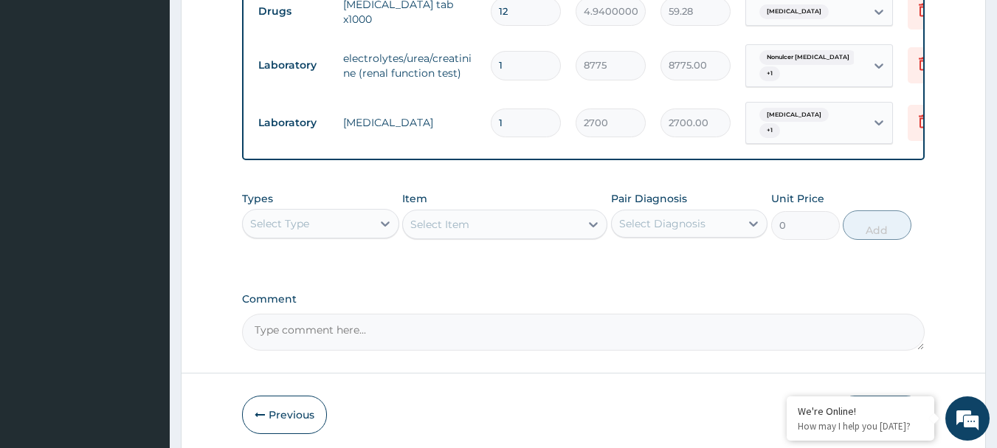
scroll to position [1028, 0]
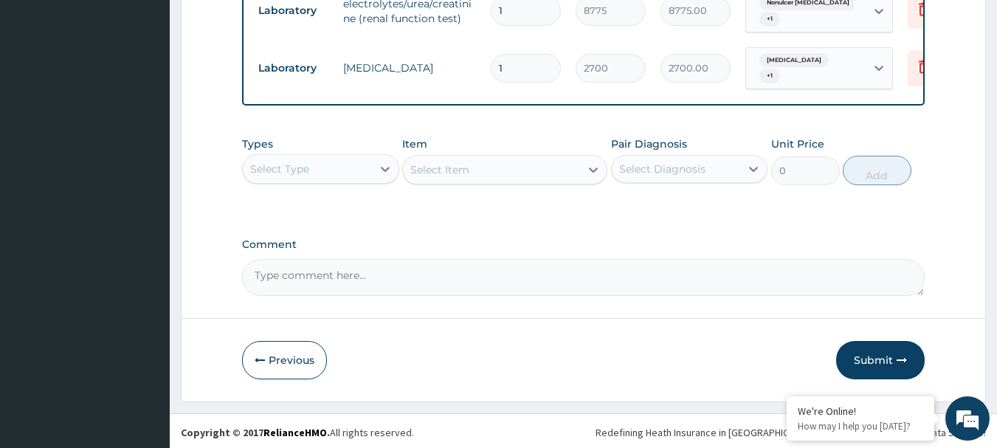
type input "3"
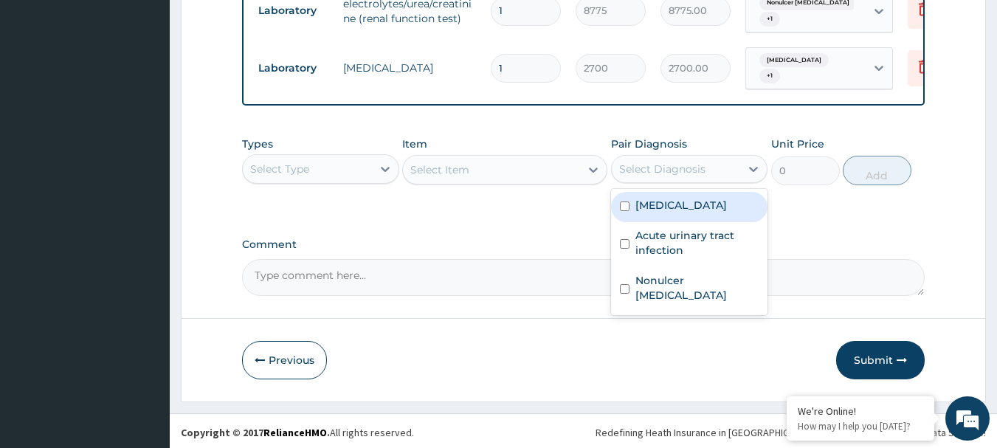
click at [717, 171] on div "Select Diagnosis" at bounding box center [676, 169] width 129 height 24
click at [686, 213] on div "Malaria" at bounding box center [689, 207] width 157 height 30
checkbox input "true"
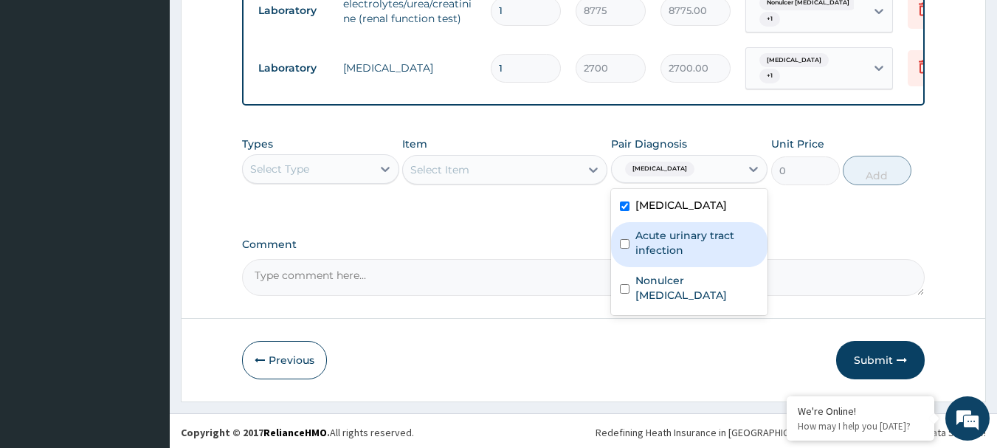
click at [679, 234] on label "Acute urinary tract infection" at bounding box center [698, 243] width 124 height 30
checkbox input "true"
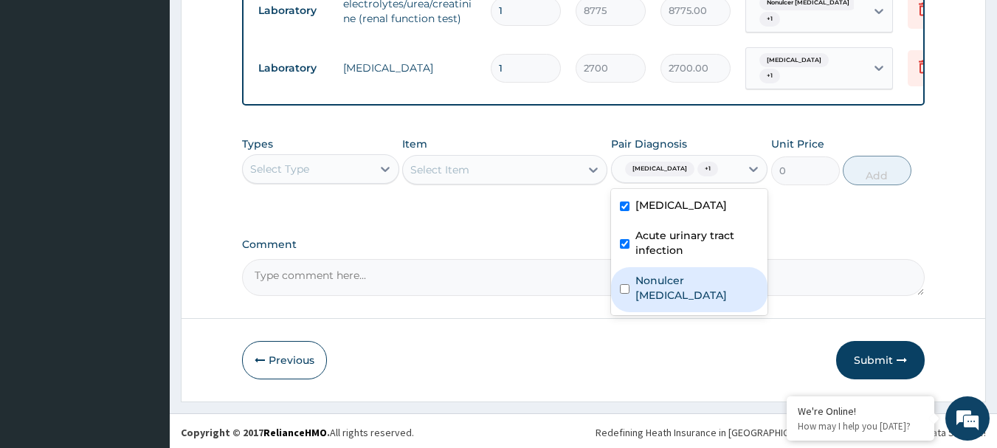
click at [672, 277] on label "Nonulcer dyspepsia" at bounding box center [698, 288] width 124 height 30
checkbox input "true"
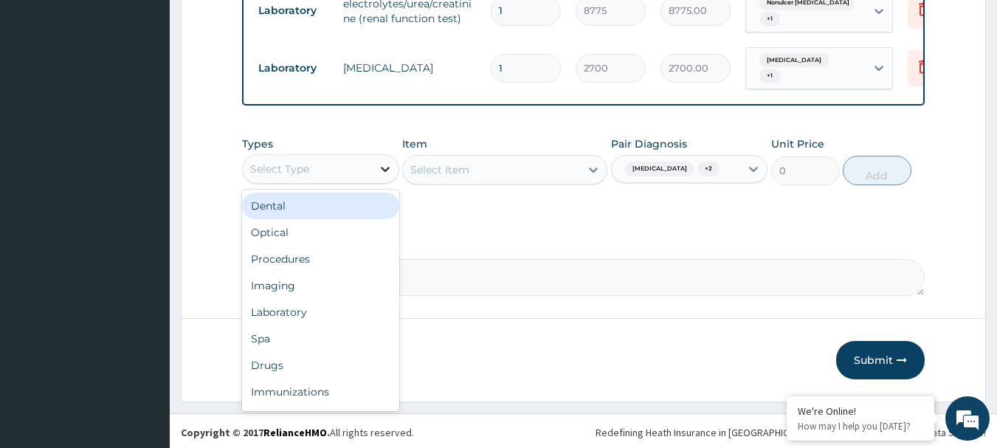
click at [375, 162] on div at bounding box center [385, 169] width 27 height 27
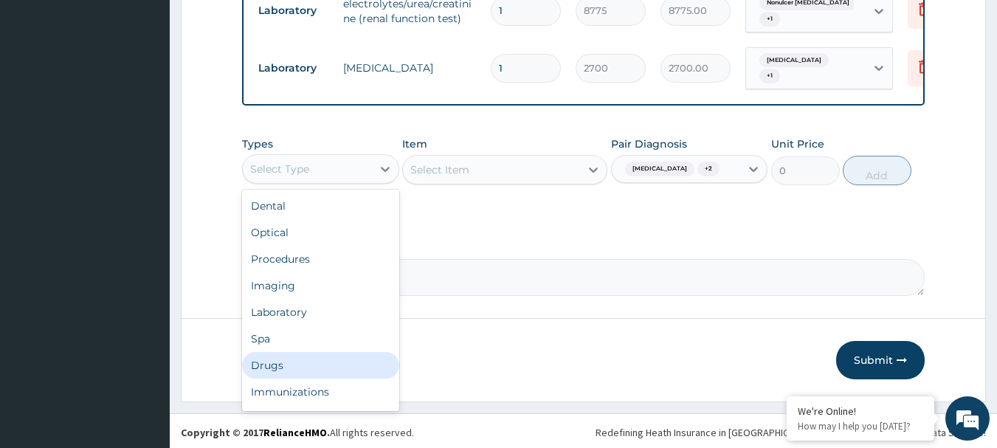
click at [295, 365] on div "Drugs" at bounding box center [320, 365] width 157 height 27
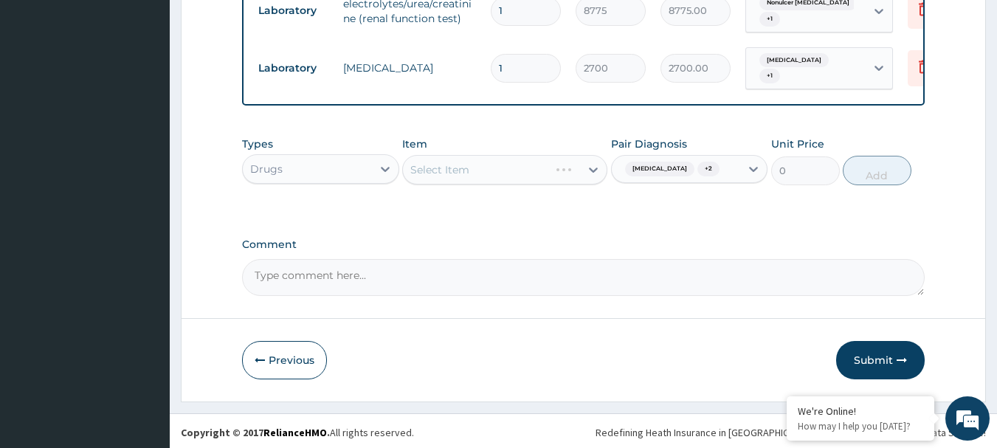
click at [483, 171] on div "Select Item" at bounding box center [504, 170] width 205 height 30
click at [508, 170] on div "Select Item" at bounding box center [504, 170] width 205 height 30
click at [535, 166] on div "Select Item" at bounding box center [504, 170] width 205 height 30
click at [558, 156] on div "Select Item" at bounding box center [504, 170] width 205 height 30
click at [557, 172] on div "Select Item" at bounding box center [504, 170] width 205 height 30
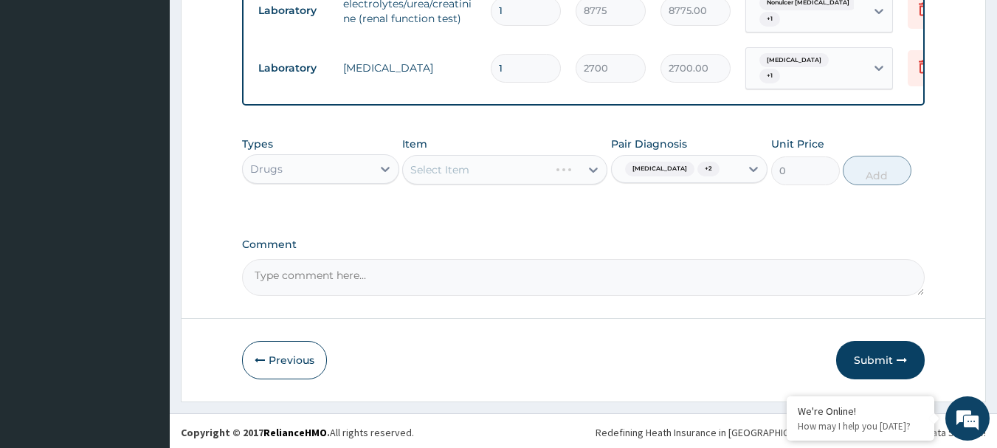
click at [559, 164] on div "Select Item" at bounding box center [504, 170] width 205 height 30
click at [483, 168] on div "Select Item" at bounding box center [491, 170] width 177 height 24
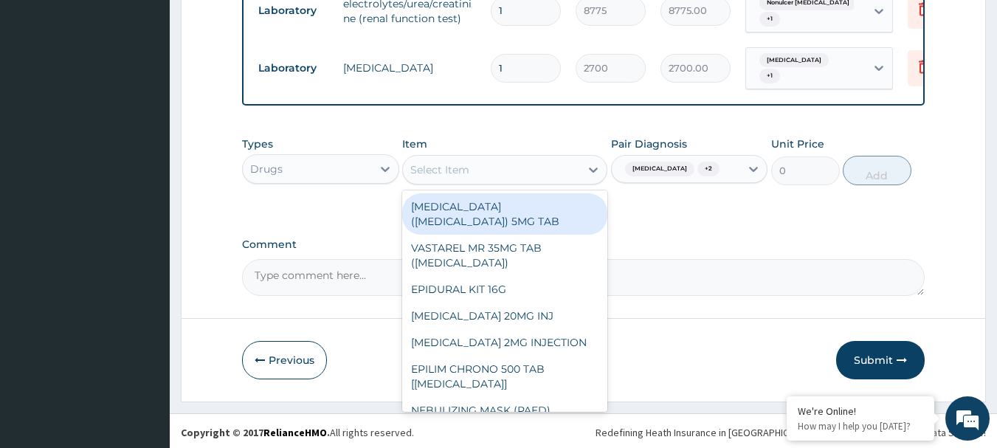
click at [501, 166] on div "Select Item" at bounding box center [491, 170] width 177 height 24
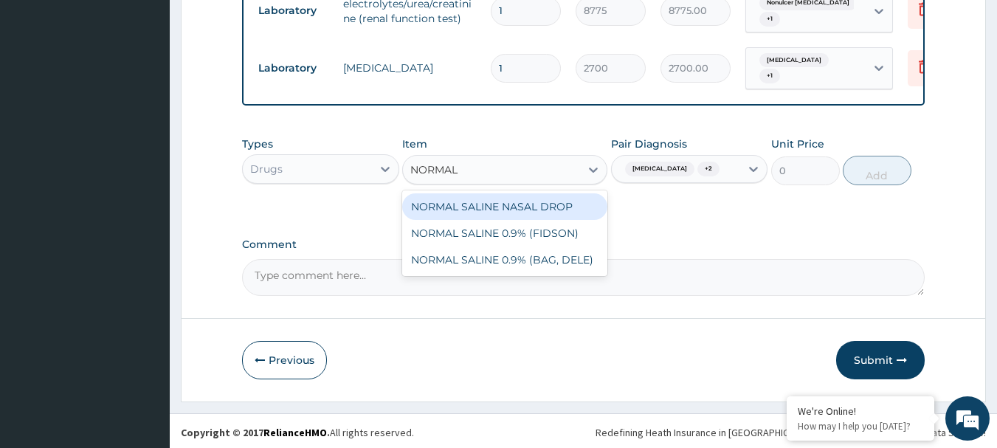
type input "NORMAL"
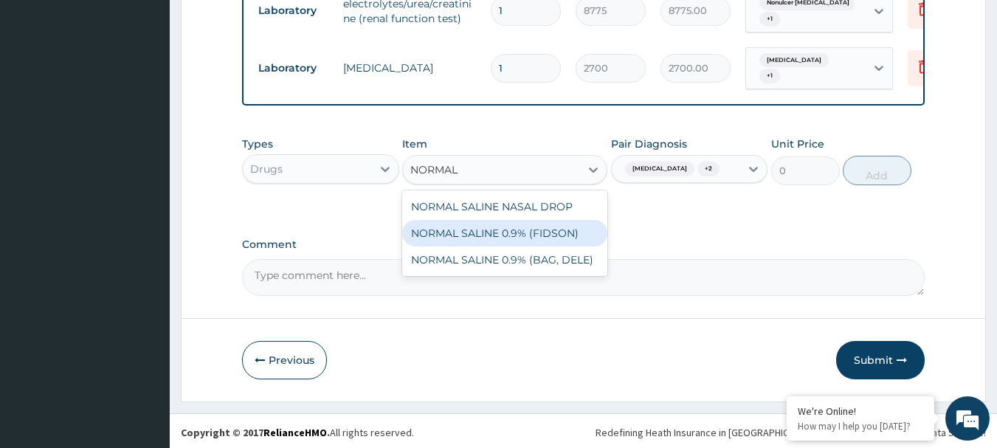
click at [507, 237] on div "NORMAL SALINE 0.9% (FIDSON)" at bounding box center [504, 233] width 205 height 27
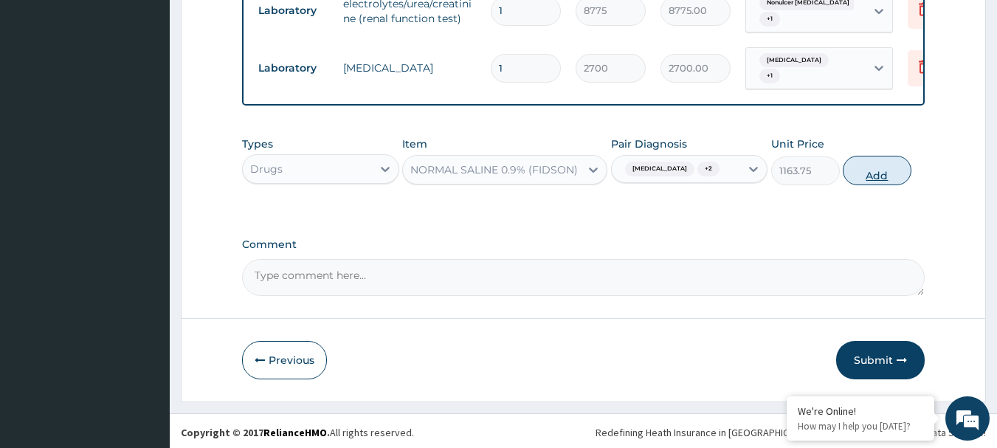
click at [864, 179] on button "Add" at bounding box center [877, 171] width 69 height 30
type input "0"
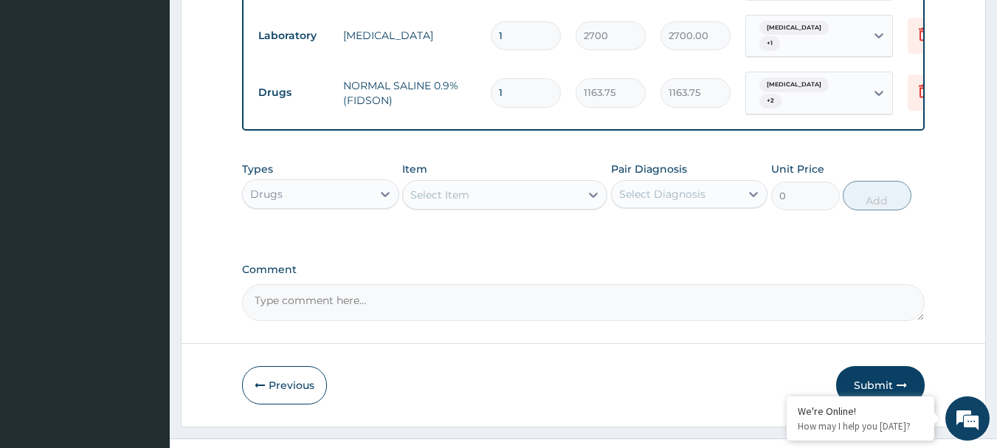
scroll to position [1079, 0]
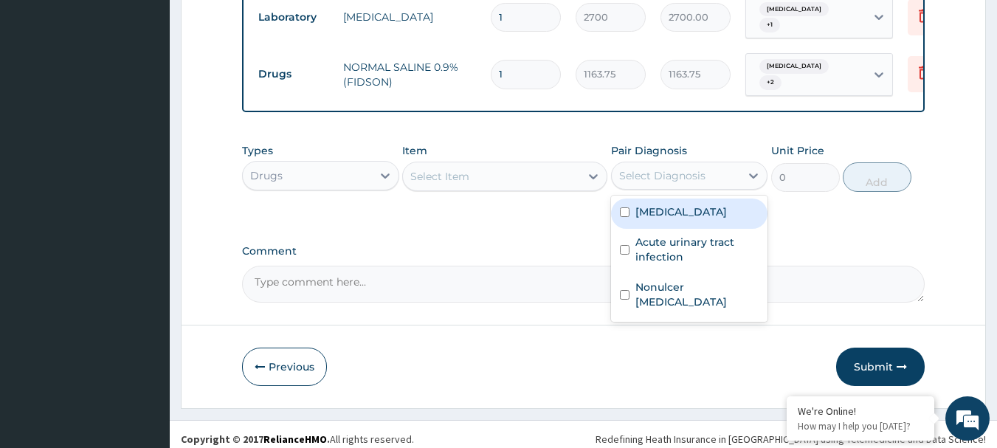
click at [709, 170] on div "Select Diagnosis" at bounding box center [676, 176] width 129 height 24
click at [684, 204] on div "Malaria" at bounding box center [689, 214] width 157 height 30
checkbox input "true"
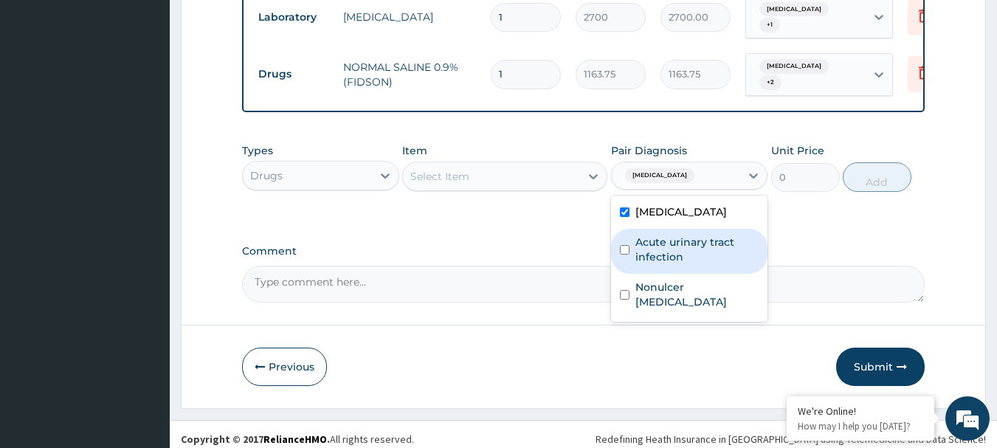
click at [671, 235] on label "Acute urinary tract infection" at bounding box center [698, 250] width 124 height 30
checkbox input "true"
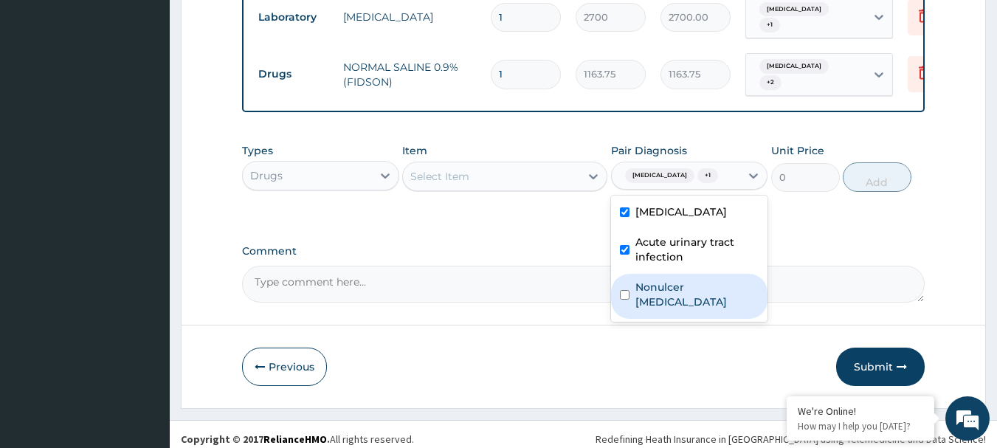
click at [667, 283] on label "Nonulcer dyspepsia" at bounding box center [698, 295] width 124 height 30
checkbox input "true"
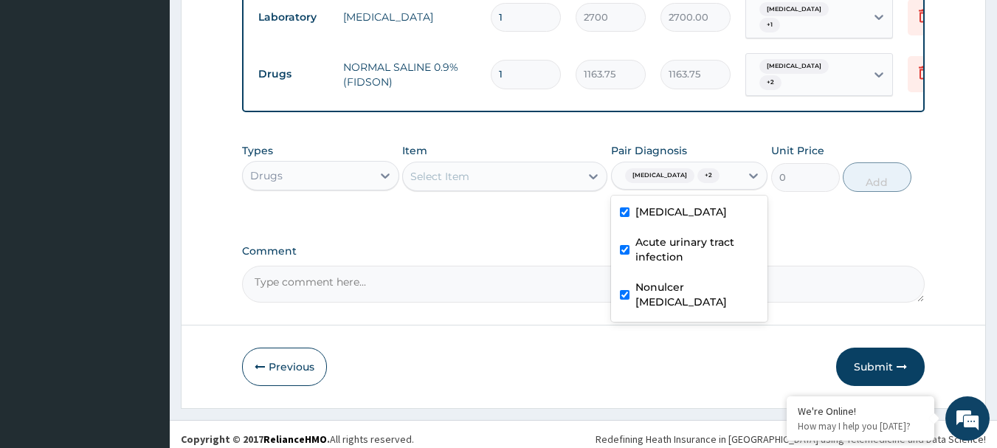
click at [500, 173] on div "Select Item" at bounding box center [491, 177] width 177 height 24
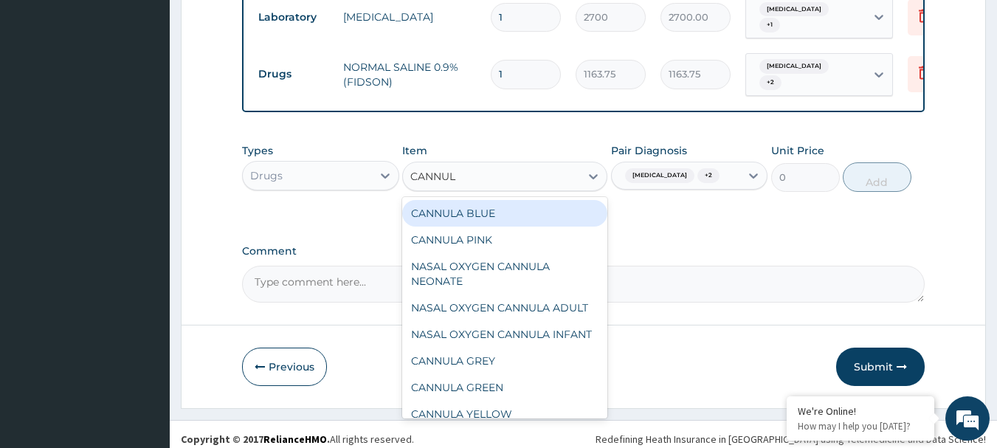
type input "CANNULA"
click at [498, 207] on div "CANNULA BLUE" at bounding box center [504, 213] width 205 height 27
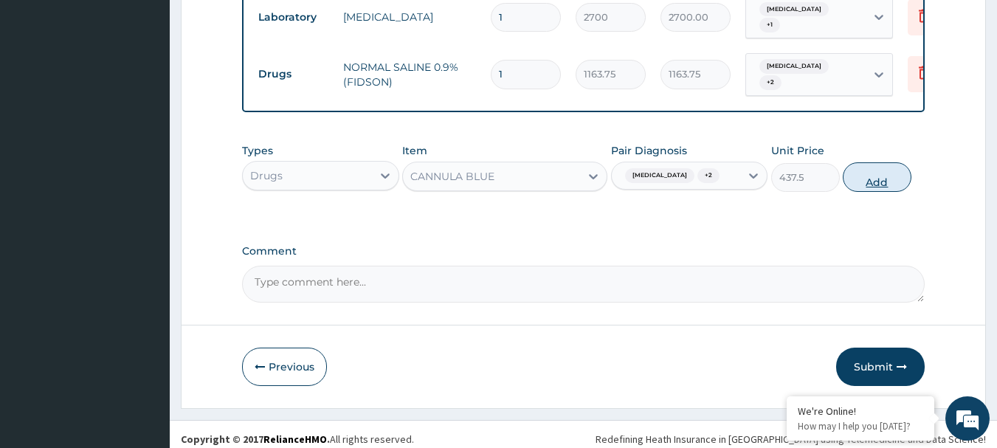
click at [892, 165] on button "Add" at bounding box center [877, 177] width 69 height 30
type input "0"
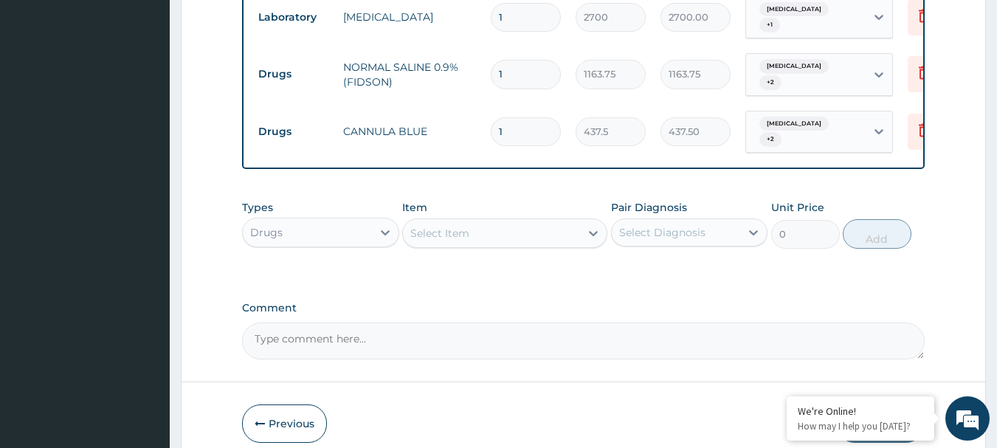
click at [701, 225] on div "Select Diagnosis" at bounding box center [662, 232] width 86 height 15
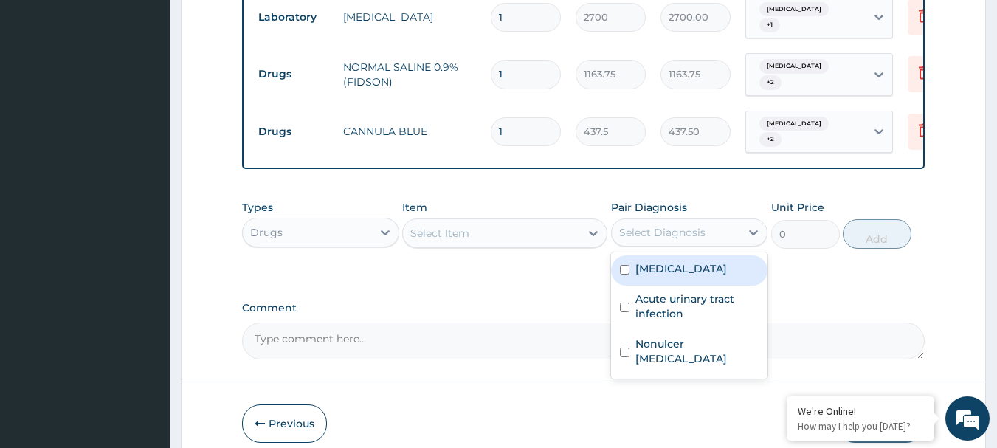
click at [691, 264] on div "Malaria" at bounding box center [689, 270] width 157 height 30
checkbox input "true"
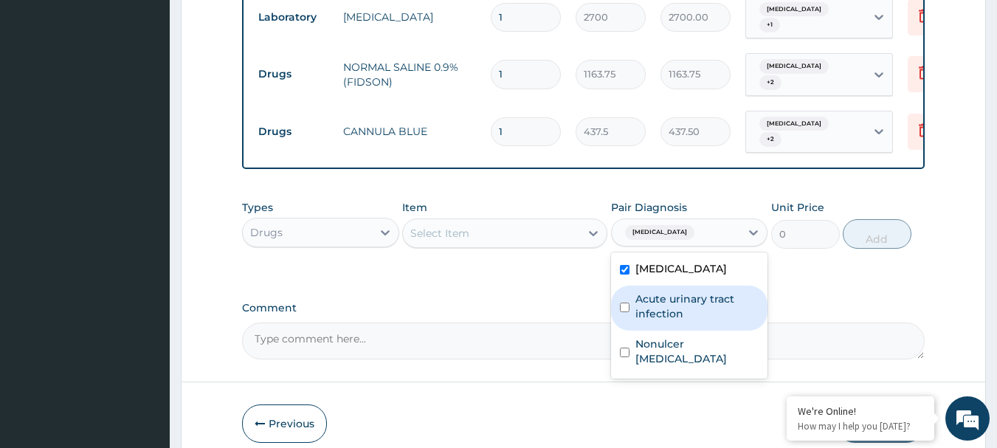
click at [686, 292] on label "Acute urinary tract infection" at bounding box center [698, 307] width 124 height 30
checkbox input "true"
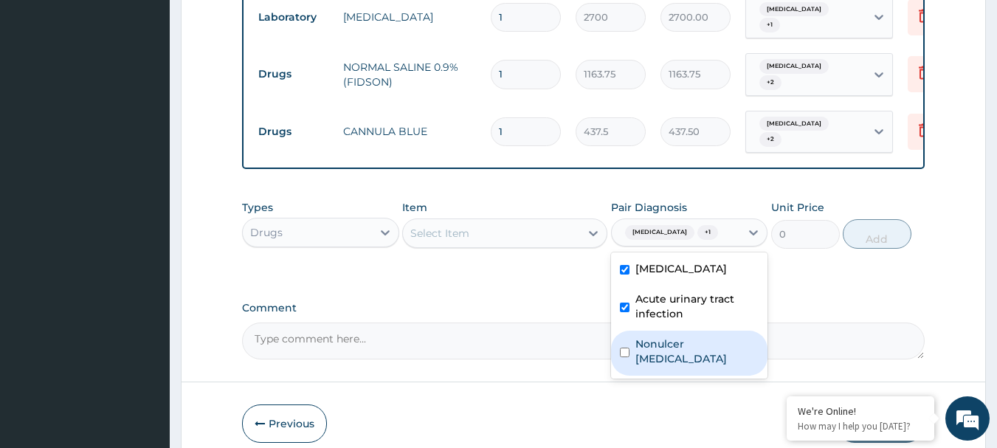
click at [681, 337] on label "Nonulcer dyspepsia" at bounding box center [698, 352] width 124 height 30
checkbox input "true"
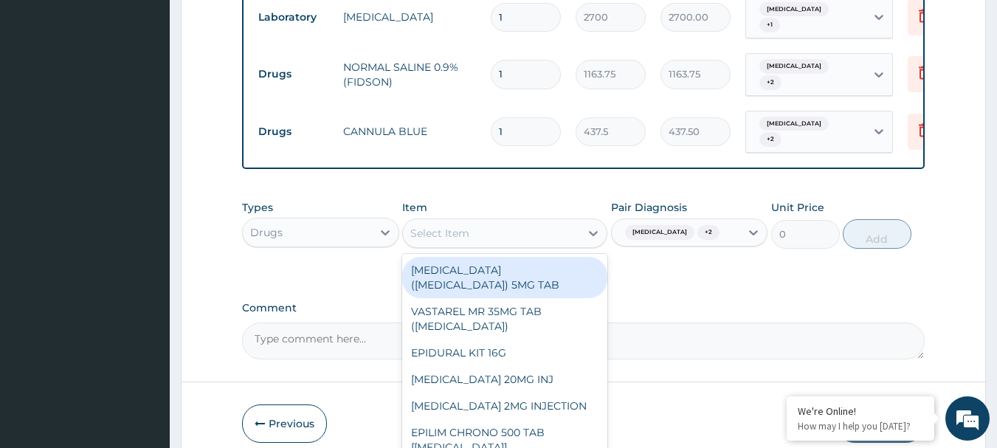
click at [511, 221] on div "Select Item" at bounding box center [491, 233] width 177 height 24
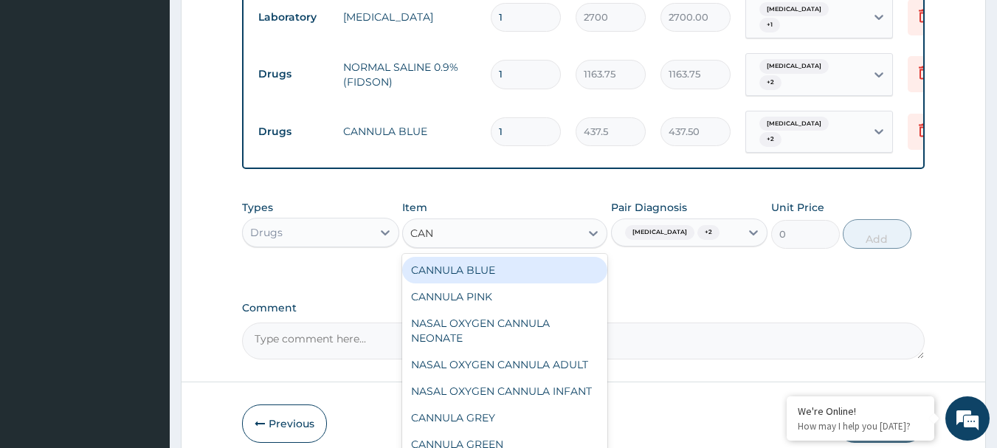
type input "CANN"
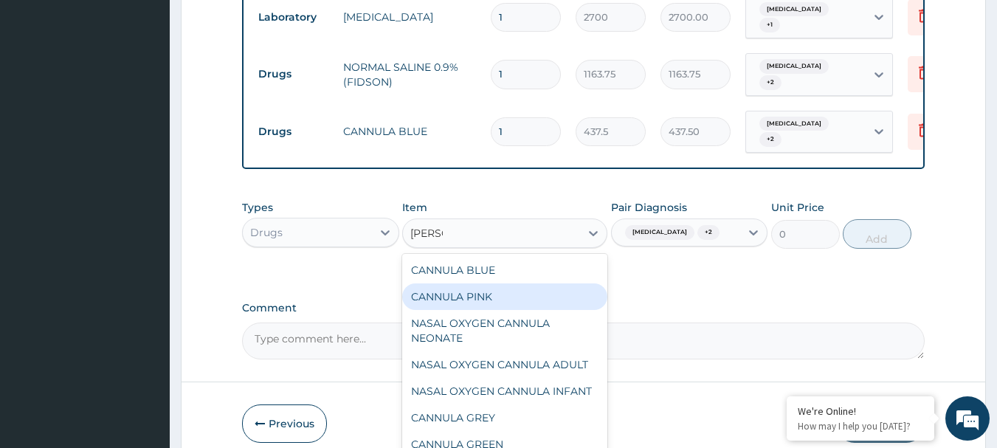
click at [477, 283] on div "CANNULA PINK" at bounding box center [504, 296] width 205 height 27
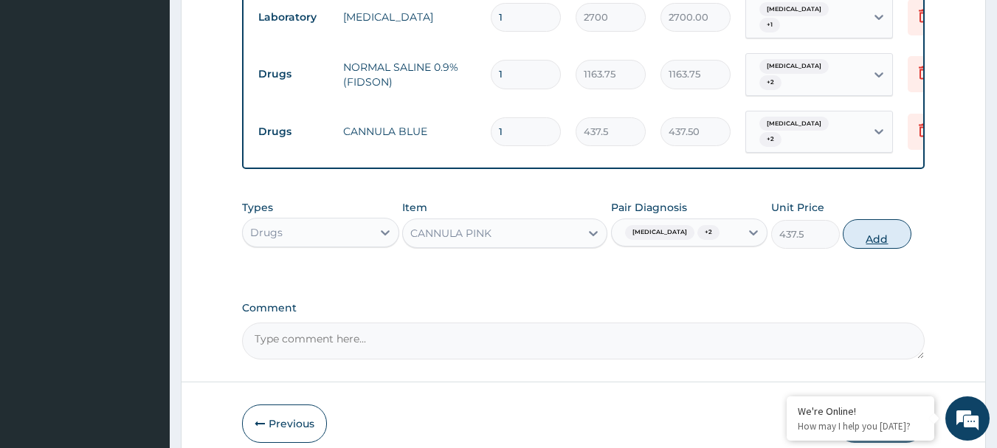
click at [881, 219] on button "Add" at bounding box center [877, 234] width 69 height 30
type input "0"
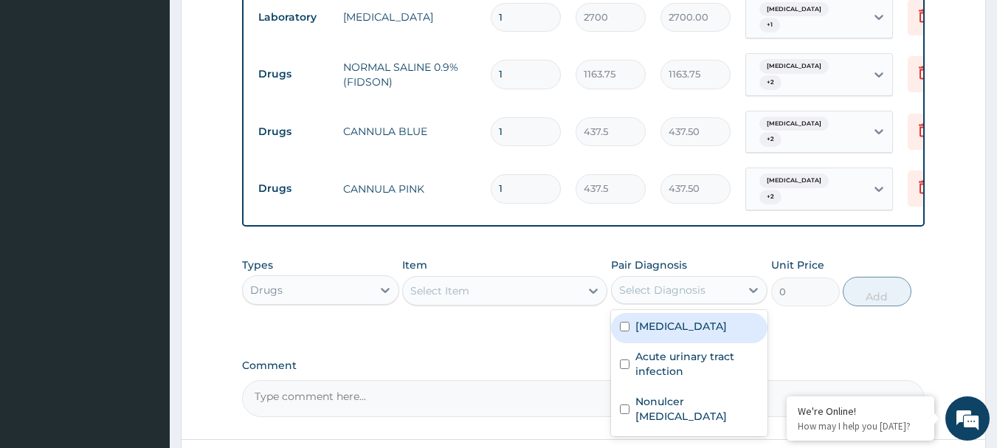
click at [708, 278] on div "Select Diagnosis" at bounding box center [676, 290] width 129 height 24
drag, startPoint x: 684, startPoint y: 302, endPoint x: 681, endPoint y: 312, distance: 11.0
click at [684, 313] on div "Malaria" at bounding box center [689, 328] width 157 height 30
checkbox input "true"
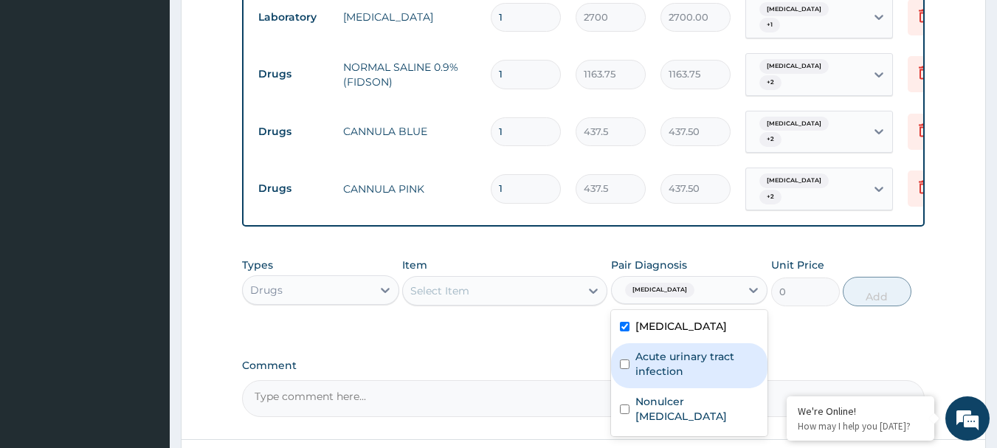
click at [672, 349] on label "Acute urinary tract infection" at bounding box center [698, 364] width 124 height 30
checkbox input "true"
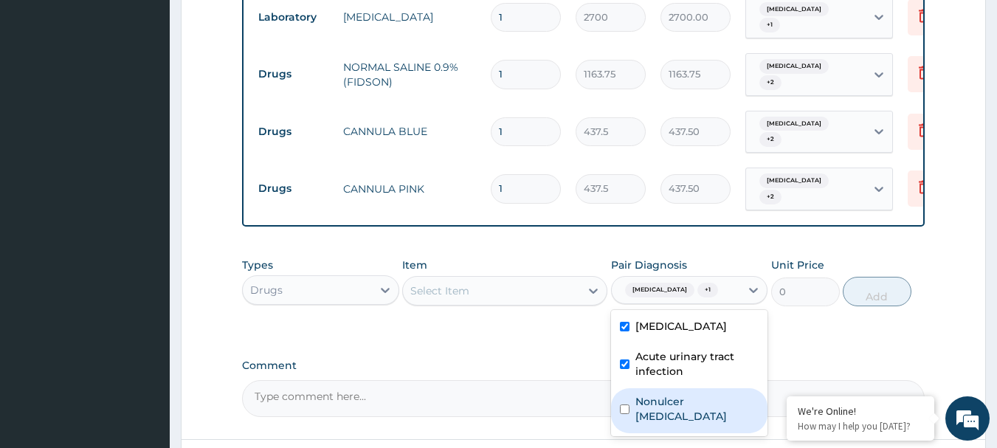
click at [673, 394] on label "Nonulcer dyspepsia" at bounding box center [698, 409] width 124 height 30
checkbox input "true"
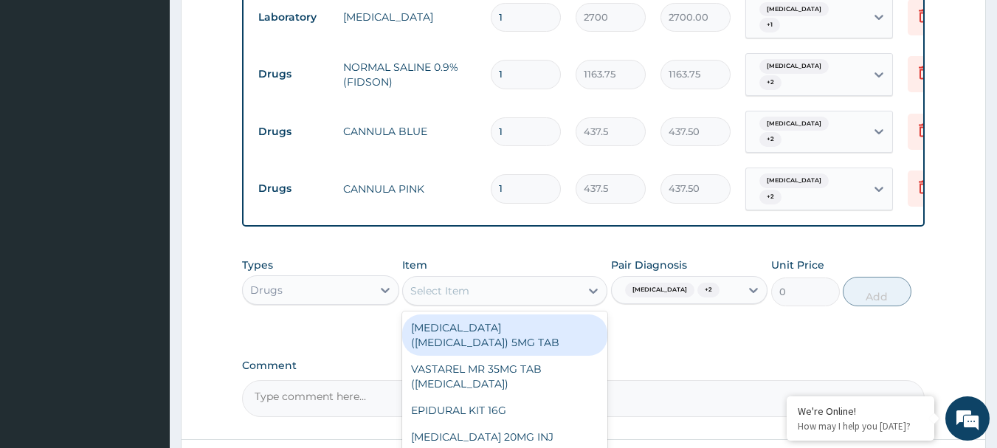
click at [514, 279] on div "Select Item" at bounding box center [491, 291] width 177 height 24
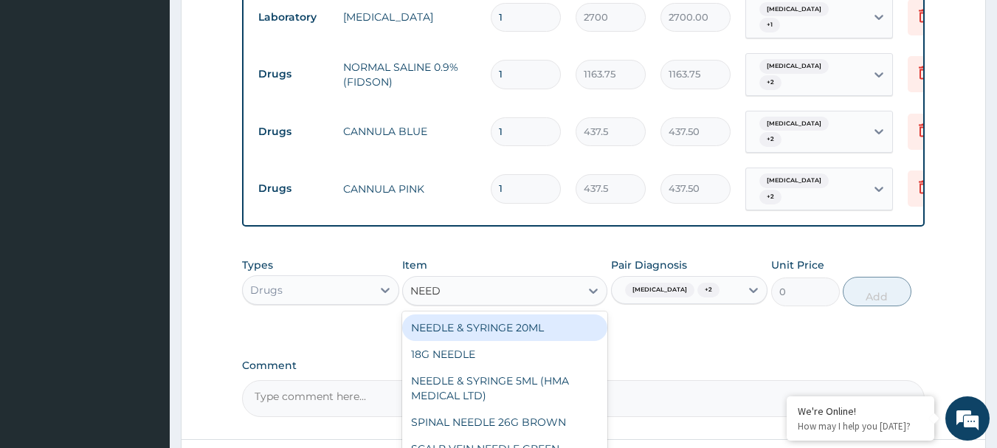
type input "NEEDL"
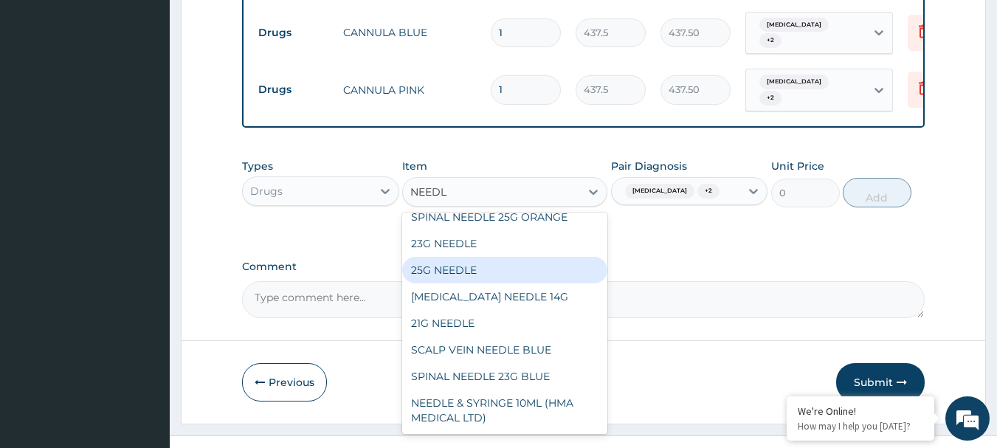
scroll to position [1181, 0]
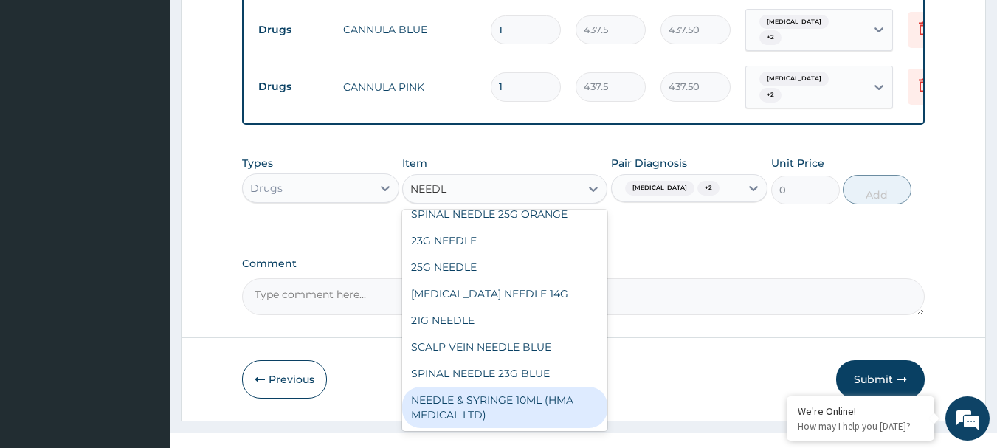
click at [530, 389] on div "NEEDLE & SYRINGE 10ML (HMA MEDICAL LTD)" at bounding box center [504, 407] width 205 height 41
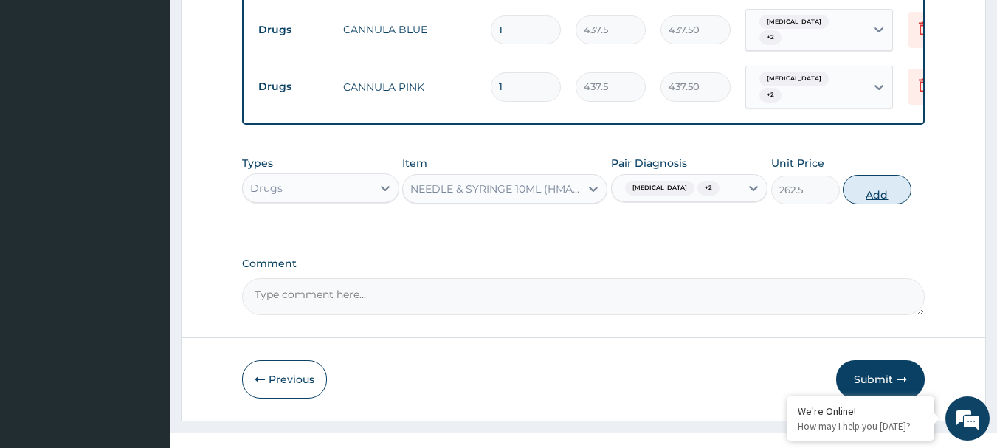
click at [876, 175] on button "Add" at bounding box center [877, 190] width 69 height 30
type input "0"
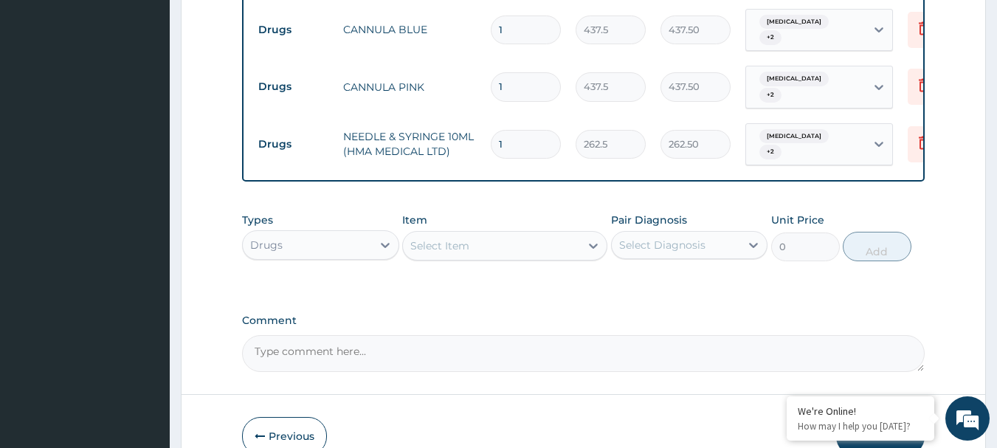
click at [537, 130] on input "1" at bounding box center [526, 144] width 70 height 29
type input "0.00"
type input "5"
type input "1312.50"
type input "5"
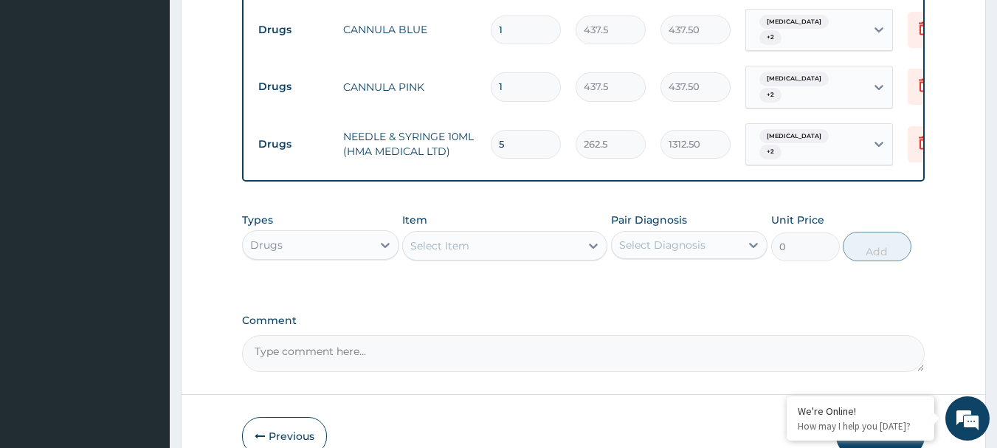
click at [703, 238] on div "Select Diagnosis" at bounding box center [662, 245] width 86 height 15
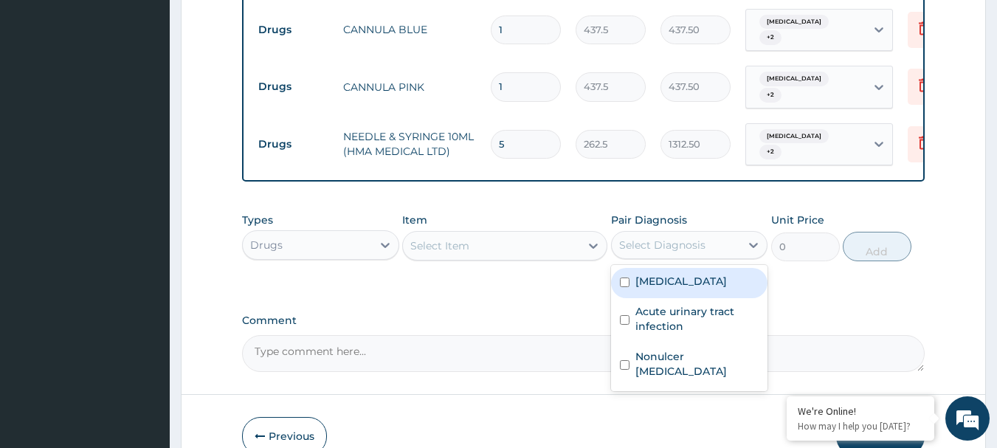
click at [682, 268] on div "Malaria" at bounding box center [689, 283] width 157 height 30
checkbox input "true"
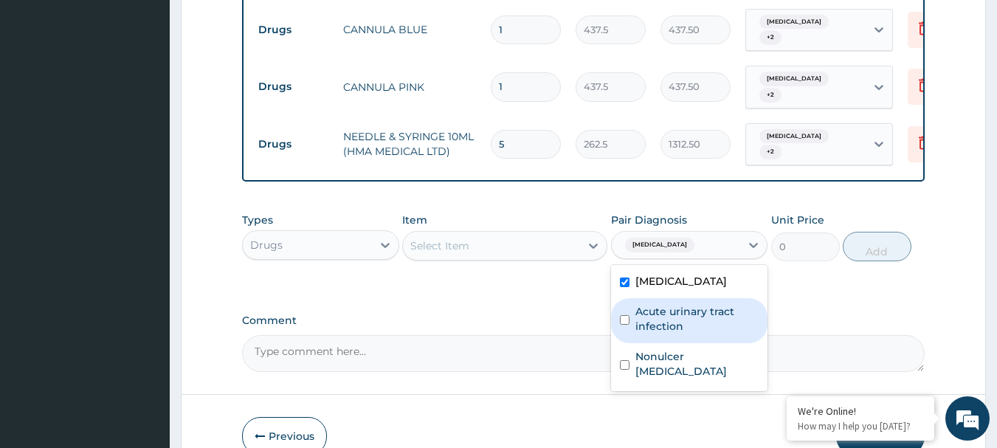
click at [664, 304] on label "Acute urinary tract infection" at bounding box center [698, 319] width 124 height 30
checkbox input "true"
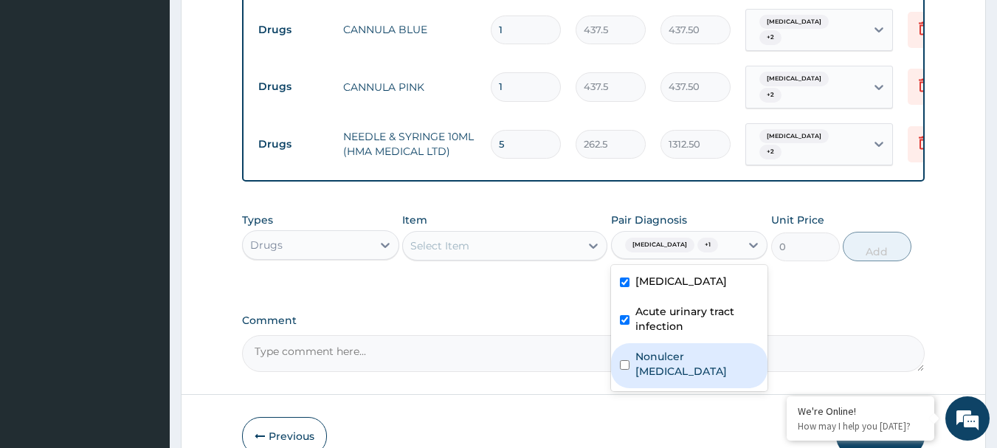
click at [664, 349] on label "Nonulcer dyspepsia" at bounding box center [698, 364] width 124 height 30
checkbox input "true"
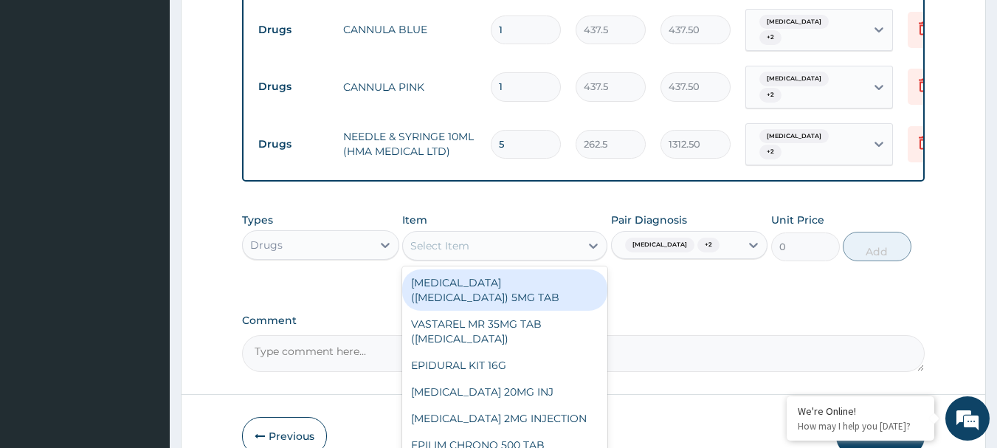
click at [515, 234] on div "Select Item" at bounding box center [491, 246] width 177 height 24
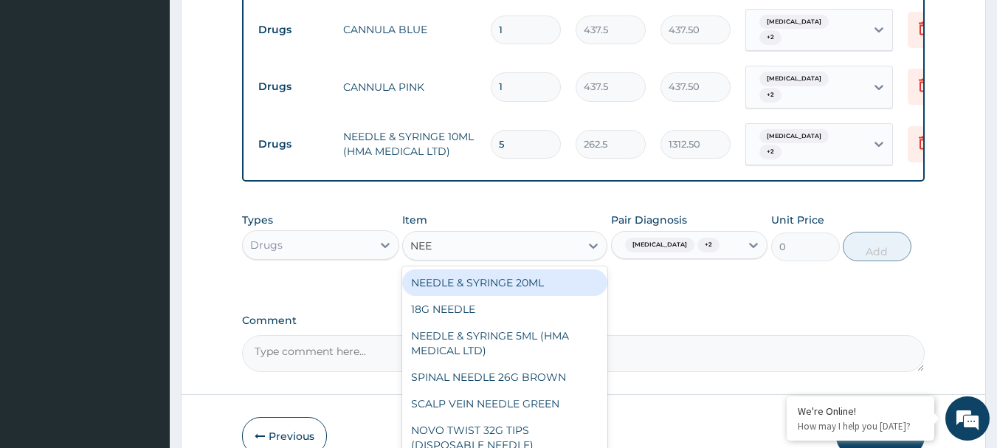
type input "NEED"
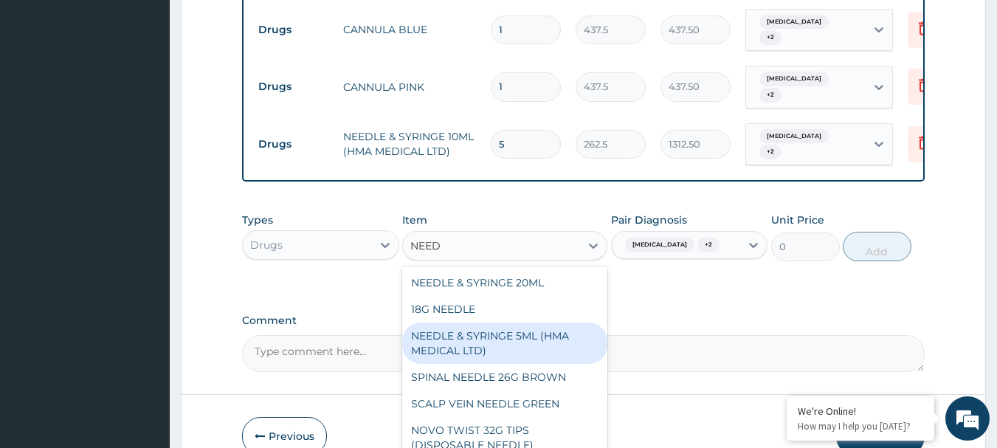
click at [545, 323] on div "NEEDLE & SYRINGE 5ML (HMA MEDICAL LTD)" at bounding box center [504, 343] width 205 height 41
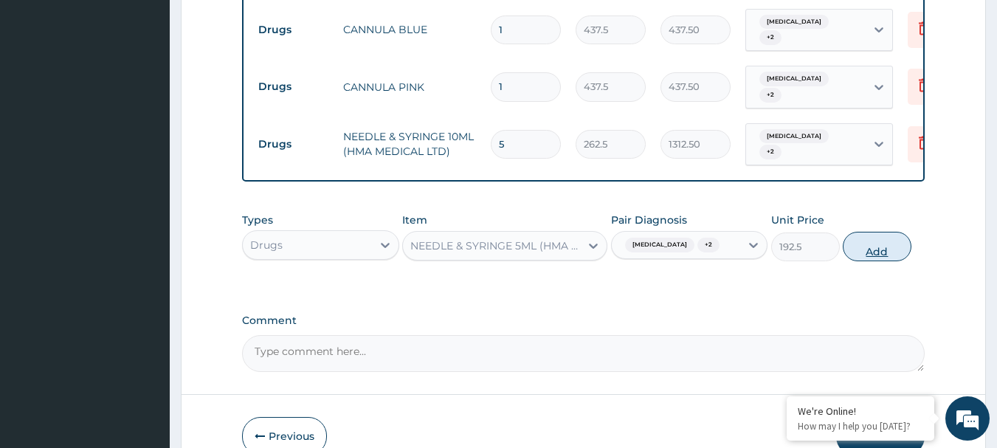
click at [875, 232] on button "Add" at bounding box center [877, 247] width 69 height 30
type input "0"
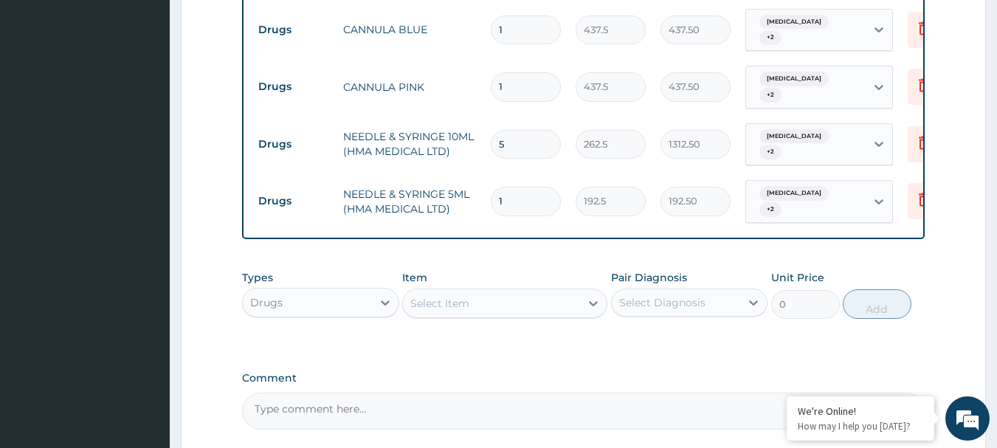
click at [531, 187] on input "1" at bounding box center [526, 201] width 70 height 29
type input "0.00"
type input "3"
type input "577.50"
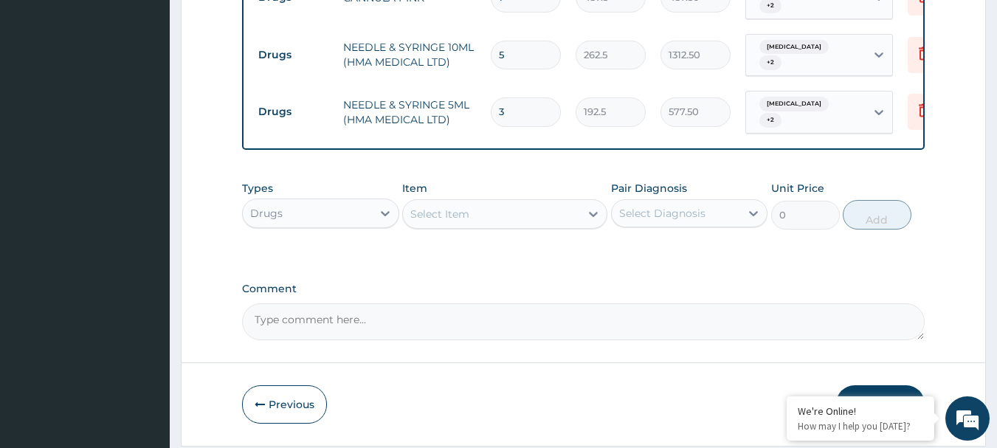
scroll to position [1283, 0]
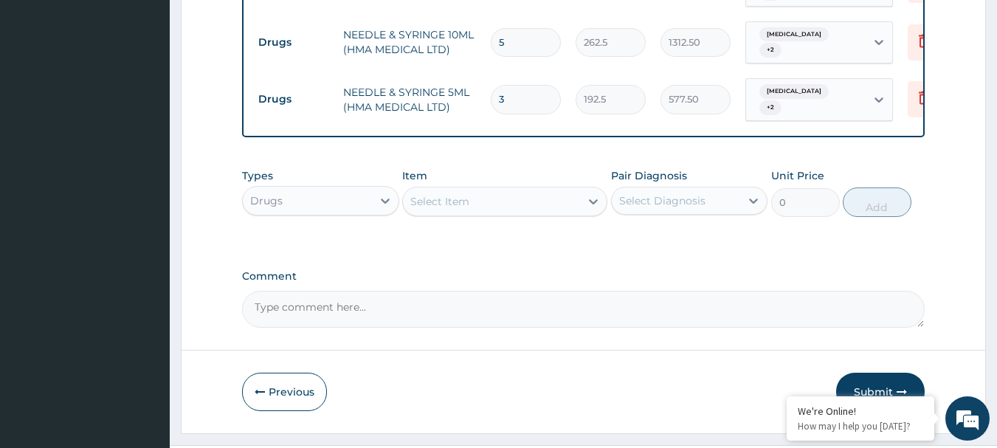
type input "3"
click at [711, 189] on div "Select Diagnosis" at bounding box center [676, 201] width 129 height 24
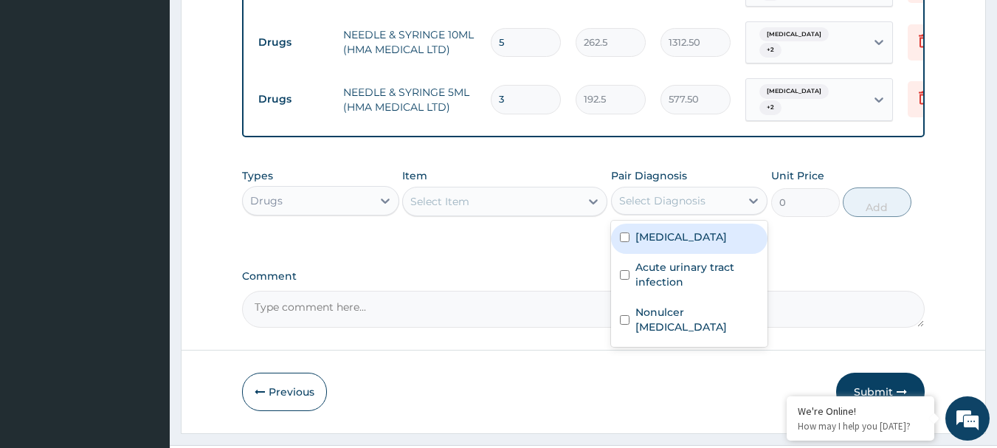
drag, startPoint x: 697, startPoint y: 196, endPoint x: 697, endPoint y: 214, distance: 18.5
click at [697, 224] on div "Malaria" at bounding box center [689, 239] width 157 height 30
checkbox input "true"
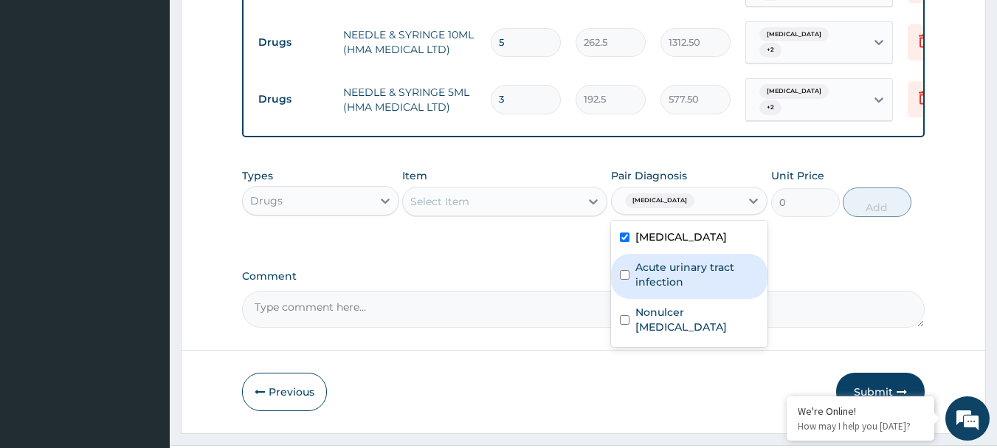
click at [688, 260] on label "Acute urinary tract infection" at bounding box center [698, 275] width 124 height 30
checkbox input "true"
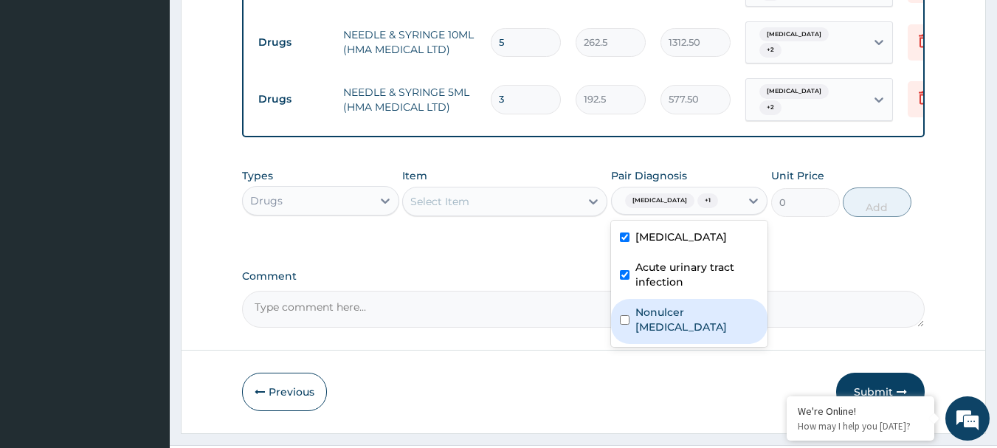
click at [684, 305] on label "Nonulcer dyspepsia" at bounding box center [698, 320] width 124 height 30
checkbox input "true"
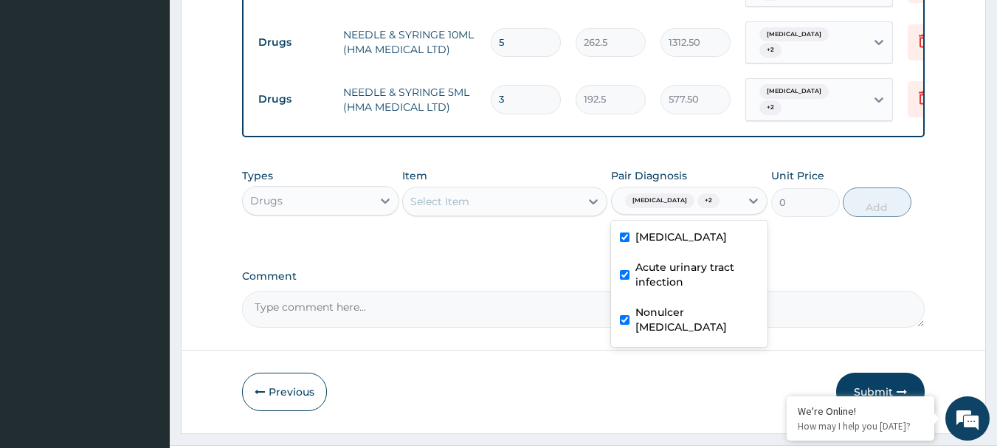
click at [495, 190] on div "Select Item" at bounding box center [491, 202] width 177 height 24
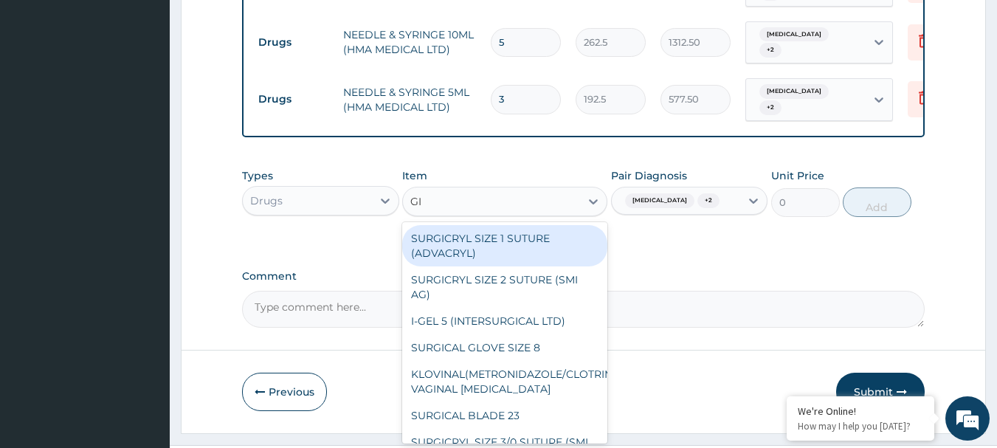
type input "GIV"
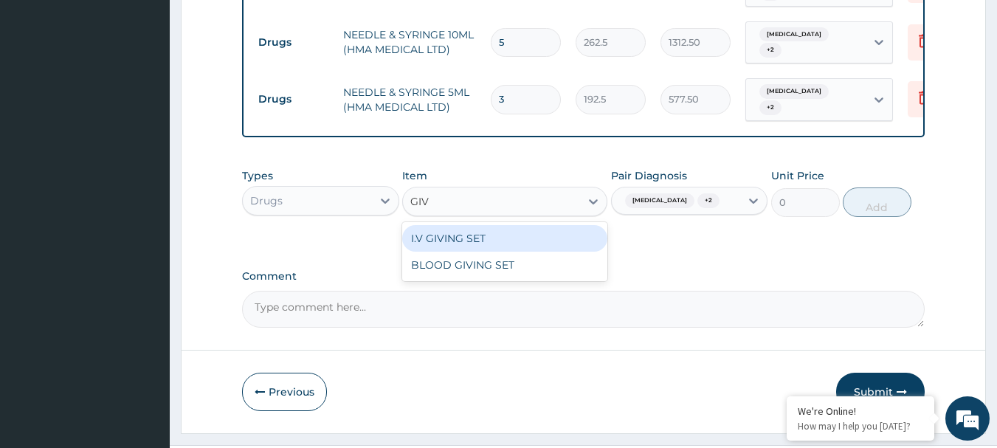
click at [469, 225] on div "I.V GIVING SET" at bounding box center [504, 238] width 205 height 27
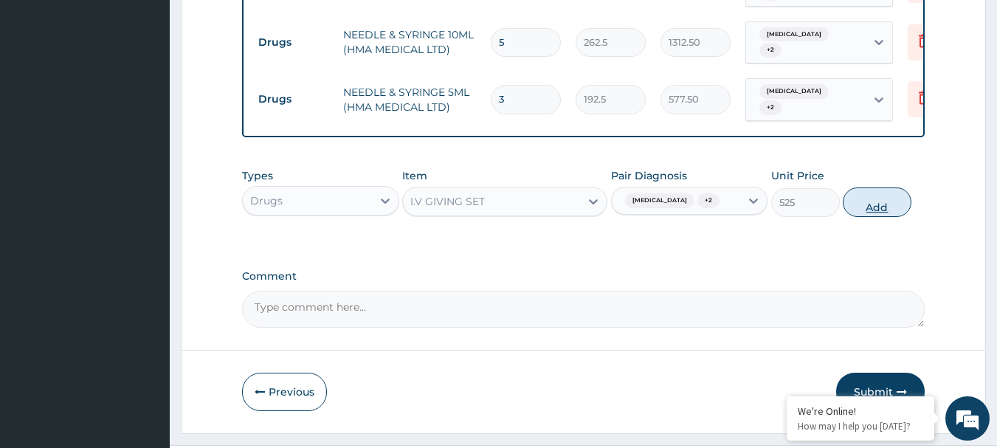
click at [881, 187] on button "Add" at bounding box center [877, 202] width 69 height 30
type input "0"
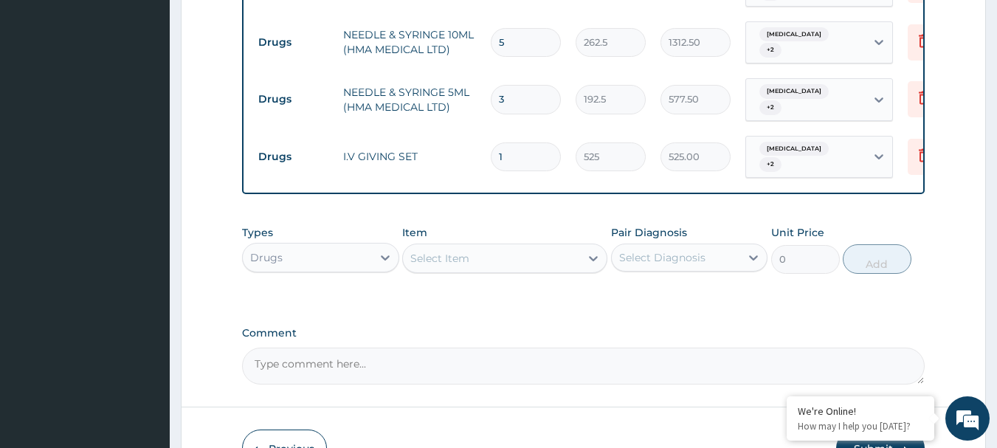
click at [706, 246] on div "Select Diagnosis" at bounding box center [676, 258] width 129 height 24
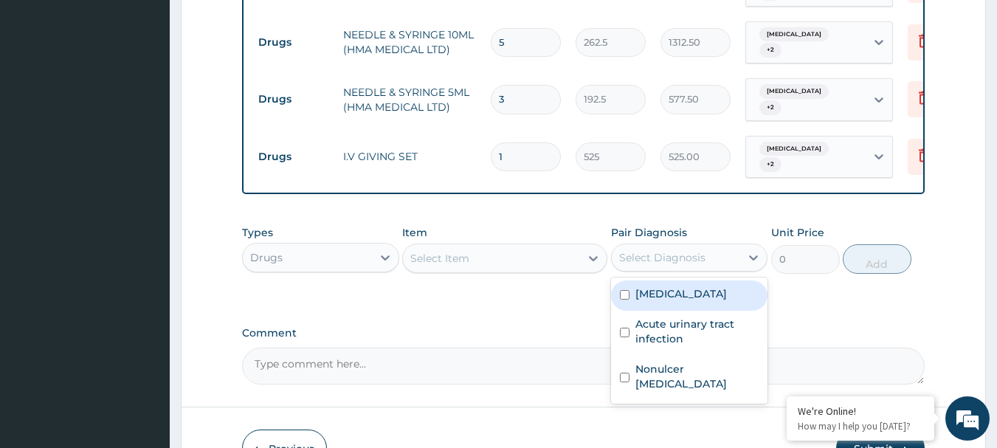
drag, startPoint x: 690, startPoint y: 264, endPoint x: 688, endPoint y: 274, distance: 9.8
click at [690, 280] on div "Malaria" at bounding box center [689, 295] width 157 height 30
checkbox input "true"
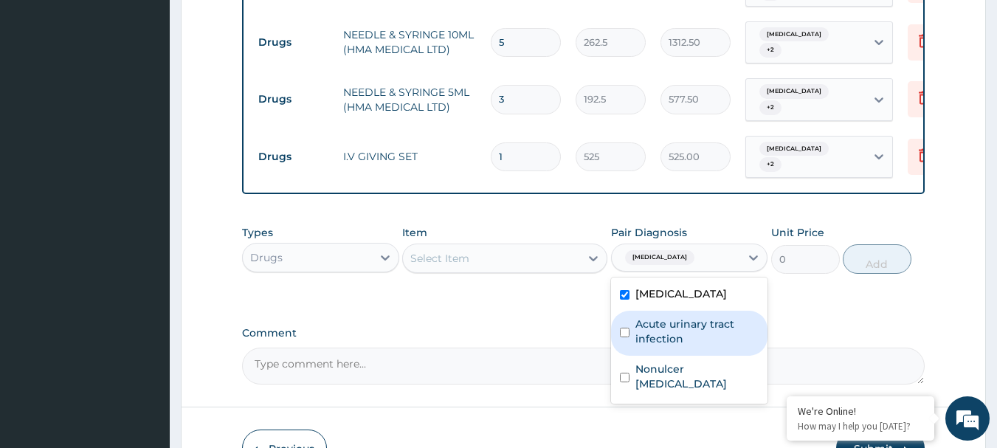
click at [685, 317] on label "Acute urinary tract infection" at bounding box center [698, 332] width 124 height 30
checkbox input "true"
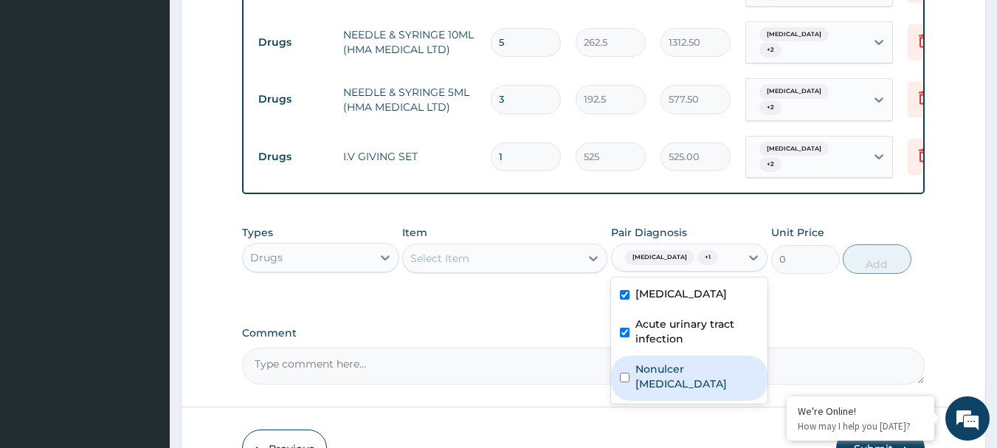
click at [684, 362] on label "Nonulcer dyspepsia" at bounding box center [698, 377] width 124 height 30
checkbox input "true"
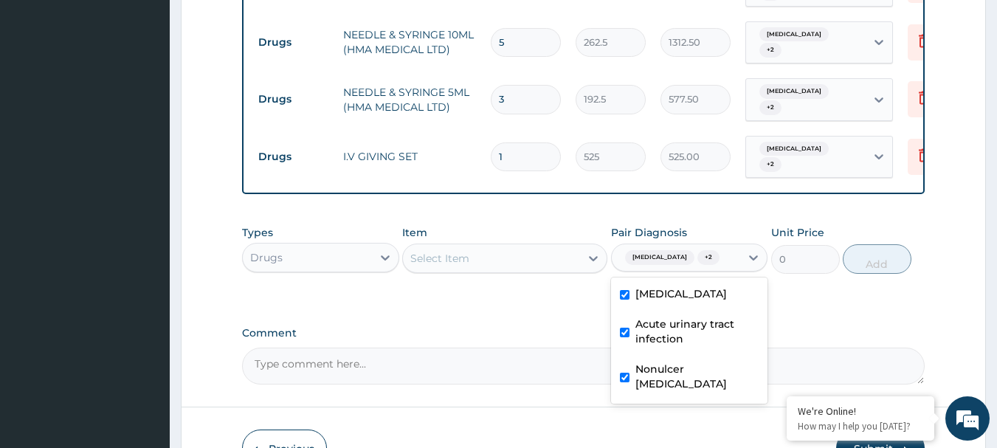
click at [331, 246] on div "Drugs" at bounding box center [307, 258] width 129 height 24
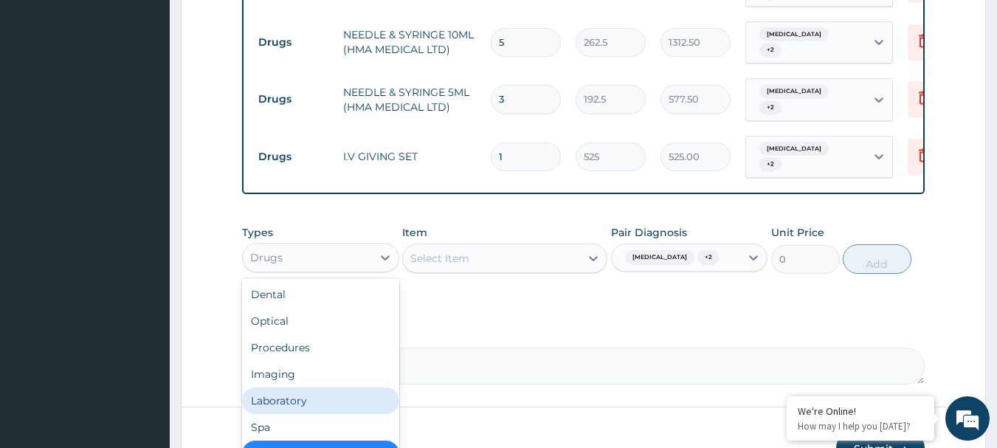
click at [348, 388] on div "Laboratory" at bounding box center [320, 401] width 157 height 27
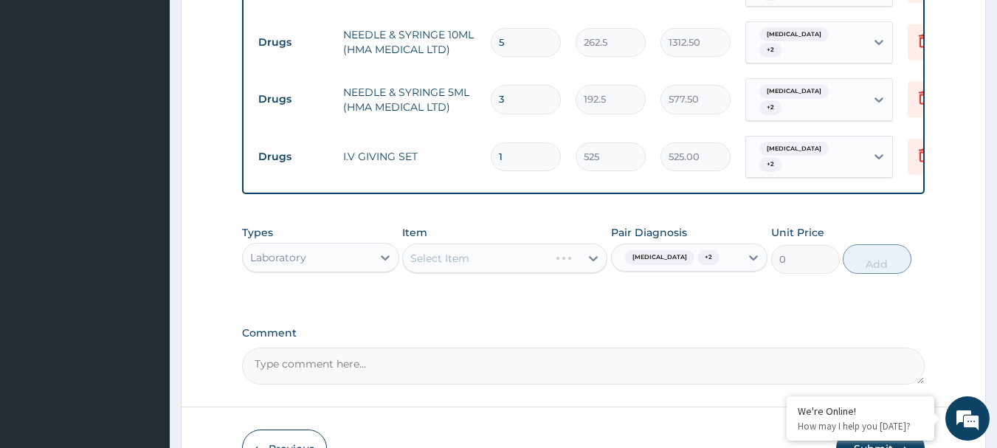
click at [495, 244] on div "Select Item" at bounding box center [504, 259] width 205 height 30
click at [492, 244] on div "Select Item" at bounding box center [504, 259] width 205 height 30
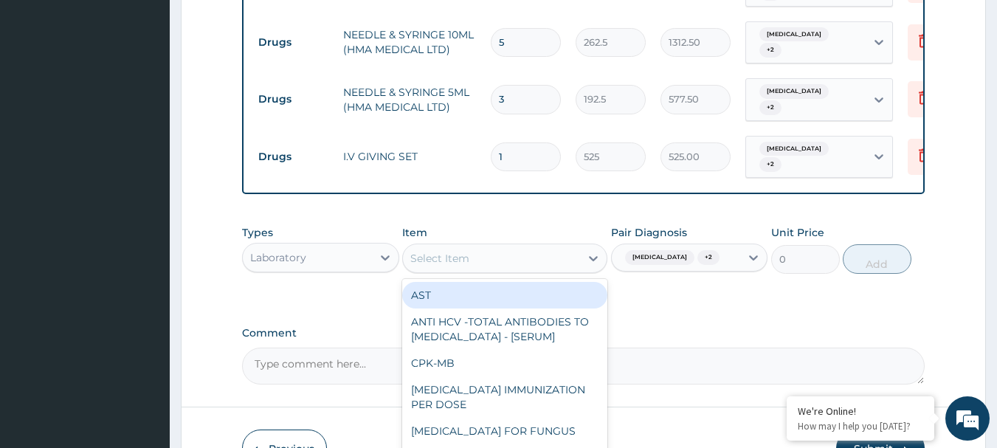
click at [481, 247] on div "Select Item" at bounding box center [491, 259] width 177 height 24
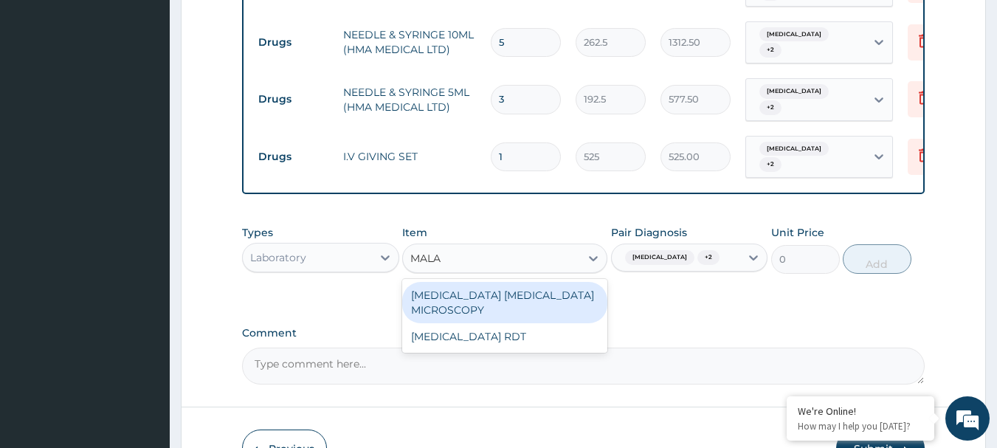
type input "MALAR"
click at [498, 282] on div "MALARIA PARASITE MICROSCOPY" at bounding box center [504, 302] width 205 height 41
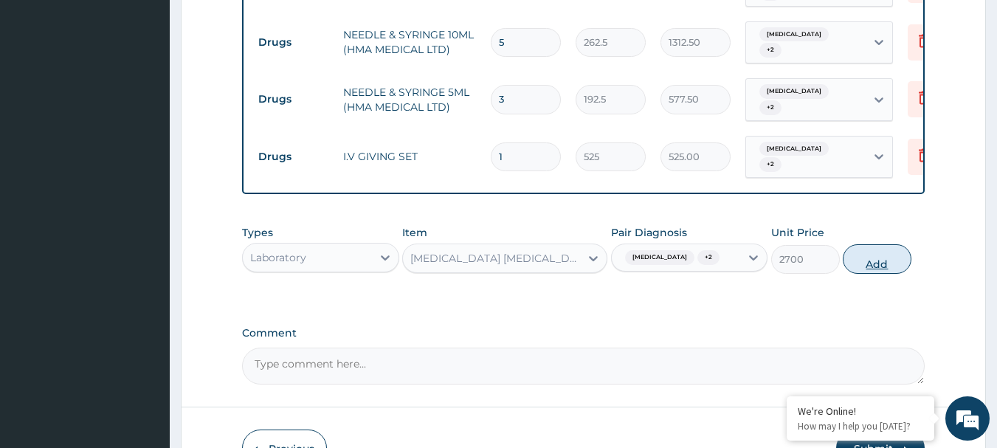
click at [892, 244] on button "Add" at bounding box center [877, 259] width 69 height 30
type input "0"
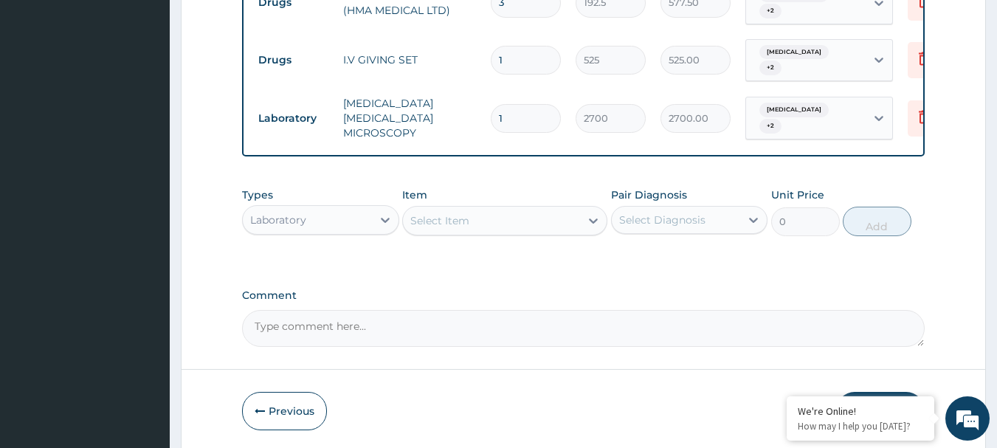
scroll to position [1385, 0]
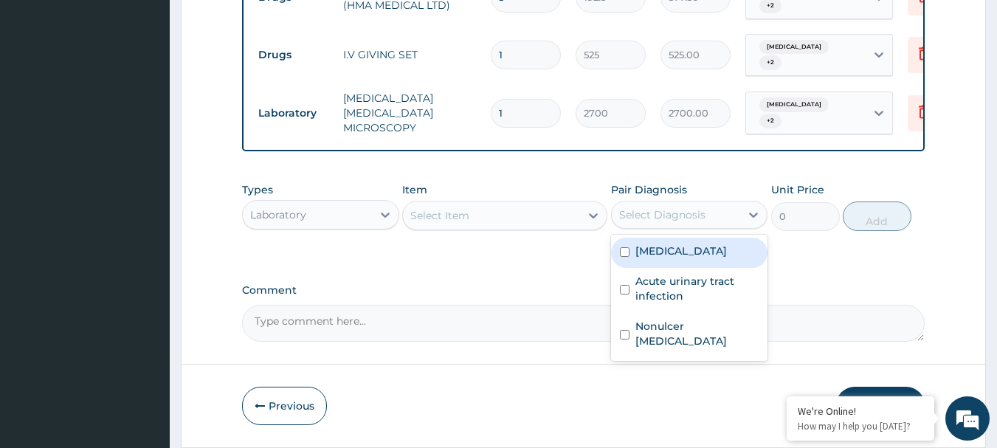
click at [726, 203] on div "Select Diagnosis" at bounding box center [676, 215] width 129 height 24
click at [676, 238] on div "Malaria" at bounding box center [689, 253] width 157 height 30
checkbox input "true"
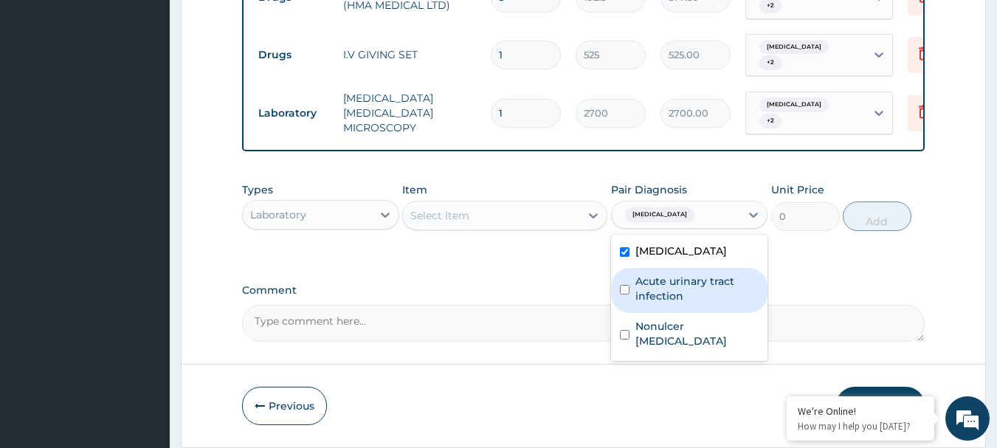
click at [676, 274] on label "Acute urinary tract infection" at bounding box center [698, 289] width 124 height 30
checkbox input "true"
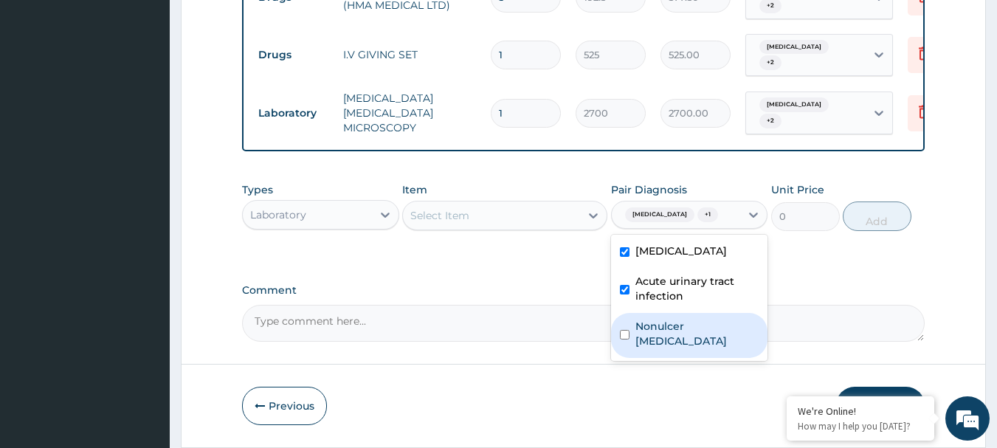
click at [668, 319] on label "Nonulcer dyspepsia" at bounding box center [698, 334] width 124 height 30
checkbox input "true"
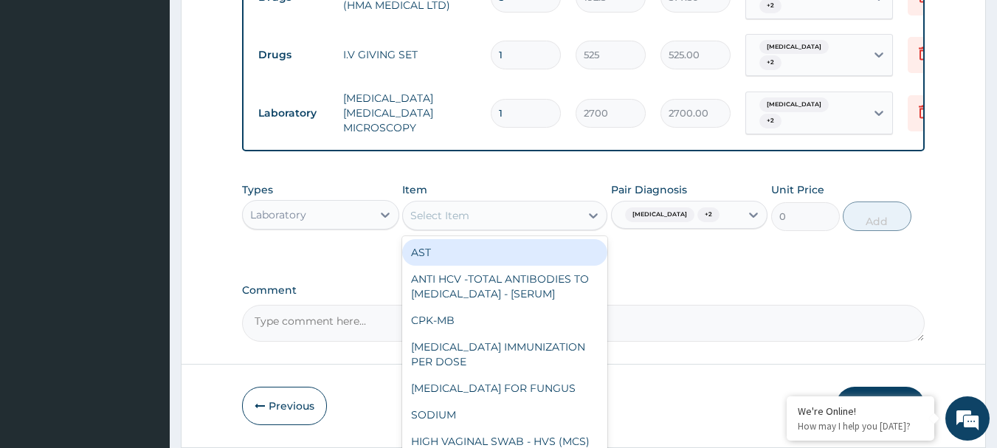
click at [487, 204] on div "Select Item" at bounding box center [491, 216] width 177 height 24
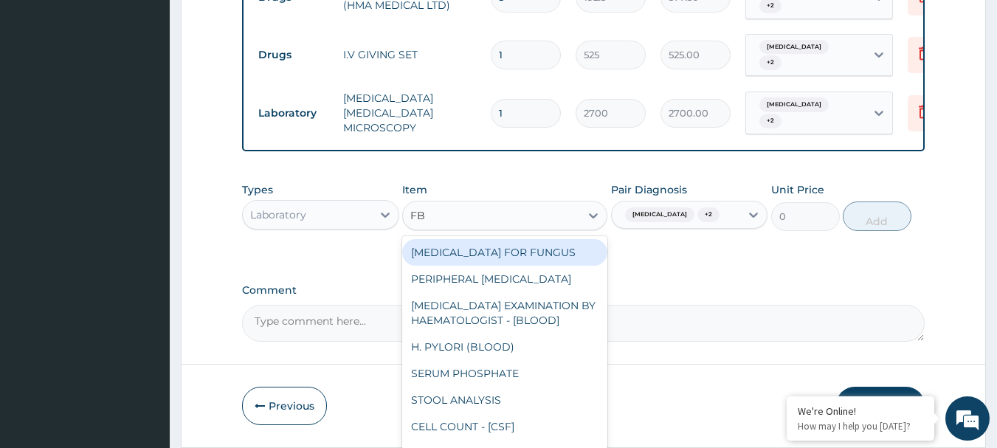
type input "FBC"
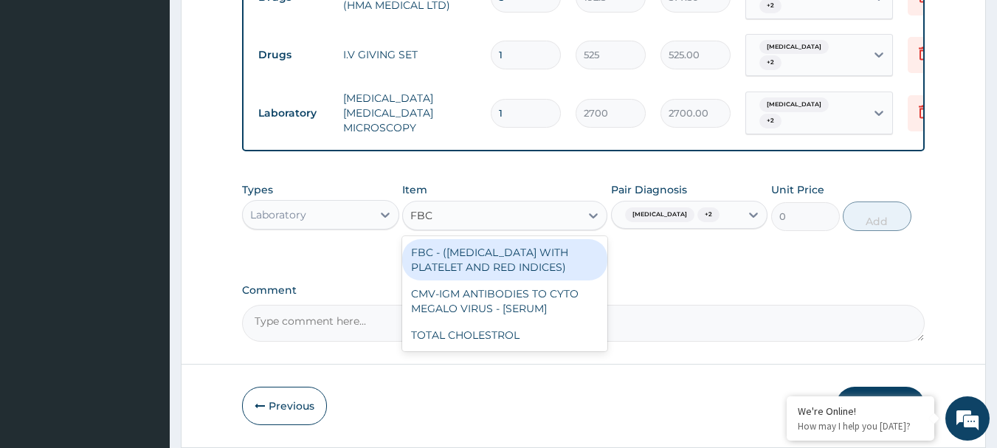
click at [467, 239] on div "FBC - (FULL BLOOD COUNT WITH PLATELET AND RED INDICES)" at bounding box center [504, 259] width 205 height 41
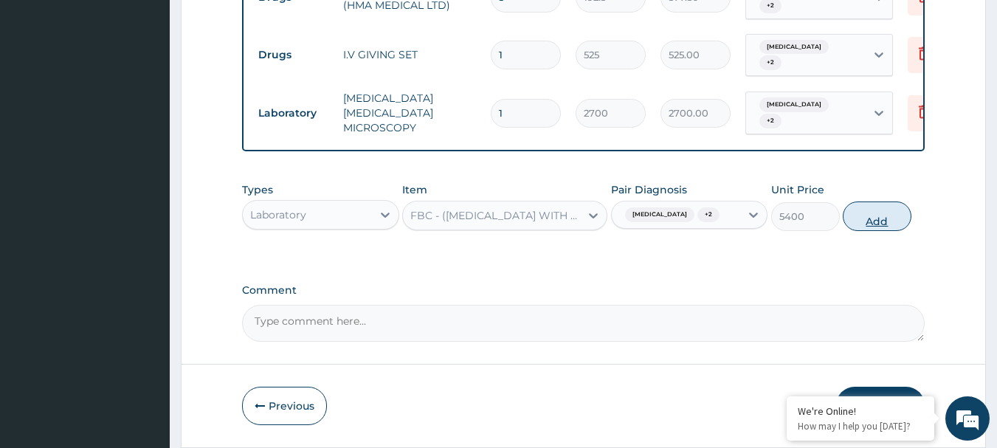
click at [872, 202] on button "Add" at bounding box center [877, 217] width 69 height 30
type input "0"
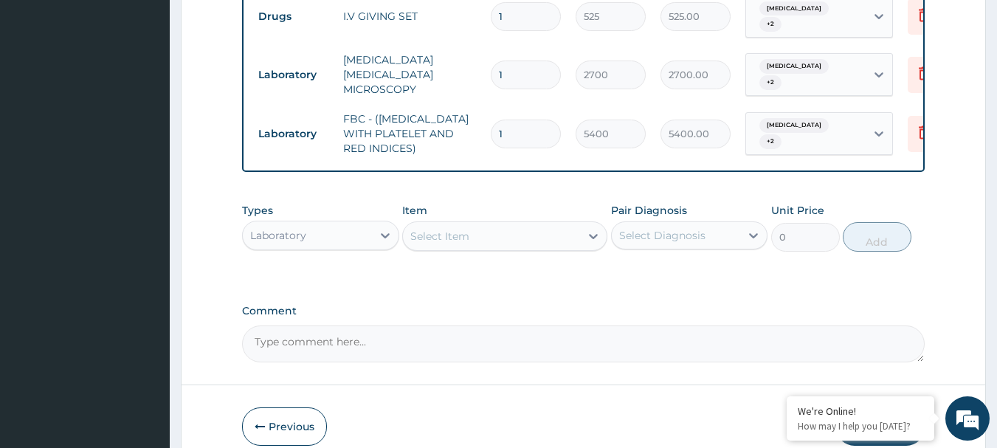
scroll to position [1444, 0]
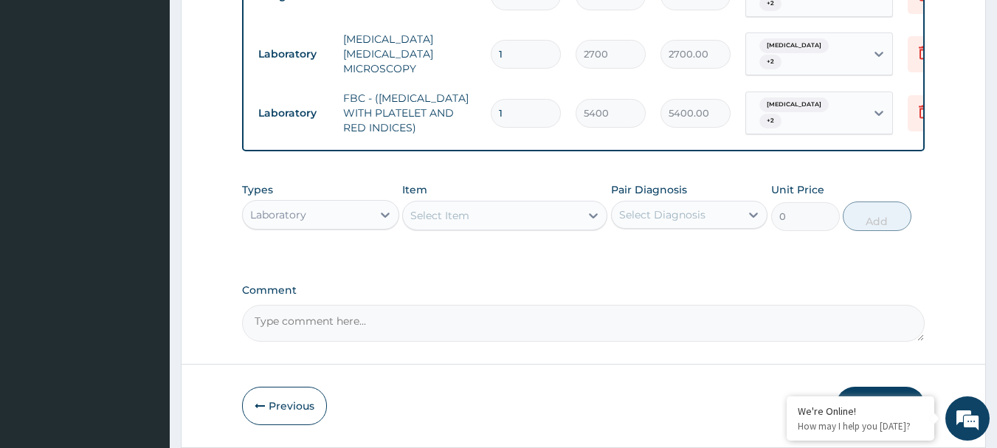
click at [705, 203] on div "Select Diagnosis" at bounding box center [676, 215] width 129 height 24
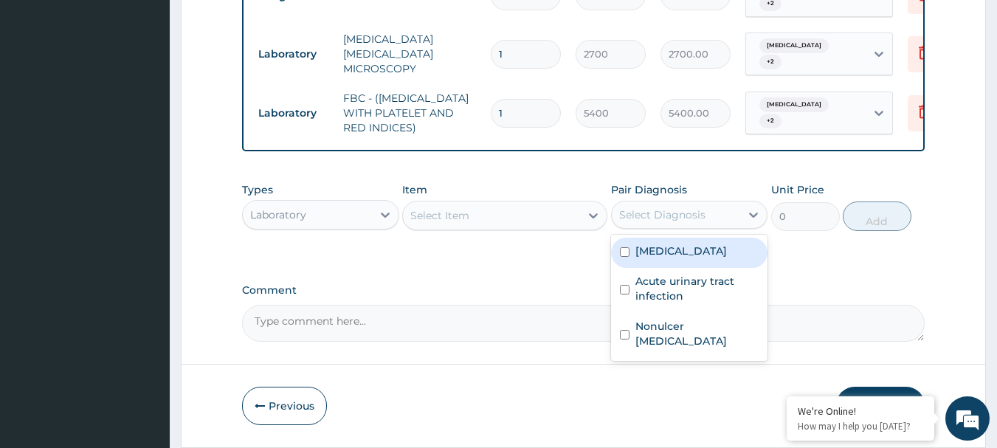
click at [684, 238] on div "Malaria" at bounding box center [689, 253] width 157 height 30
checkbox input "true"
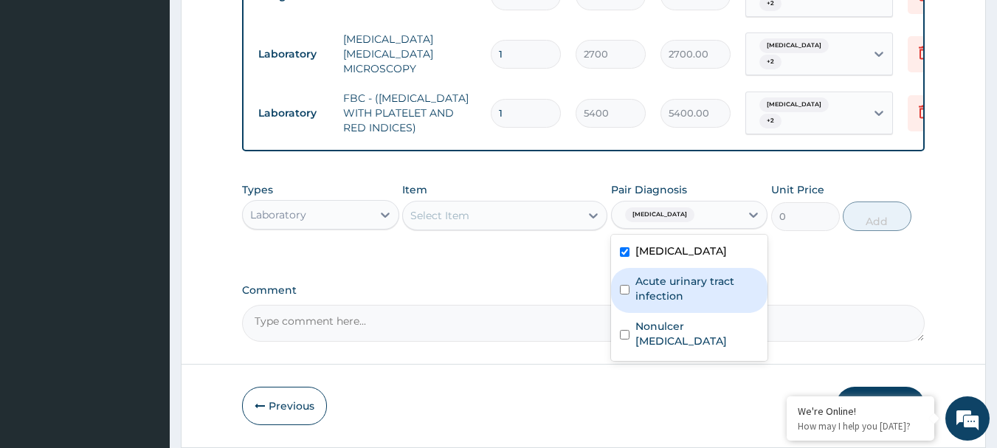
click at [679, 268] on div "Acute urinary tract infection" at bounding box center [689, 290] width 157 height 45
checkbox input "true"
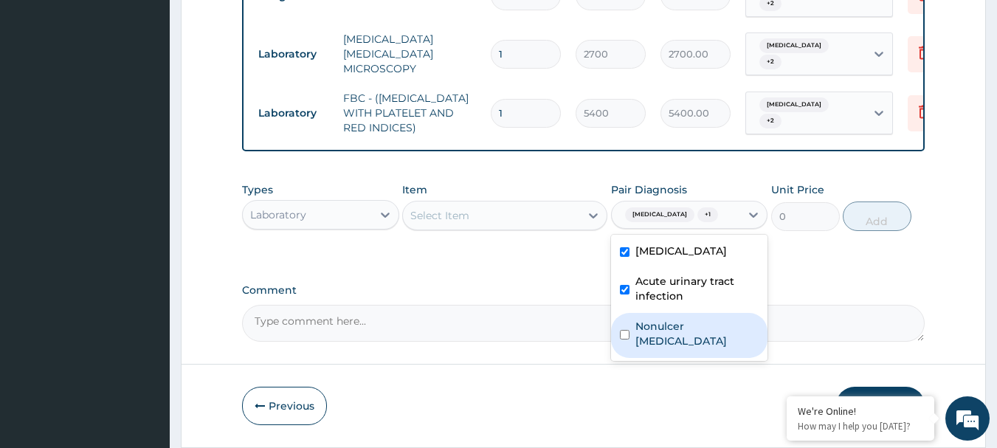
click at [673, 313] on div "Nonulcer dyspepsia" at bounding box center [689, 335] width 157 height 45
checkbox input "true"
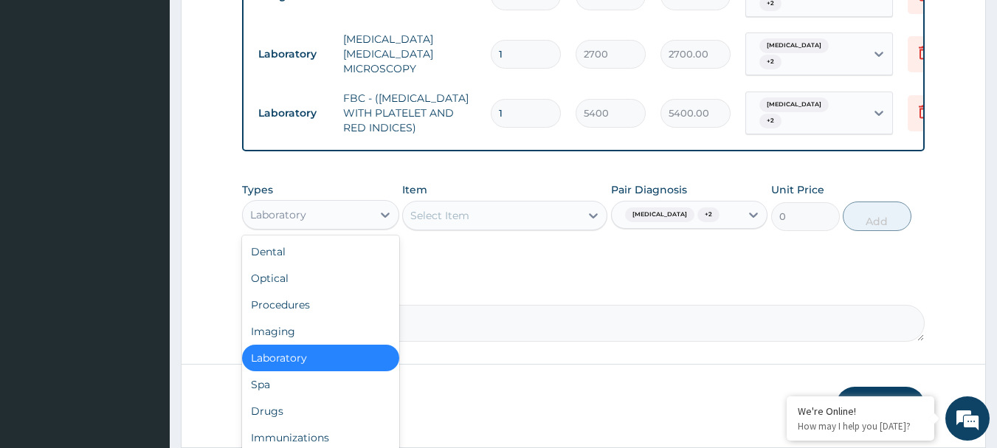
click at [325, 203] on div "Laboratory" at bounding box center [307, 215] width 129 height 24
click at [300, 292] on div "Procedures" at bounding box center [320, 305] width 157 height 27
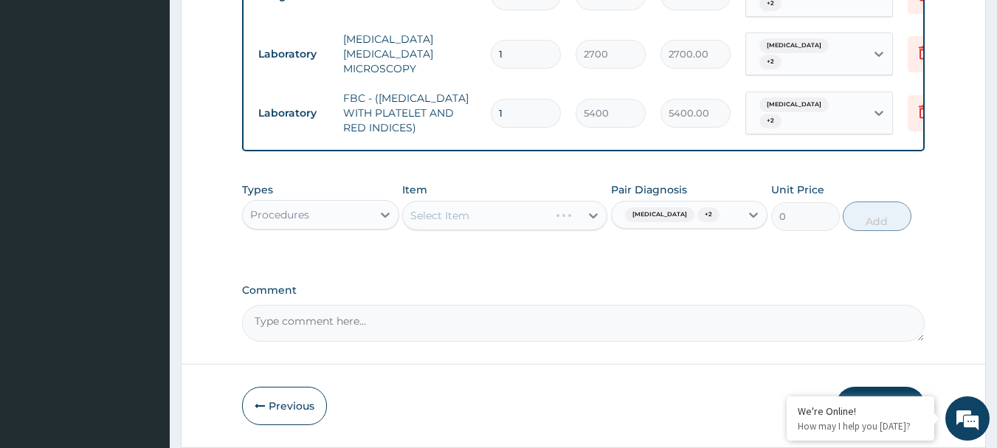
click at [483, 201] on div "Select Item" at bounding box center [504, 216] width 205 height 30
click at [518, 201] on div "Select Item" at bounding box center [504, 216] width 205 height 30
click at [529, 201] on div "Select Item" at bounding box center [504, 216] width 205 height 30
click at [531, 201] on div "Select Item" at bounding box center [504, 216] width 205 height 30
click at [452, 201] on div "Select Item" at bounding box center [504, 216] width 205 height 30
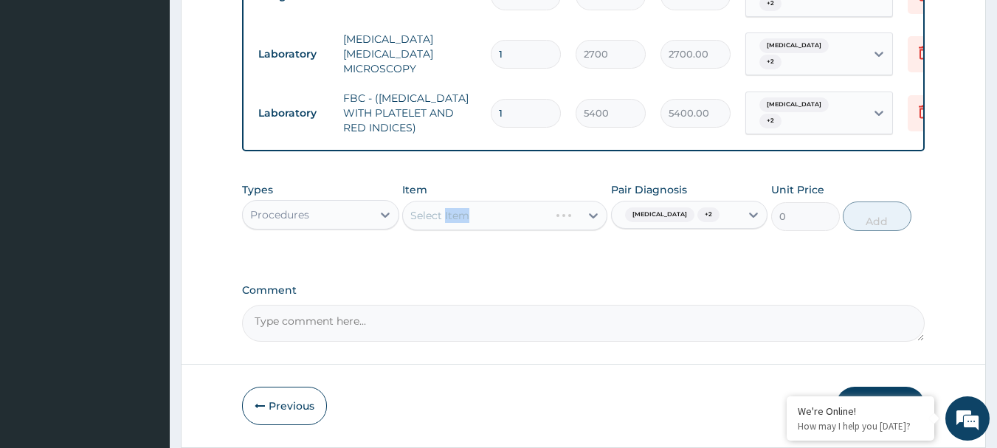
click at [452, 201] on div "Select Item" at bounding box center [504, 216] width 205 height 30
click at [519, 201] on div "Select Item" at bounding box center [504, 216] width 205 height 30
click at [526, 201] on div "Select Item" at bounding box center [504, 216] width 205 height 30
click at [489, 201] on div "Select Item" at bounding box center [504, 216] width 205 height 30
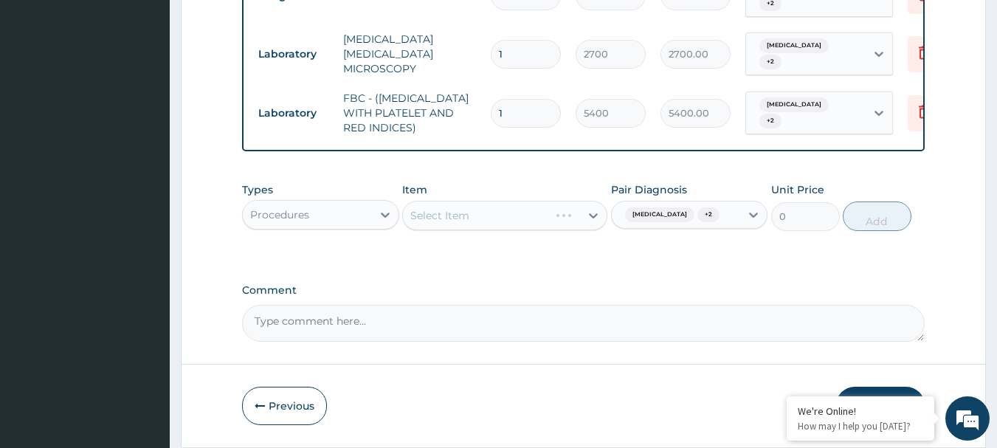
click at [503, 201] on div "Select Item" at bounding box center [504, 216] width 205 height 30
click at [531, 204] on div "Select Item" at bounding box center [491, 216] width 177 height 24
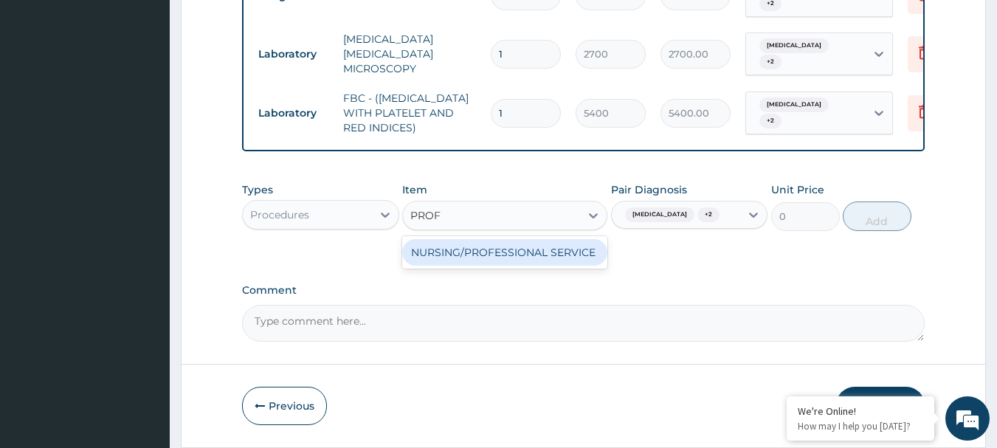
type input "PROFE"
click at [517, 239] on div "NURSING/PROFESSIONAL SERVICE" at bounding box center [504, 252] width 205 height 27
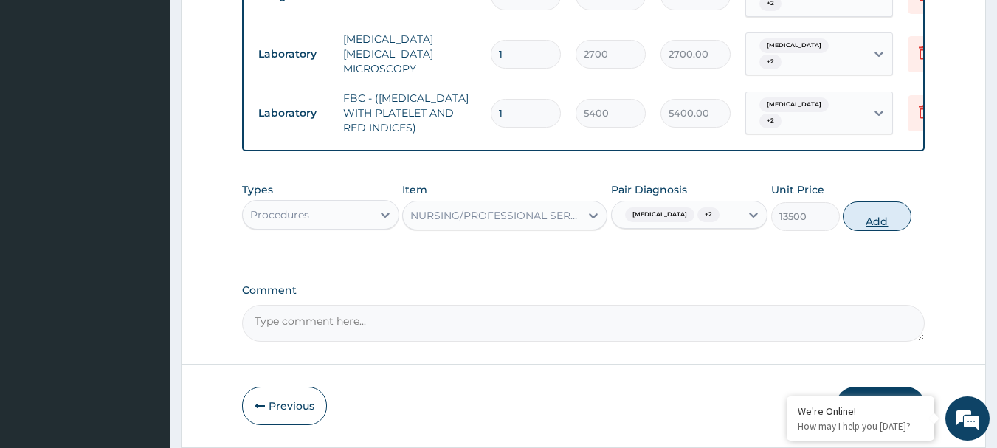
click at [905, 202] on button "Add" at bounding box center [877, 217] width 69 height 30
type input "0"
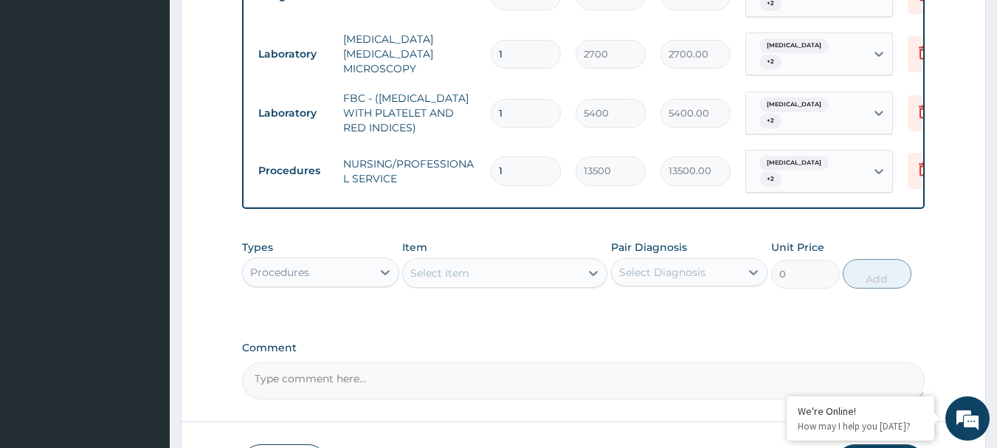
click at [537, 156] on input "1" at bounding box center [526, 170] width 70 height 29
type input "0.00"
type input "2"
type input "27000.00"
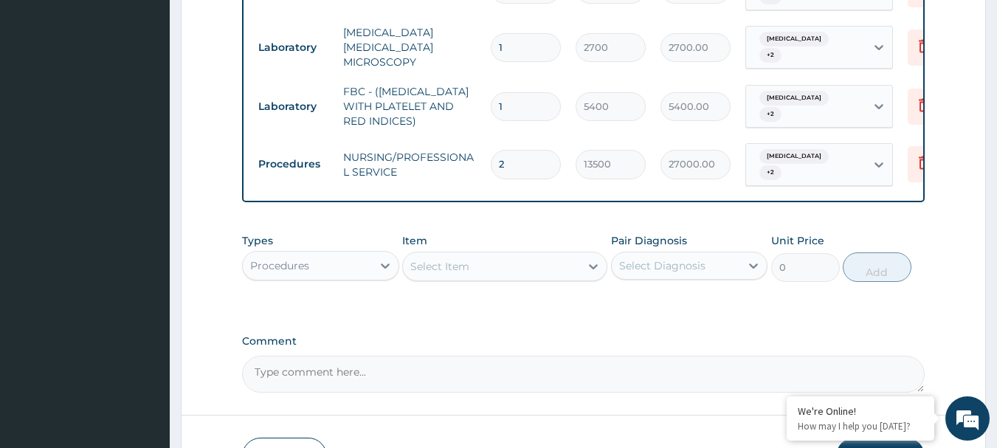
scroll to position [1495, 0]
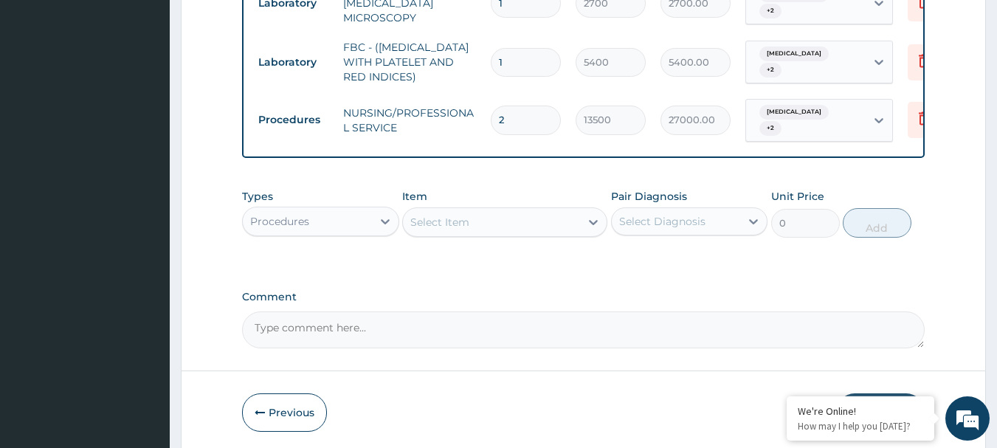
type input "2"
click at [886, 393] on button "Submit" at bounding box center [880, 412] width 89 height 38
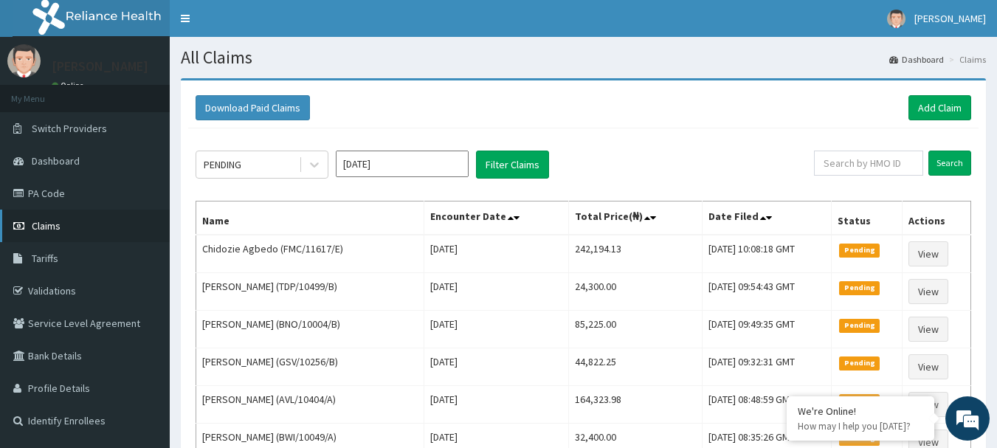
click at [40, 220] on span "Claims" at bounding box center [46, 225] width 29 height 13
click at [61, 227] on link "Claims" at bounding box center [85, 226] width 170 height 32
click at [35, 229] on span "Claims" at bounding box center [46, 225] width 29 height 13
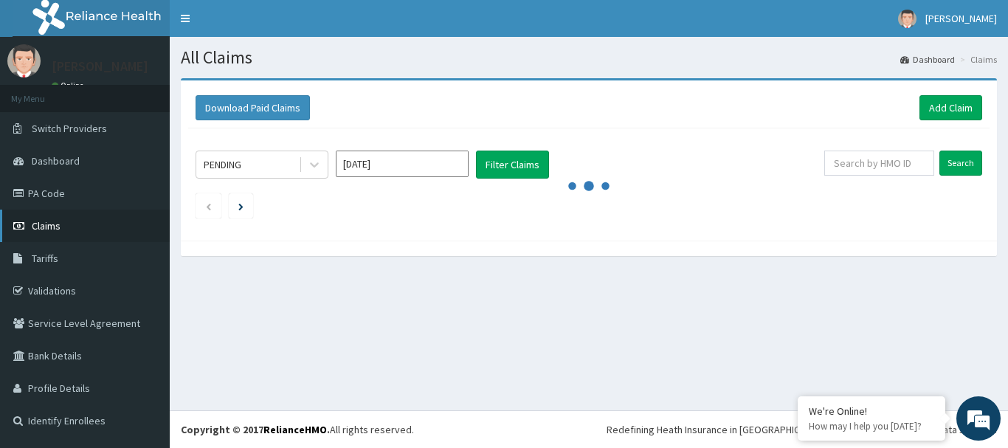
click at [58, 225] on span "Claims" at bounding box center [46, 225] width 29 height 13
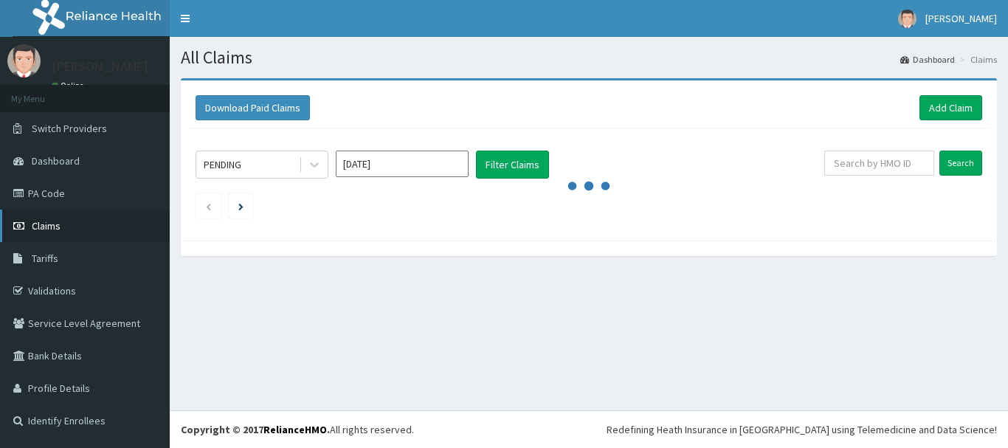
click at [53, 227] on span "Claims" at bounding box center [46, 225] width 29 height 13
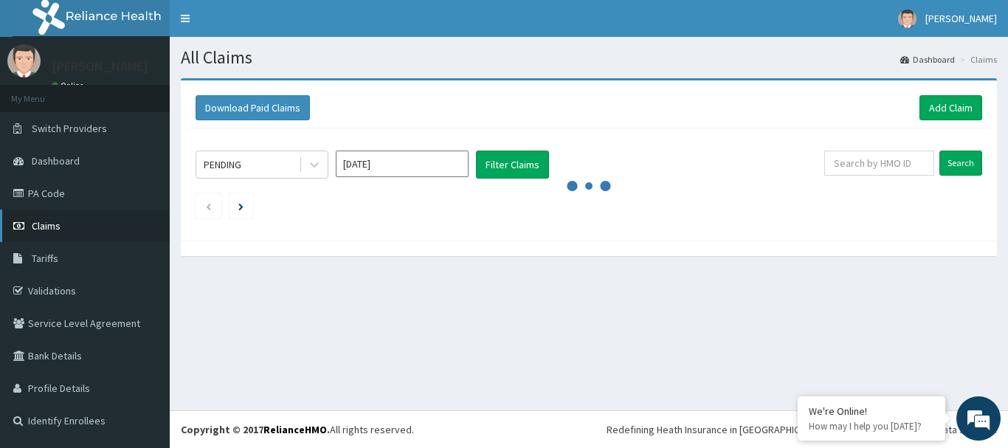
click at [45, 227] on span "Claims" at bounding box center [46, 225] width 29 height 13
